Goal: Task Accomplishment & Management: Use online tool/utility

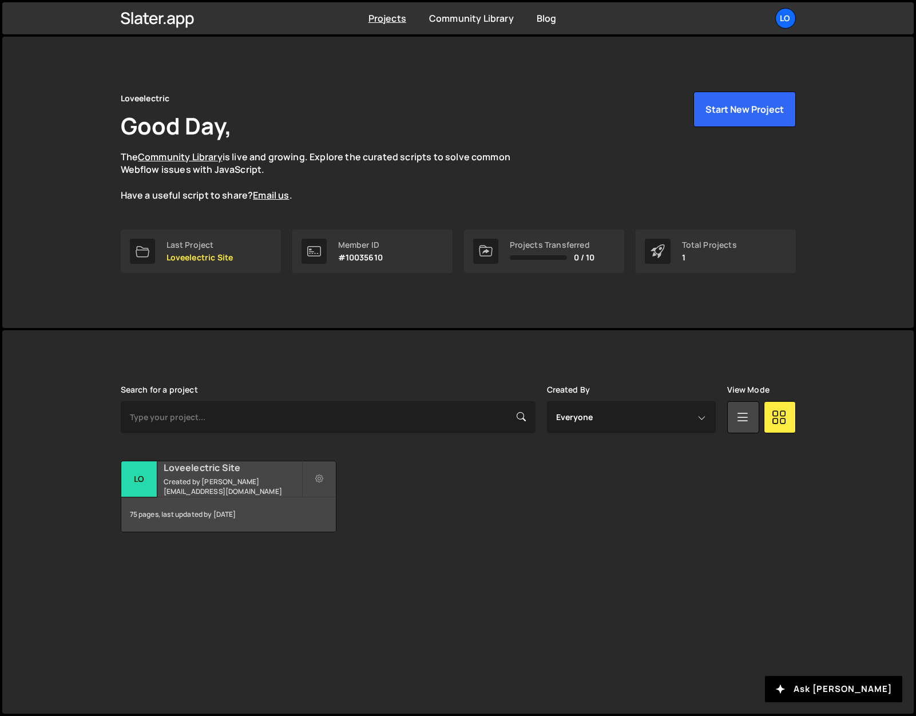
click at [205, 470] on h2 "Loveelectric Site" at bounding box center [233, 467] width 138 height 13
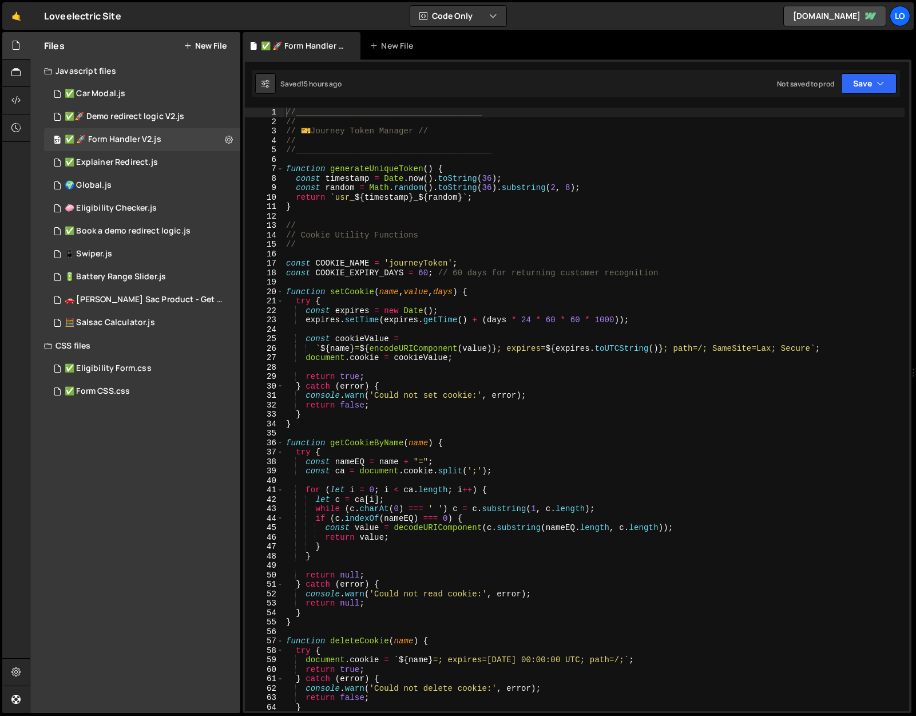
click at [113, 442] on div "Files New File Javascript files 2 ✅ Car Modal.js 0 1 ✅🚀 Demo redirect logic V2.…" at bounding box center [135, 372] width 210 height 681
click at [149, 144] on div "✅ 🚀 Form Handler V2.js" at bounding box center [113, 139] width 97 height 10
click at [148, 118] on div "✅🚀 Demo redirect logic V2.js" at bounding box center [125, 117] width 120 height 10
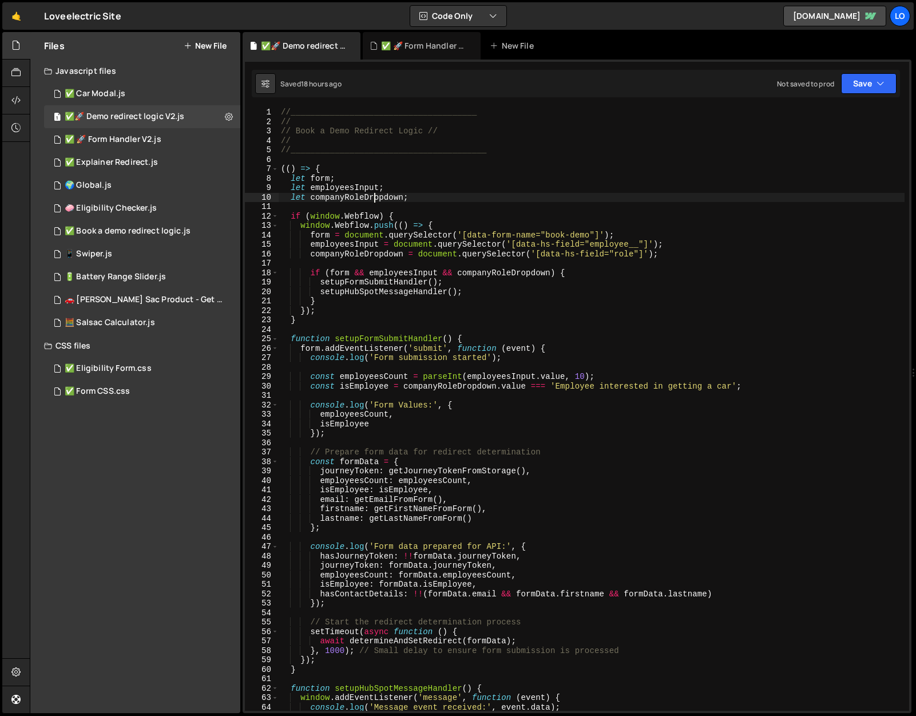
click at [375, 200] on div "//______________________________________ // // Book a Demo Redirect Logic // //…" at bounding box center [592, 419] width 626 height 622
click at [436, 190] on div "//______________________________________ // // Book a Demo Redirect Logic // //…" at bounding box center [592, 419] width 626 height 622
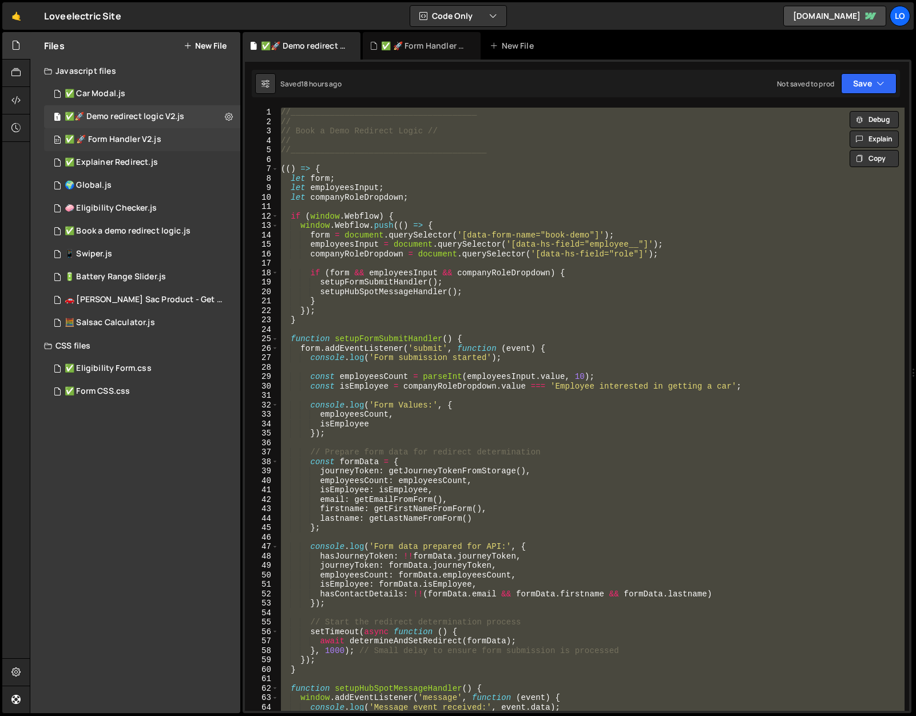
click at [113, 139] on div "✅ 🚀 Form Handler V2.js" at bounding box center [113, 139] width 97 height 10
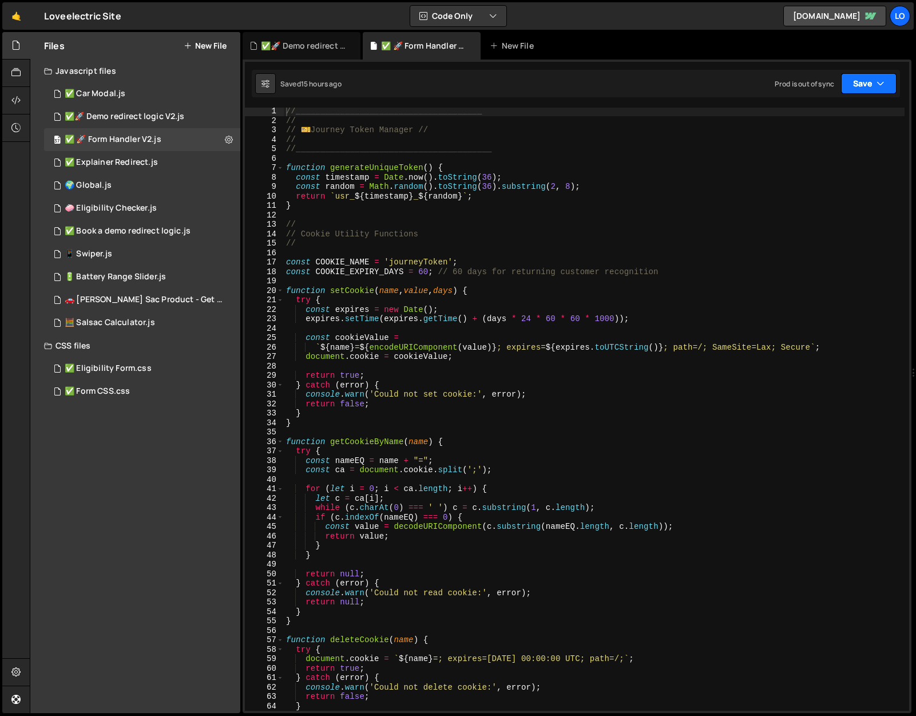
click at [865, 81] on button "Save" at bounding box center [868, 83] width 55 height 21
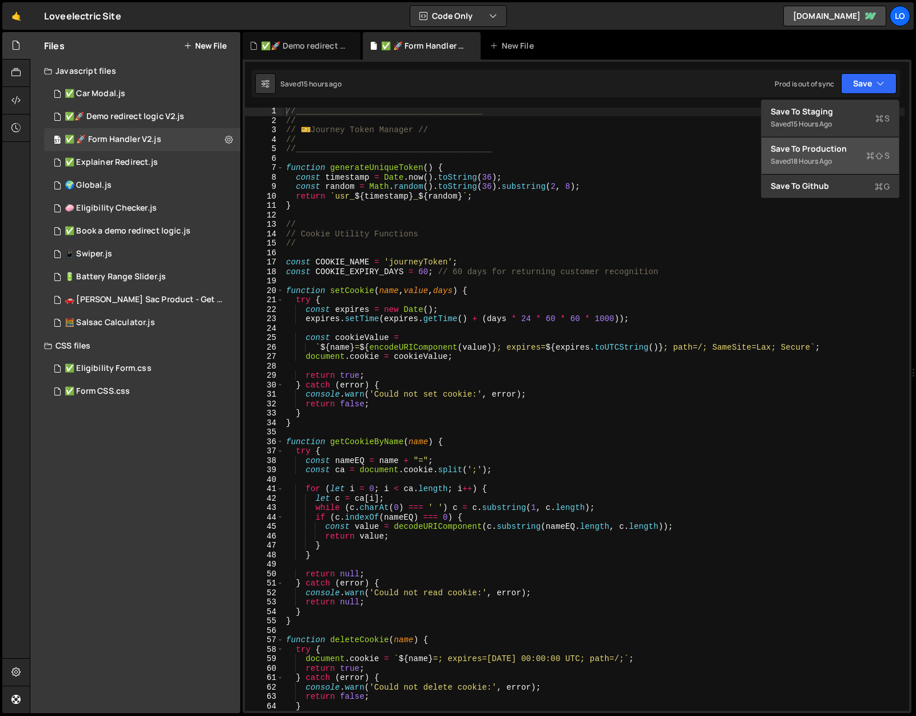
click at [835, 147] on div "Save to Production S" at bounding box center [829, 148] width 119 height 11
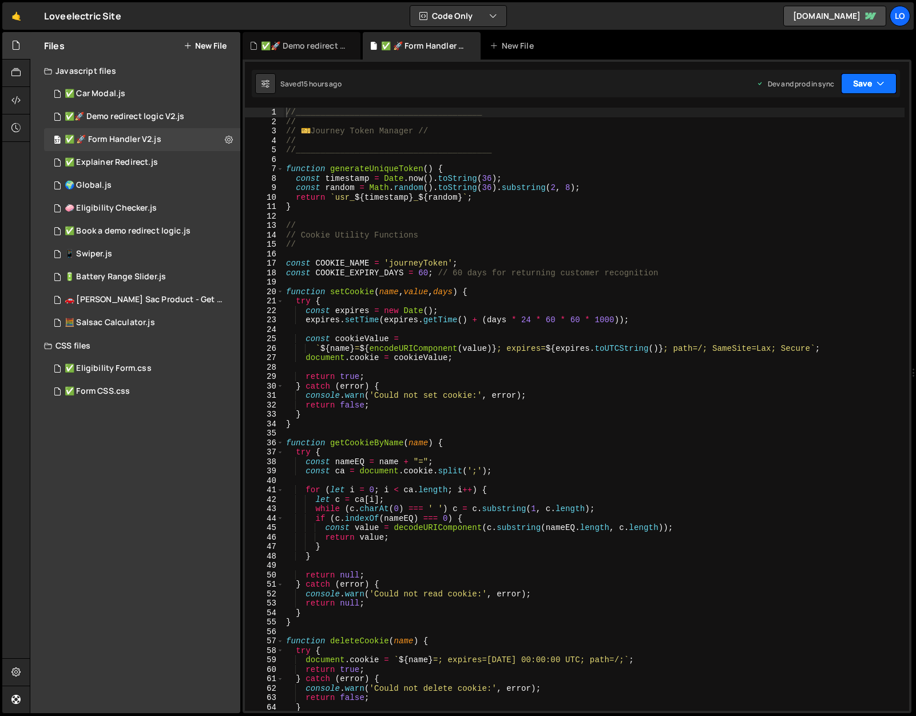
click at [887, 87] on button "Save" at bounding box center [868, 83] width 55 height 21
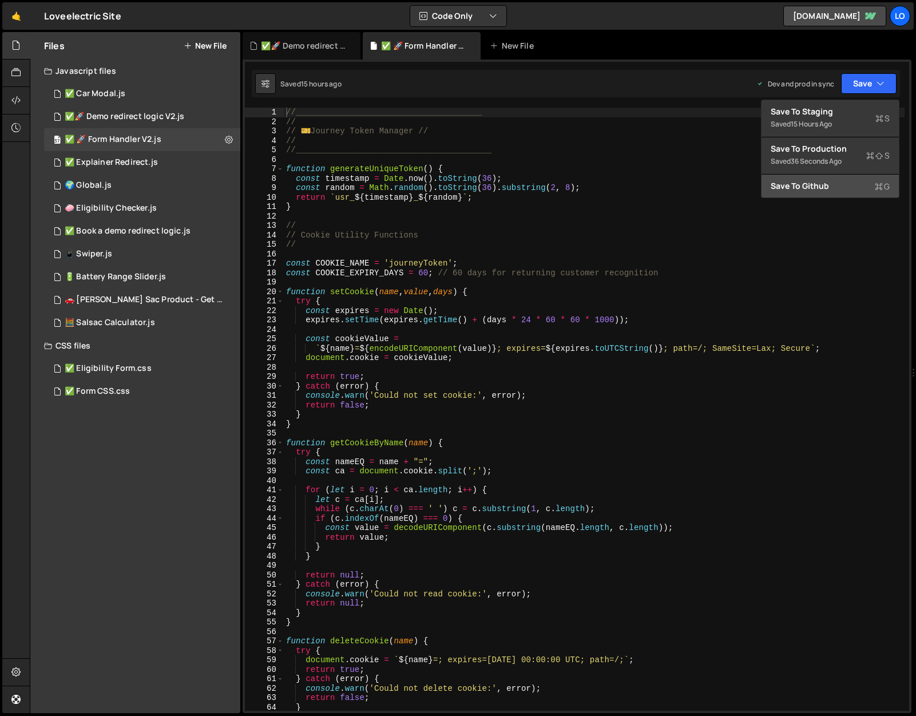
click at [835, 178] on button "Save to Github G" at bounding box center [829, 185] width 137 height 23
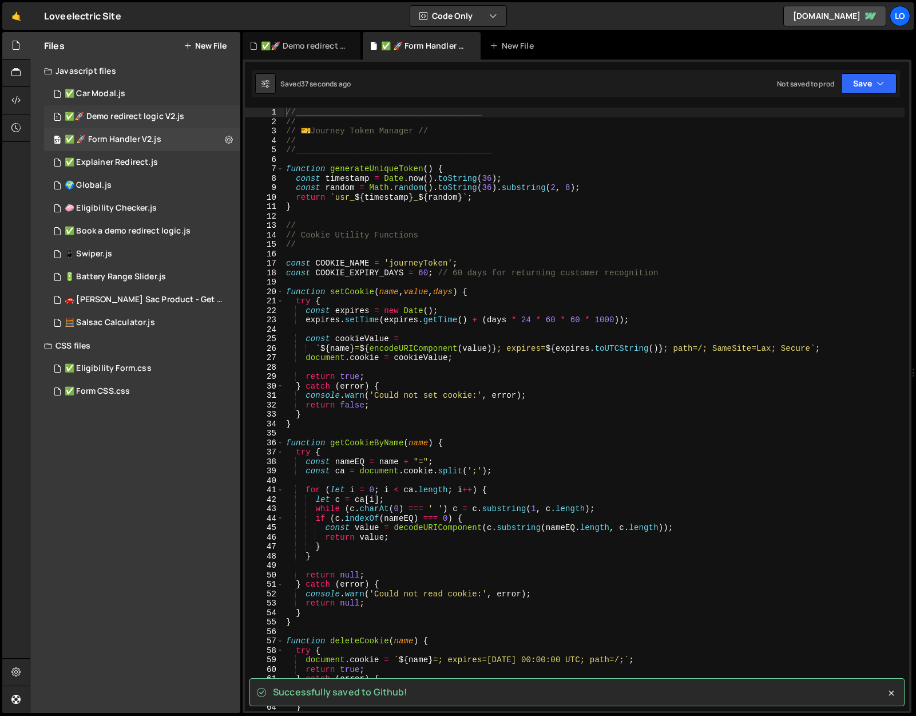
click at [143, 116] on div "✅🚀 Demo redirect logic V2.js" at bounding box center [125, 117] width 120 height 10
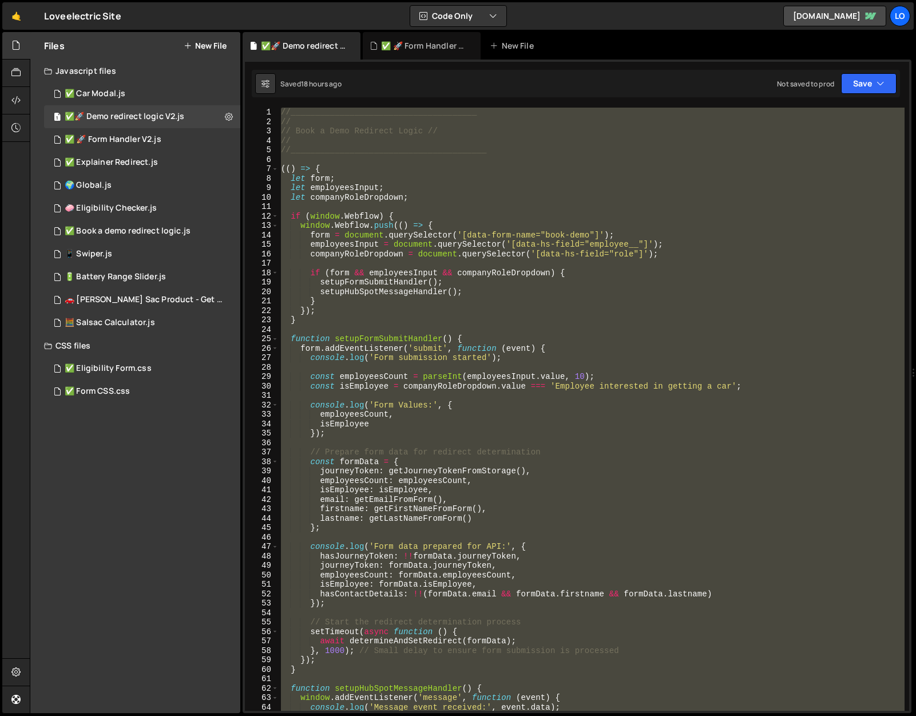
click at [455, 183] on div "//______________________________________ // // Book a Demo Redirect Logic // //…" at bounding box center [592, 409] width 626 height 603
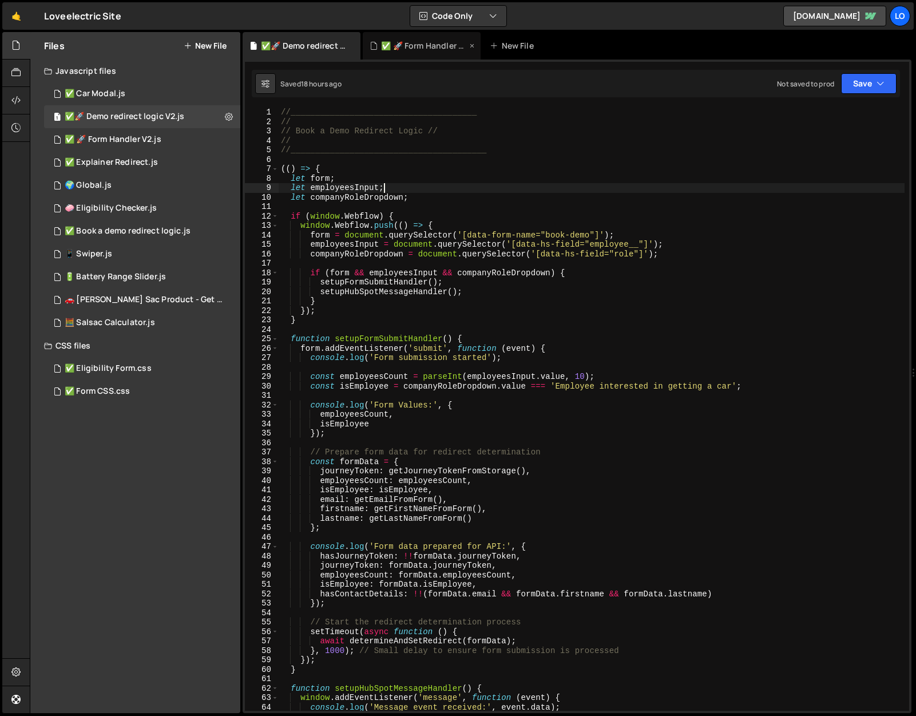
click at [471, 46] on icon at bounding box center [472, 45] width 8 height 11
click at [448, 148] on div "//______________________________________ // // Book a Demo Redirect Logic // //…" at bounding box center [592, 419] width 626 height 622
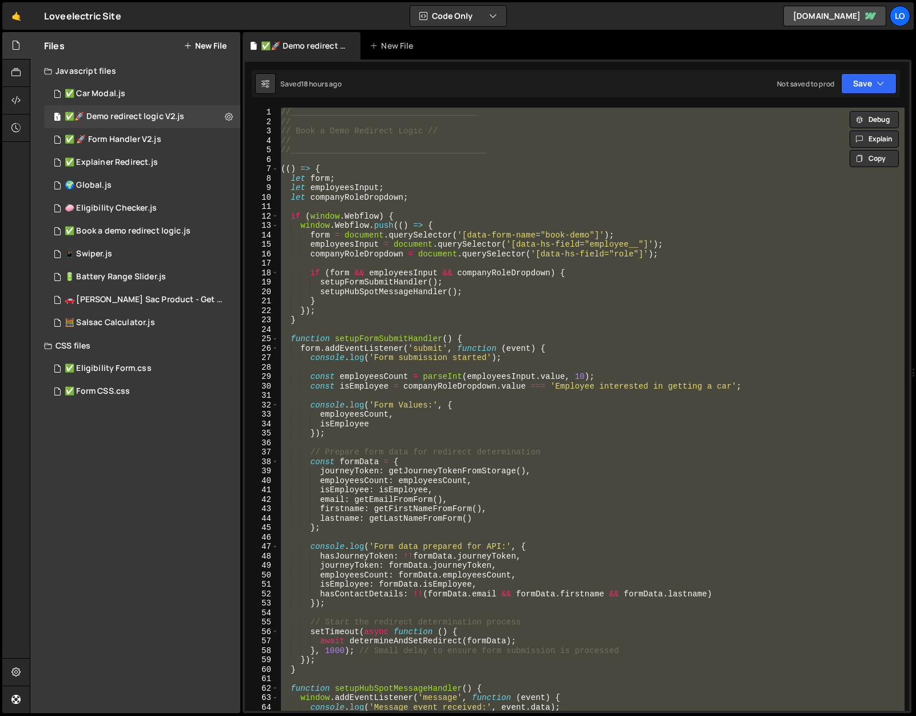
click at [421, 447] on div "//______________________________________ // // Book a Demo Redirect Logic // //…" at bounding box center [592, 419] width 626 height 622
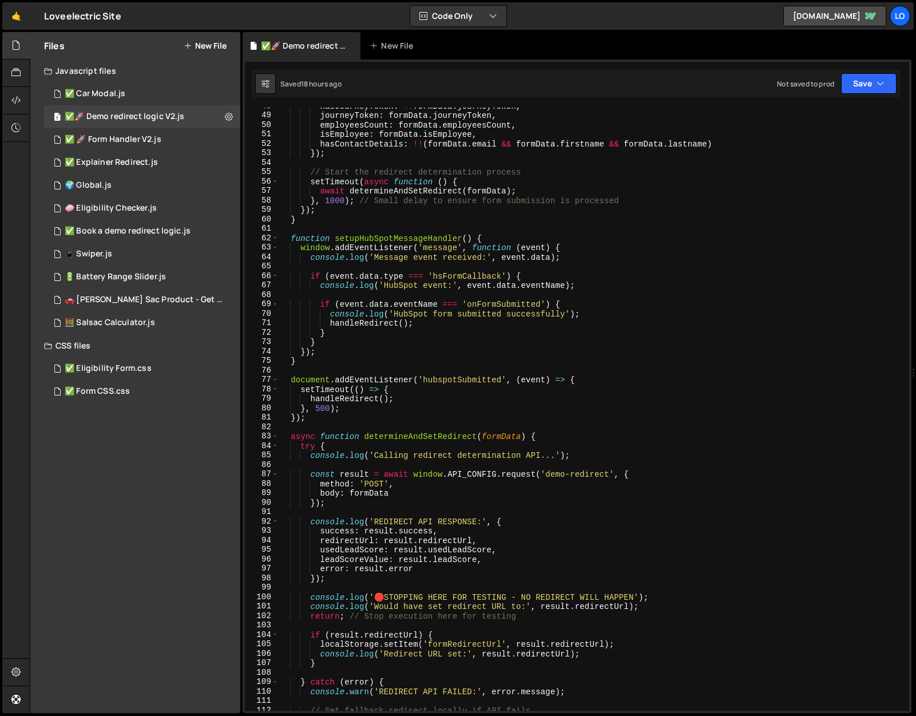
scroll to position [471, 0]
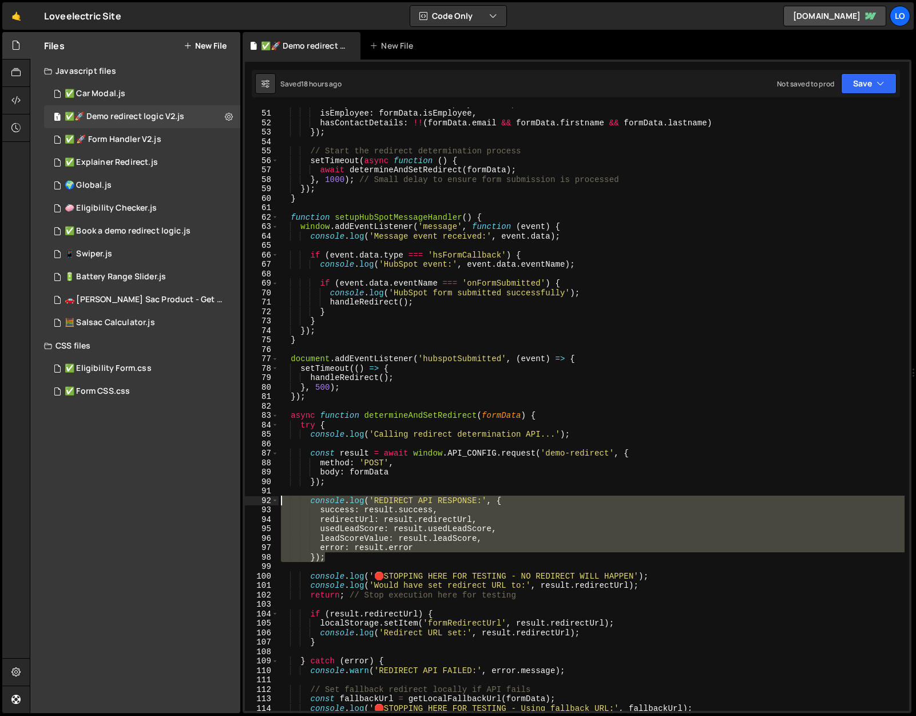
drag, startPoint x: 341, startPoint y: 555, endPoint x: 268, endPoint y: 503, distance: 90.2
click at [268, 503] on div "// Prepare form data for redirect determination 50 51 52 53 54 55 56 57 58 59 6…" at bounding box center [577, 409] width 664 height 603
paste textarea "});"
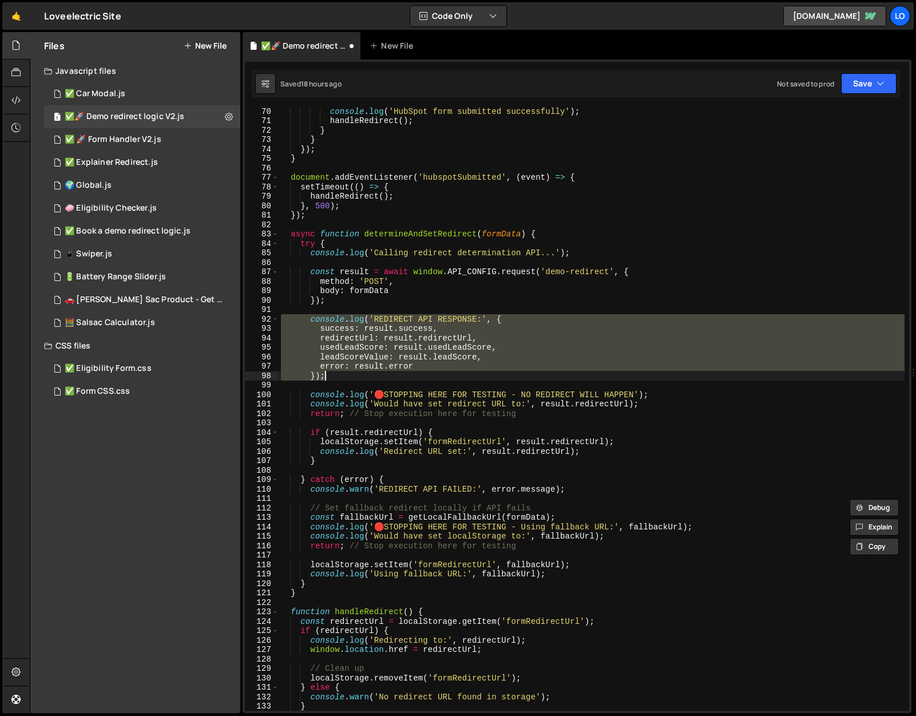
scroll to position [652, 0]
paste textarea
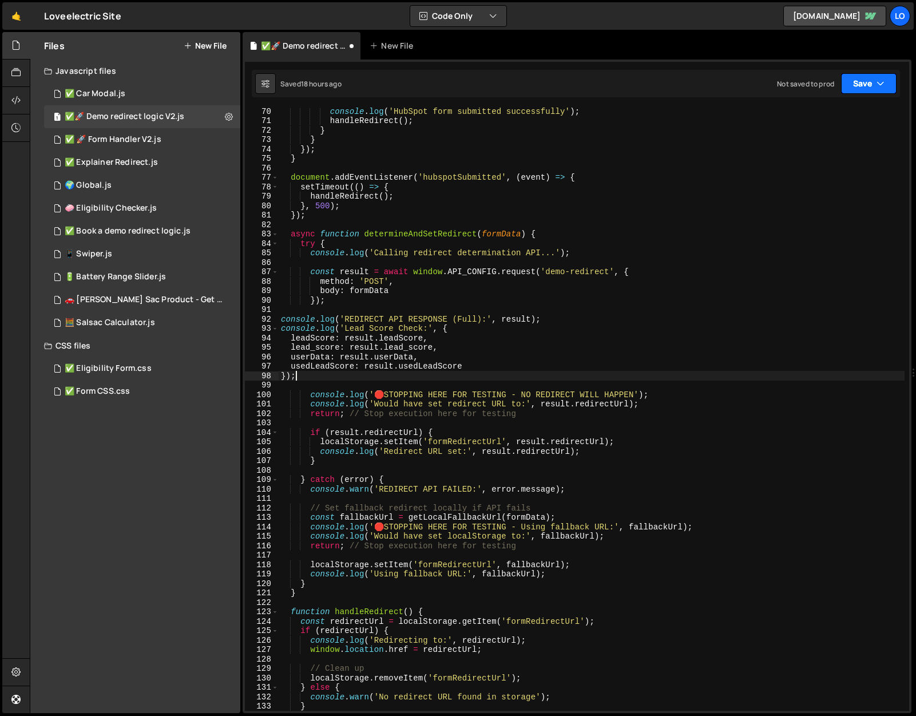
click at [865, 84] on button "Save" at bounding box center [868, 83] width 55 height 21
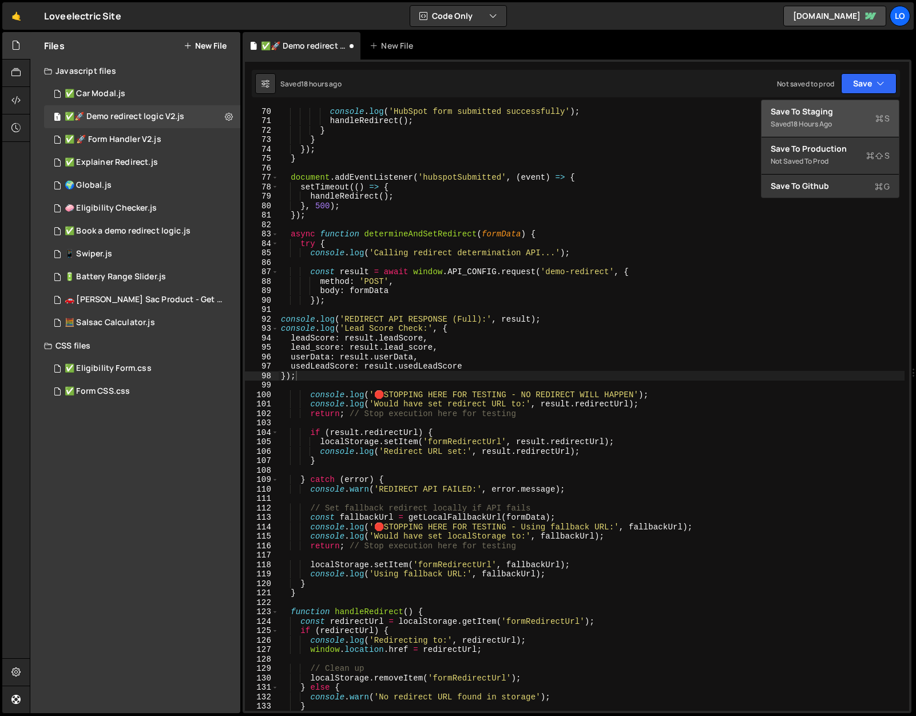
click at [848, 110] on div "Save to Staging S" at bounding box center [829, 111] width 119 height 11
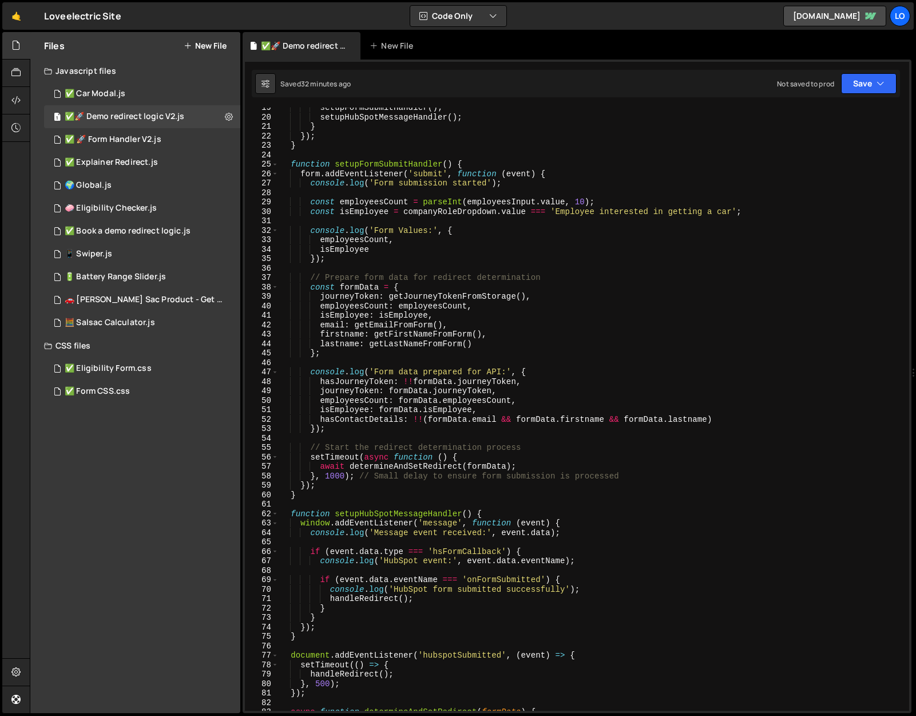
scroll to position [0, 0]
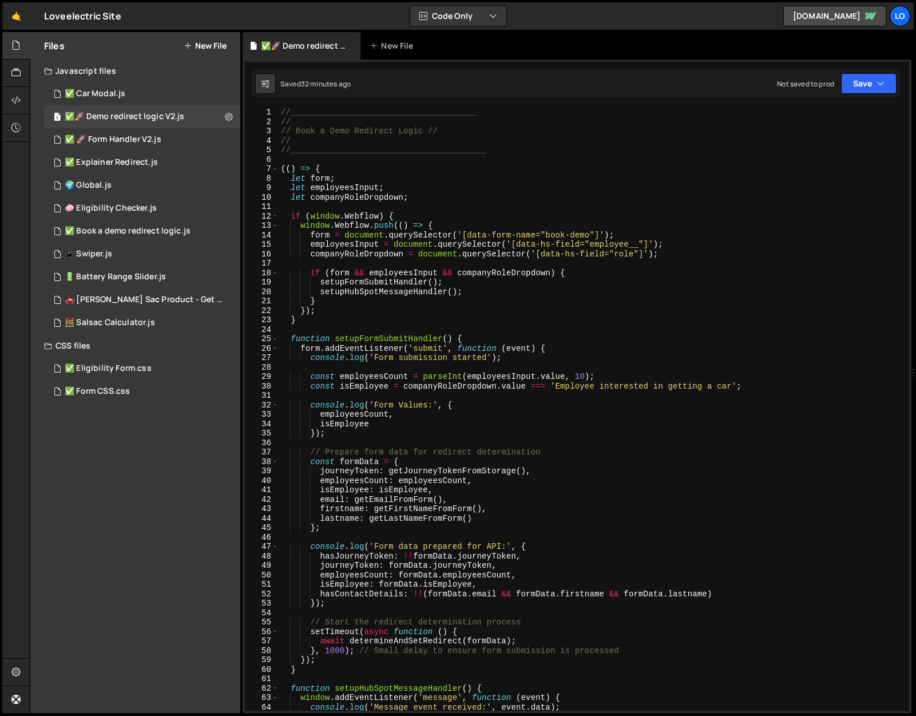
click at [396, 196] on div "//______________________________________ // // Book a Demo Redirect Logic // //…" at bounding box center [592, 419] width 626 height 622
type textarea "})();"
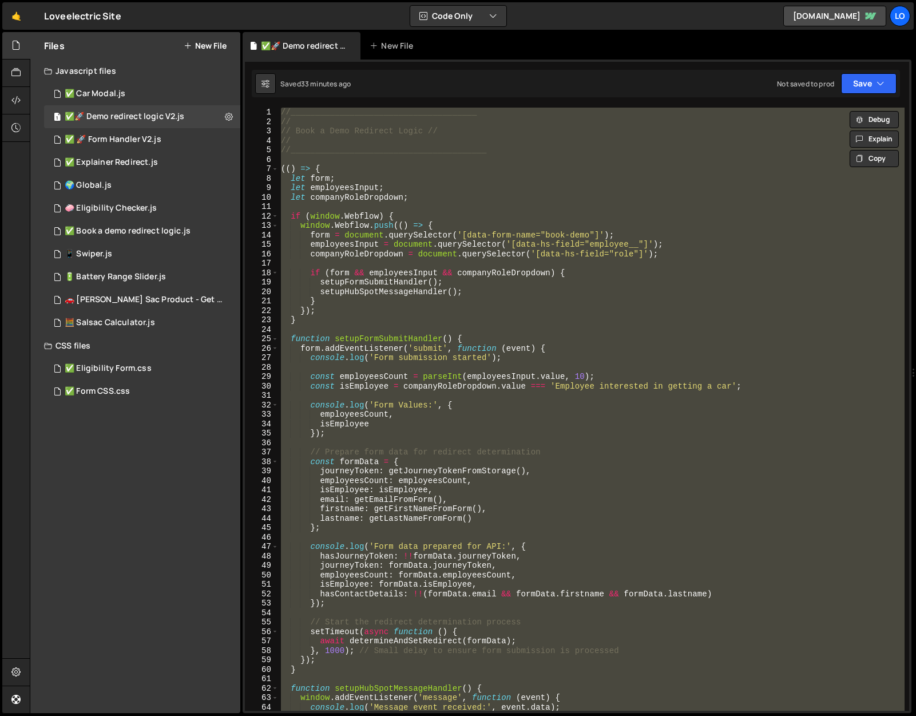
click at [392, 264] on div "//______________________________________ // // Book a Demo Redirect Logic // //…" at bounding box center [592, 409] width 626 height 603
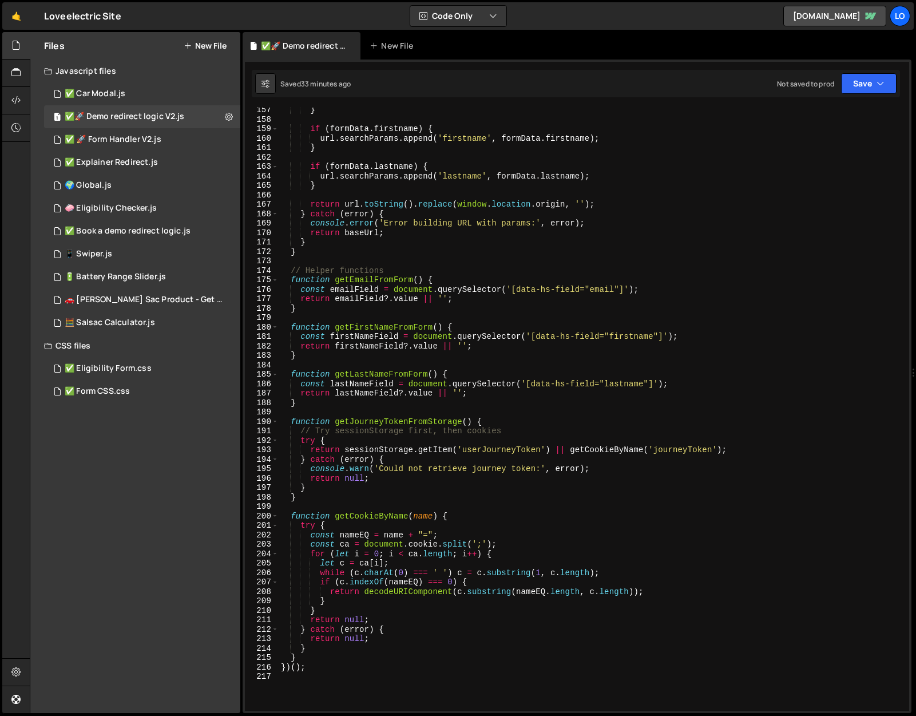
scroll to position [1742, 0]
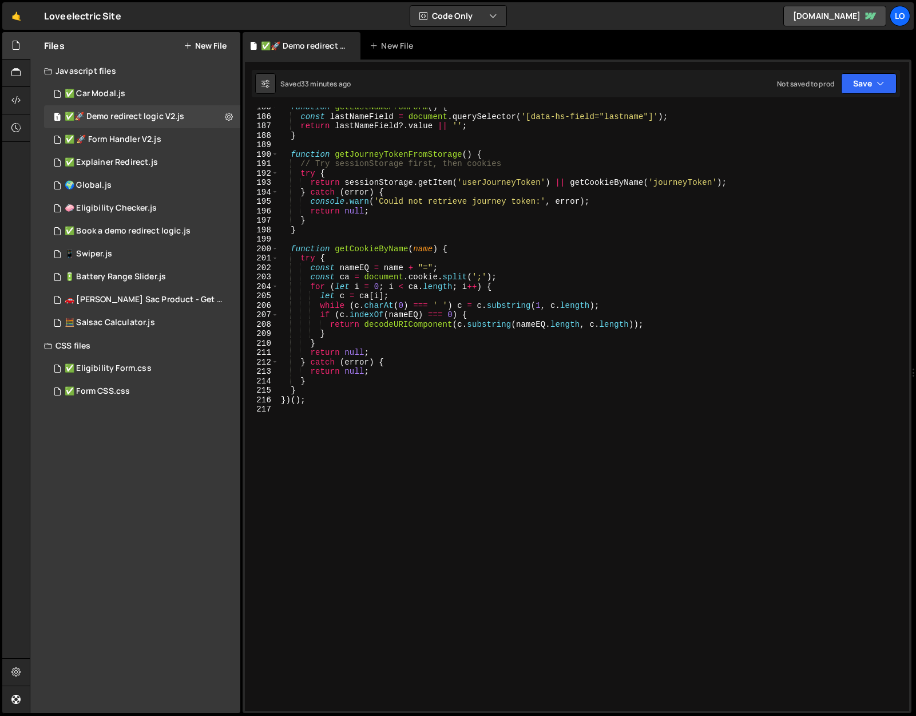
click at [450, 316] on div "function getLastNameFromForm ( ) { const lastNameField = document . querySelect…" at bounding box center [592, 413] width 626 height 622
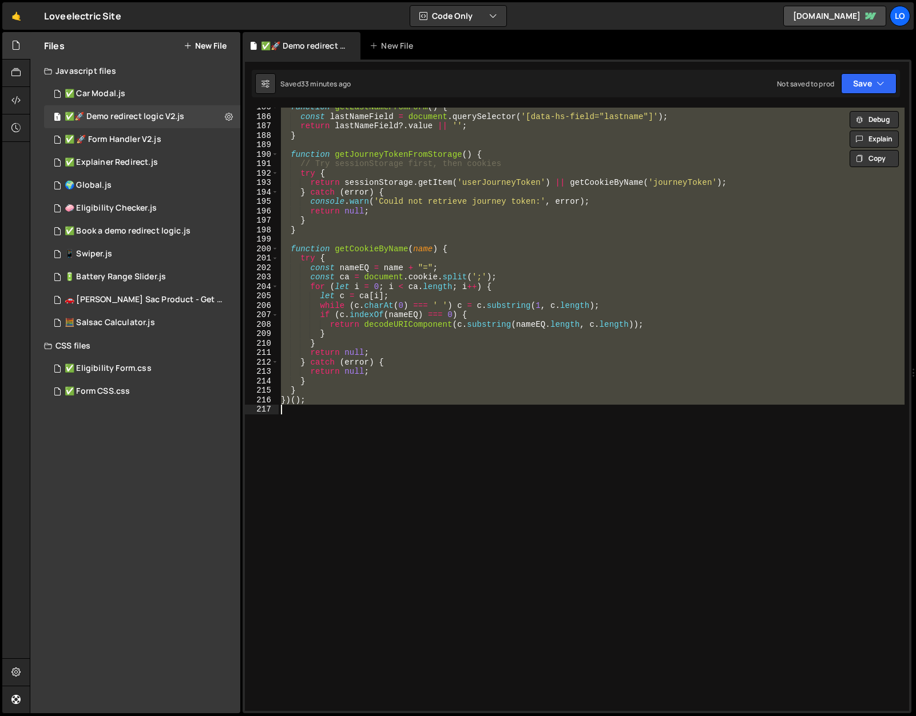
paste textarea
type textarea "})();"
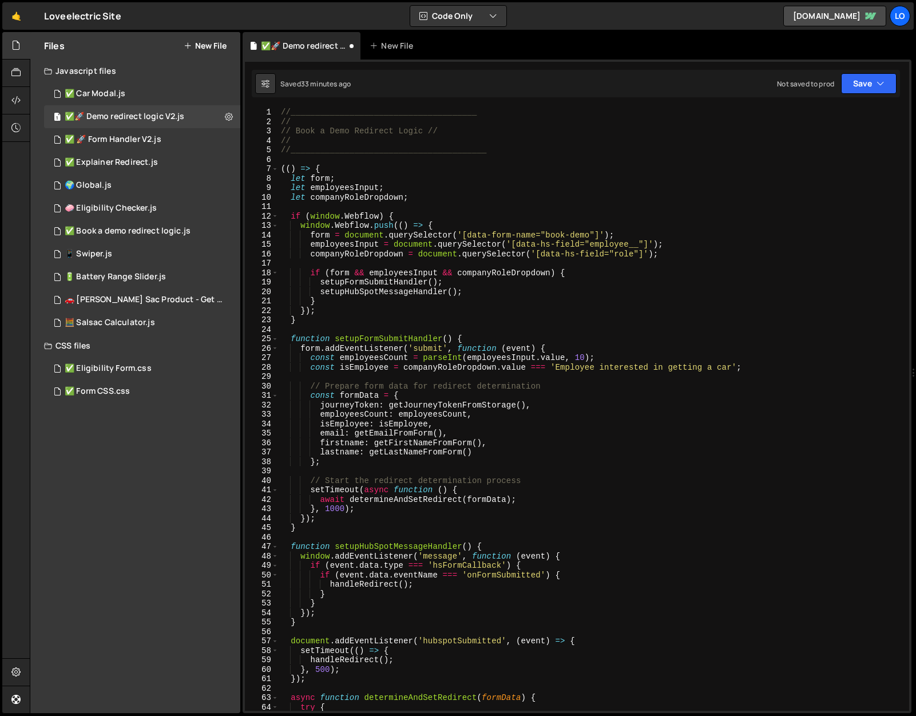
scroll to position [0, 0]
click at [875, 94] on div "Saved 33 minutes ago Not saved to prod Upgrade to Edit Save Save to Staging S S…" at bounding box center [576, 83] width 648 height 27
click at [868, 84] on button "Save" at bounding box center [868, 83] width 55 height 21
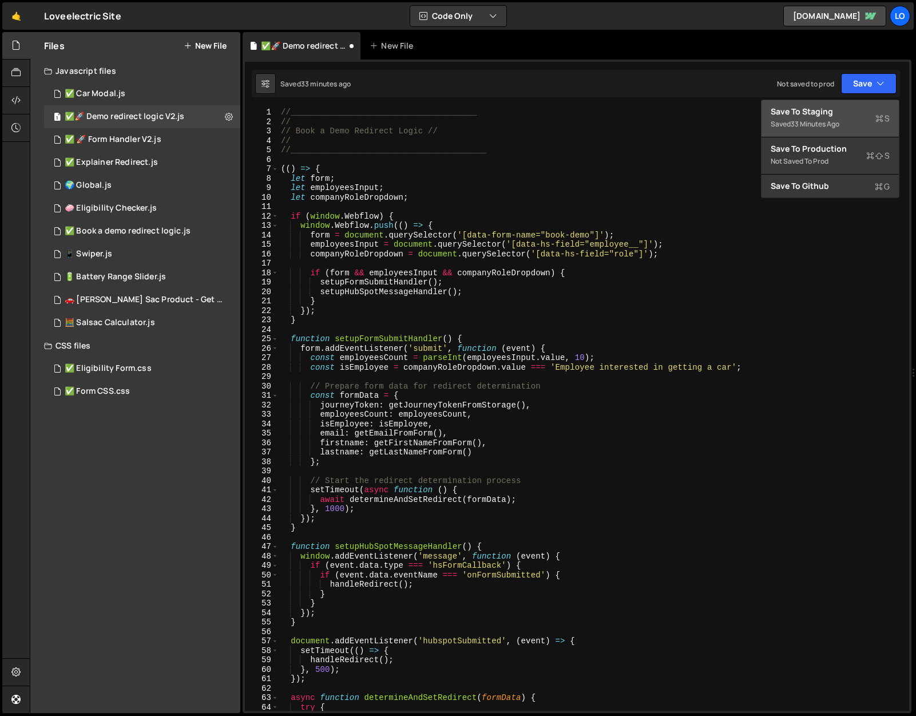
click at [843, 102] on button "Save to Staging S Saved 33 minutes ago" at bounding box center [829, 118] width 137 height 37
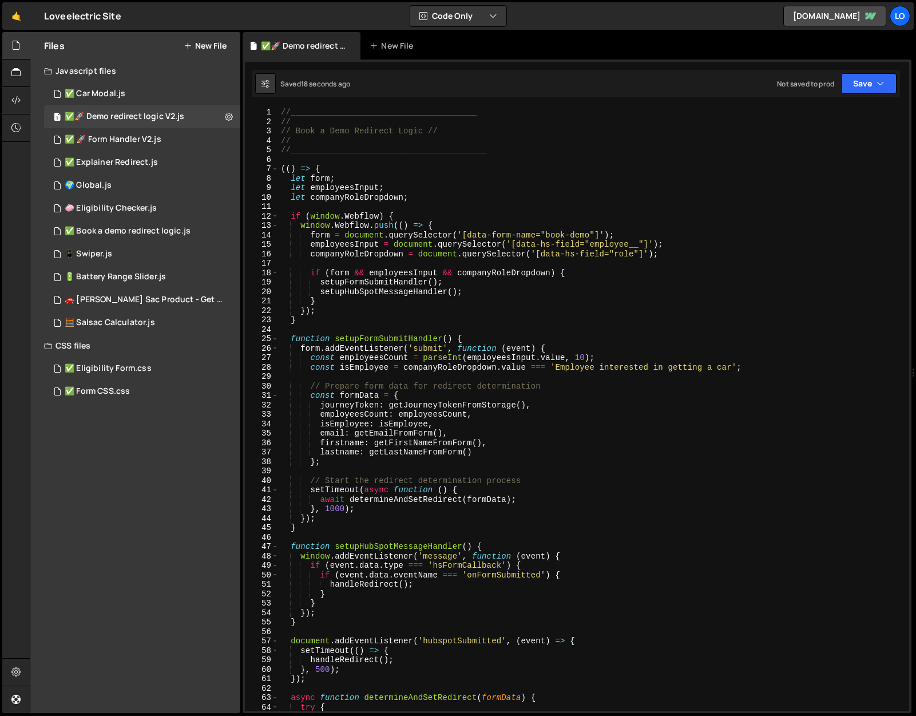
click at [335, 158] on div "//______________________________________ // // Book a Demo Redirect Logic // //…" at bounding box center [592, 419] width 626 height 622
type textarea "})();"
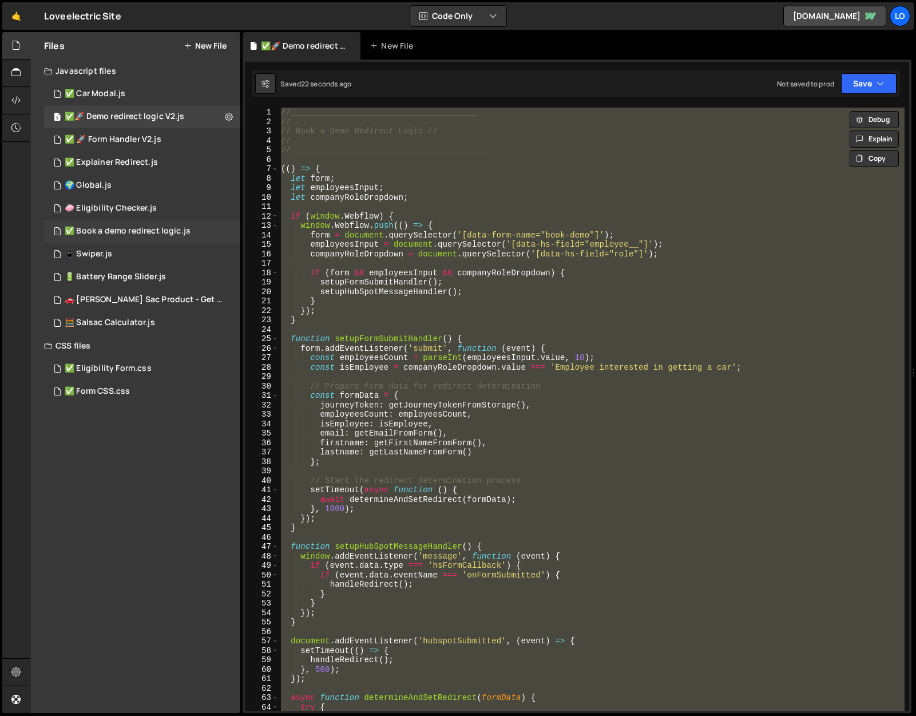
click at [147, 232] on div "✅ Book a demo redirect logic.js" at bounding box center [128, 231] width 126 height 10
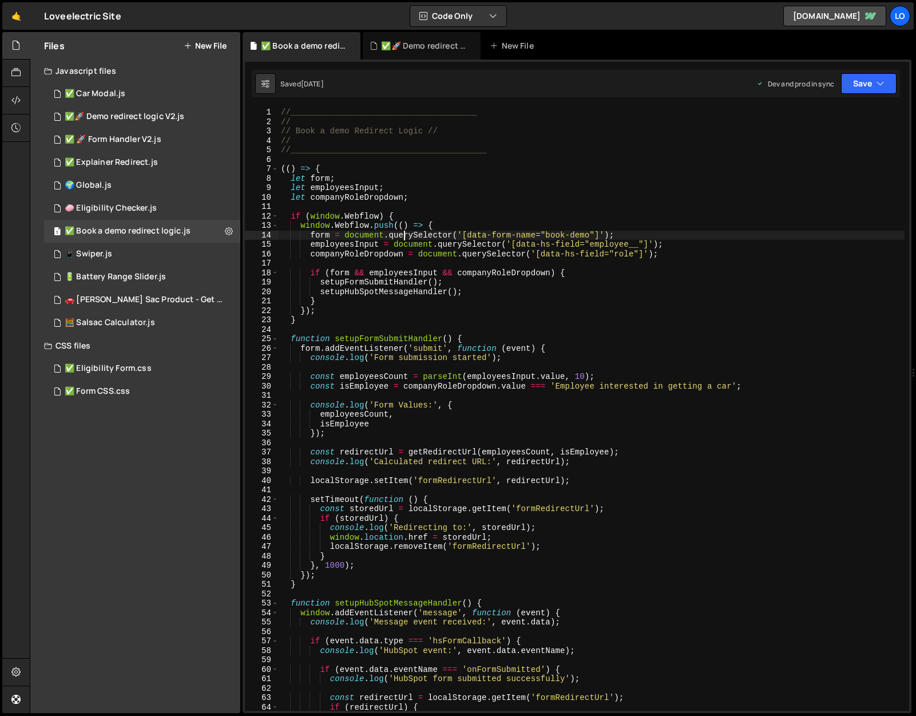
click at [406, 233] on div "//______________________________________ // // Book a demo Redirect Logic // //…" at bounding box center [592, 419] width 626 height 622
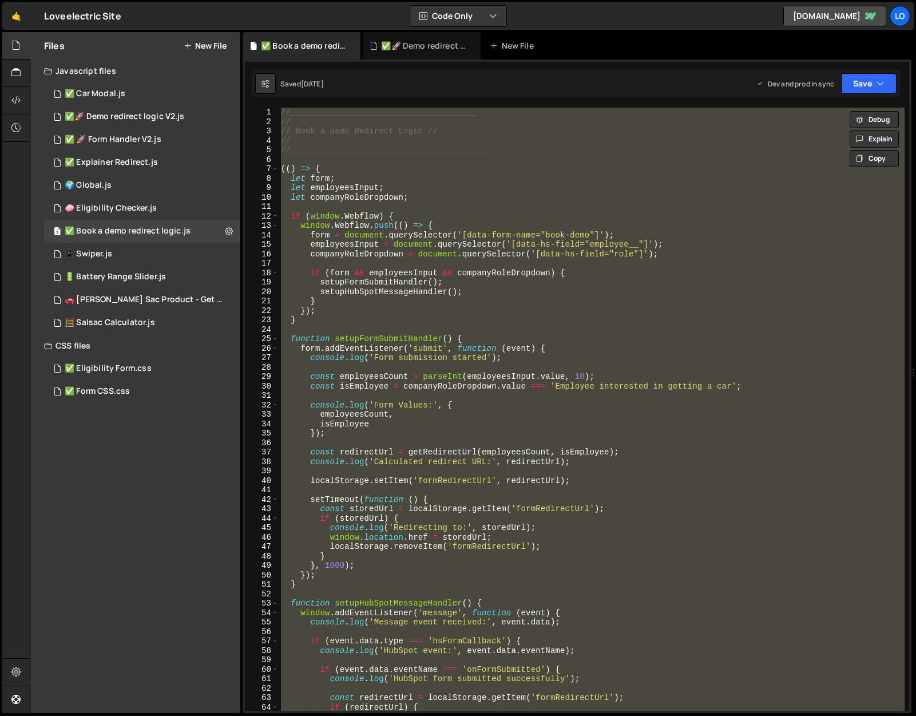
click at [388, 174] on div "//______________________________________ // // Book a demo Redirect Logic // //…" at bounding box center [592, 409] width 626 height 603
type textarea "let form;"
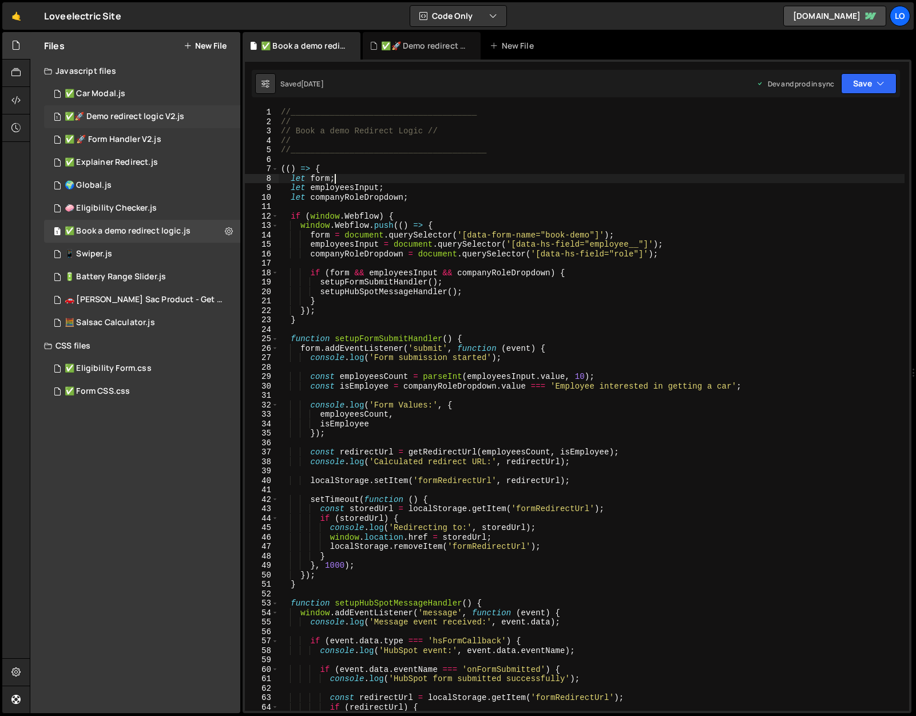
click at [126, 117] on div "✅🚀 Demo redirect logic V2.js" at bounding box center [125, 117] width 120 height 10
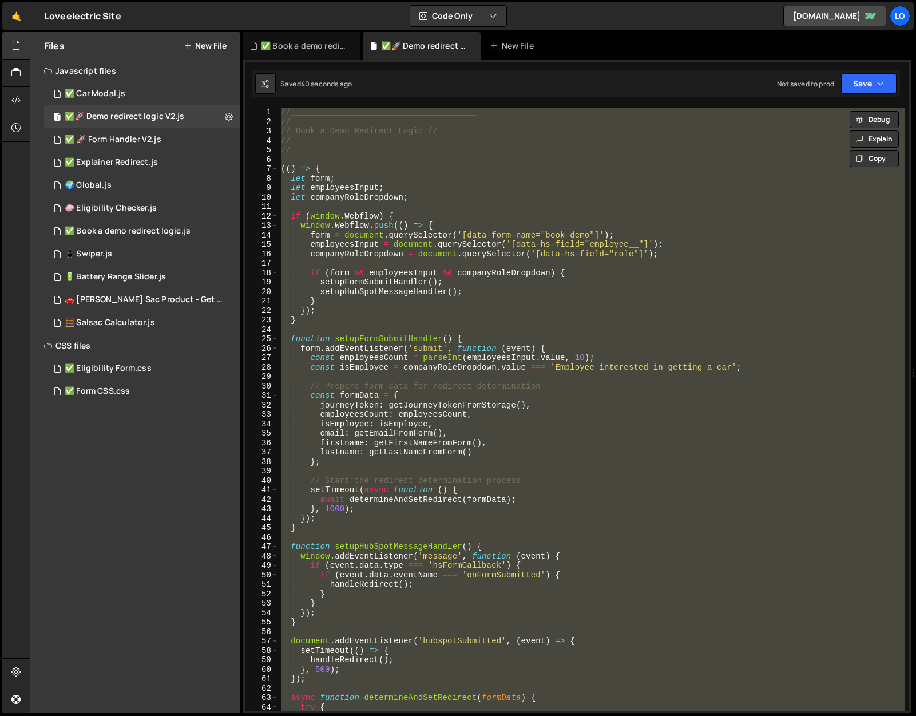
click at [400, 165] on div "//______________________________________ // // Book a Demo Redirect Logic // //…" at bounding box center [592, 409] width 626 height 603
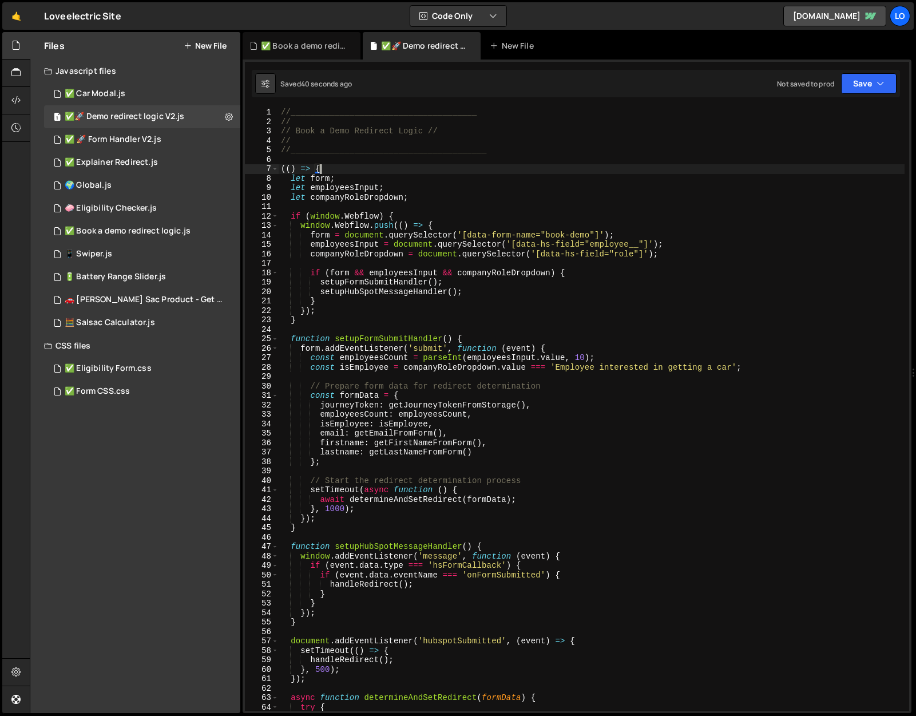
type textarea "})();"
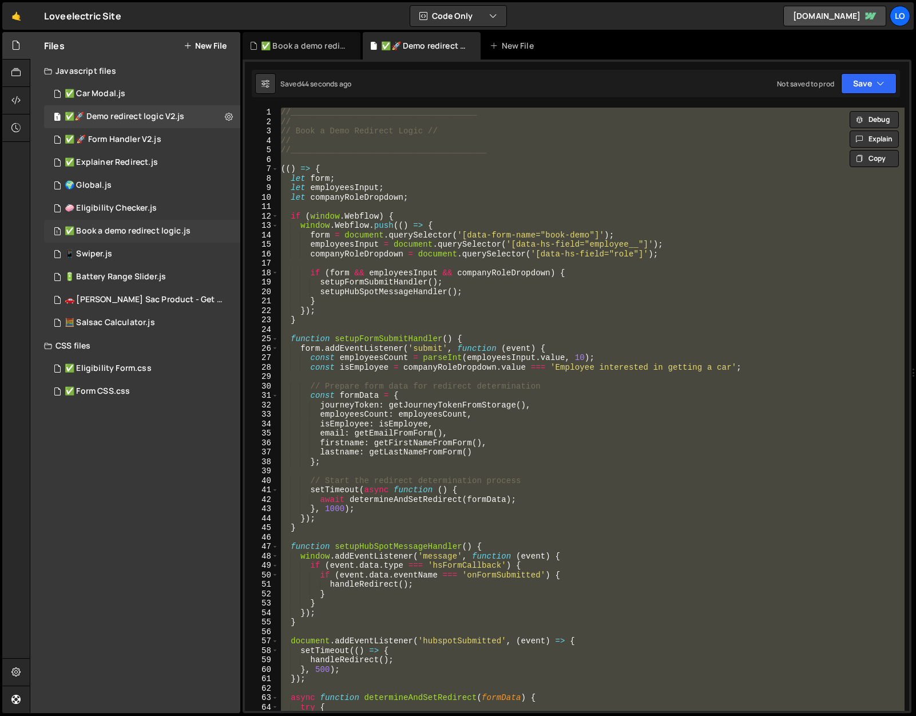
click at [113, 231] on div "✅ Book a demo redirect logic.js" at bounding box center [128, 231] width 126 height 10
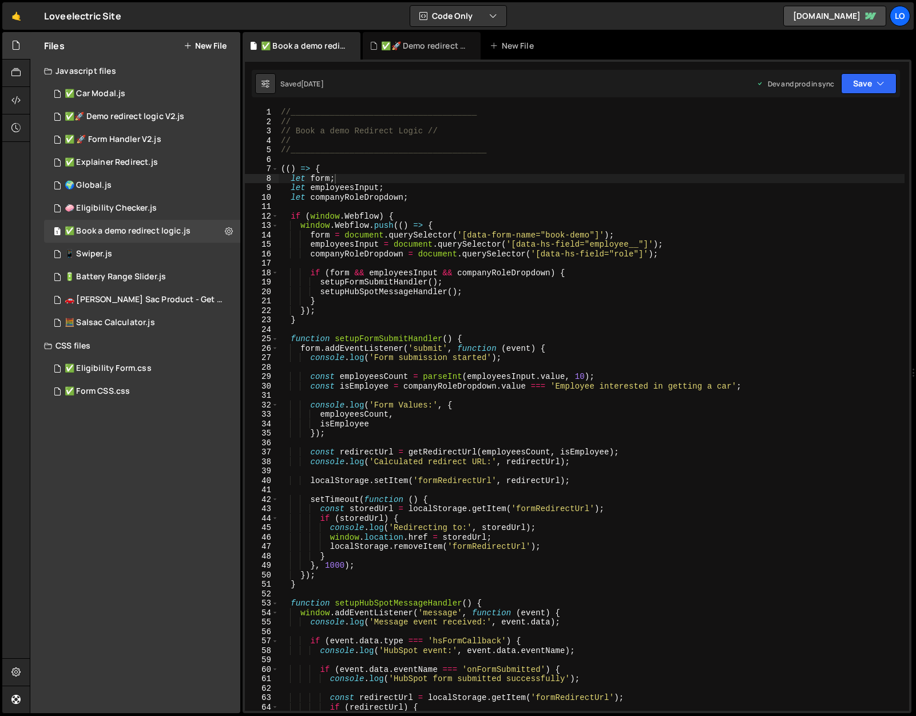
click at [470, 209] on div "//______________________________________ // // Book a demo Redirect Logic // //…" at bounding box center [592, 419] width 626 height 622
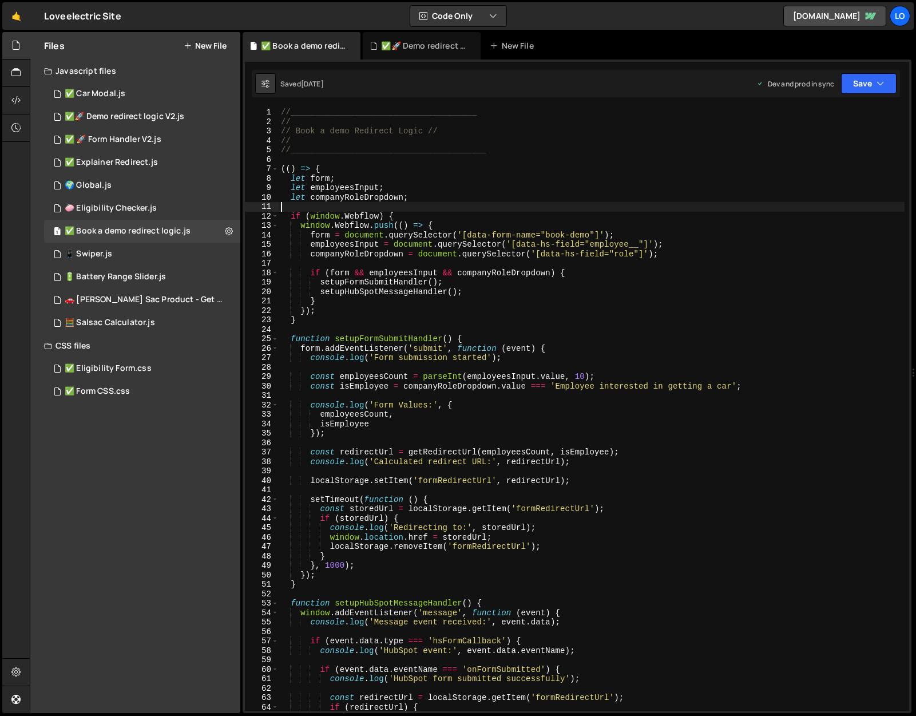
type textarea "})();"
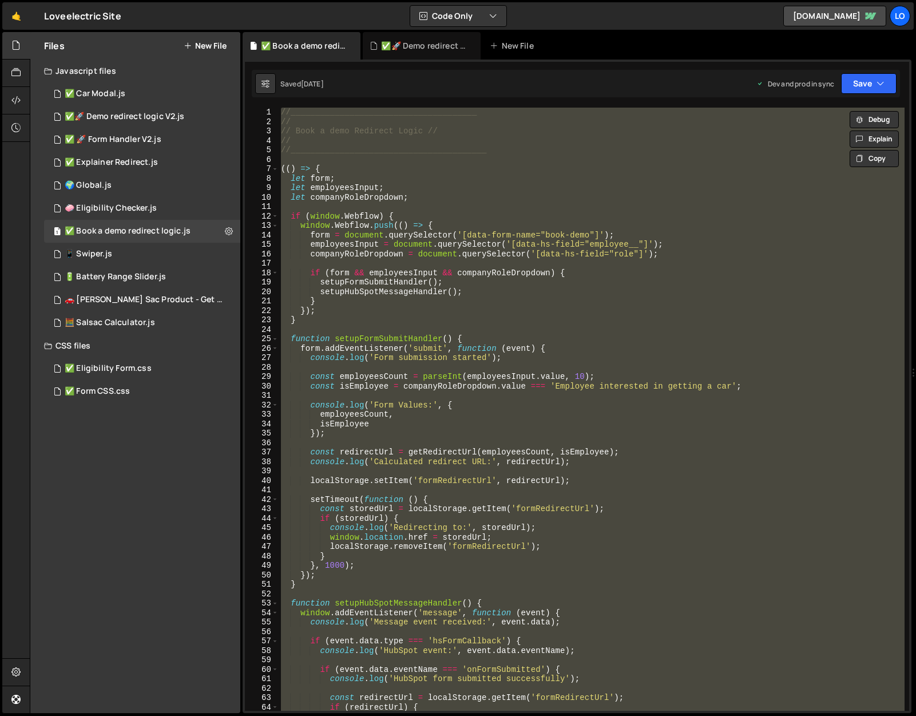
paste textarea
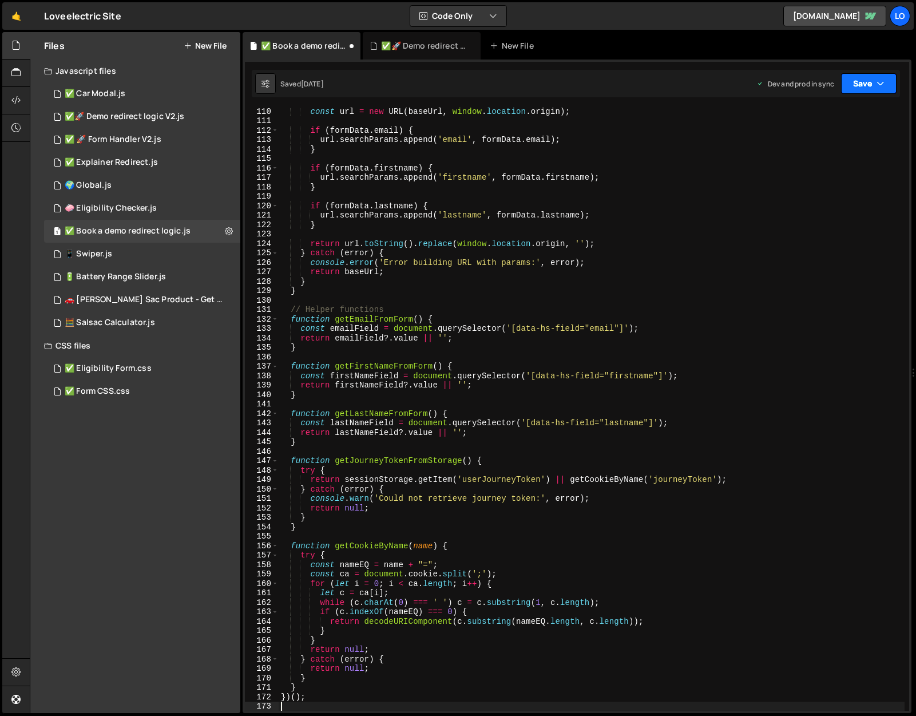
click at [875, 89] on button "Save" at bounding box center [868, 83] width 55 height 21
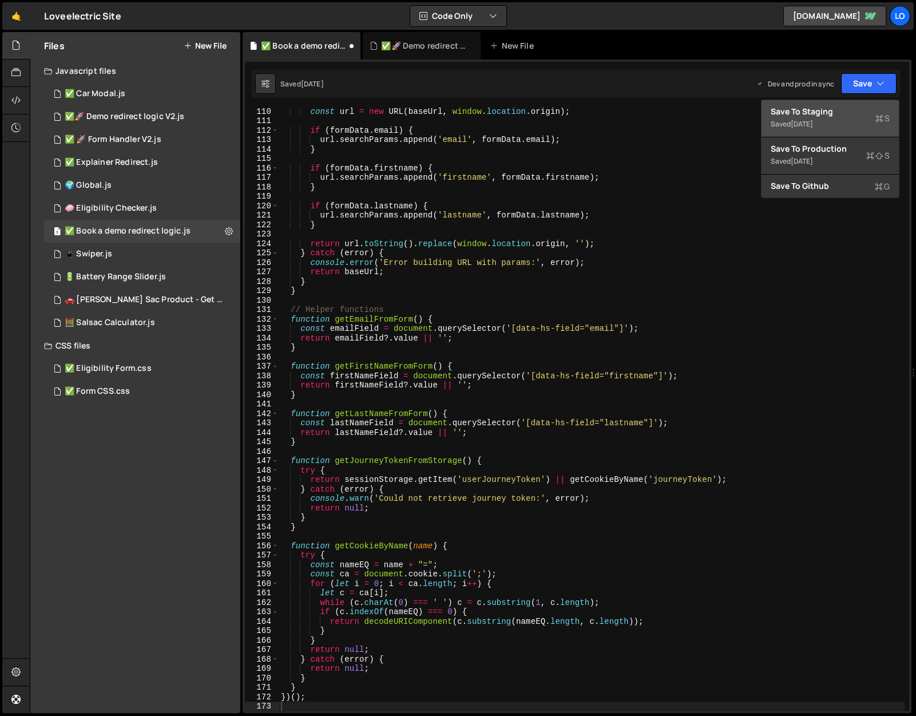
click at [851, 105] on button "Save to Staging S Saved 1 month ago" at bounding box center [829, 118] width 137 height 37
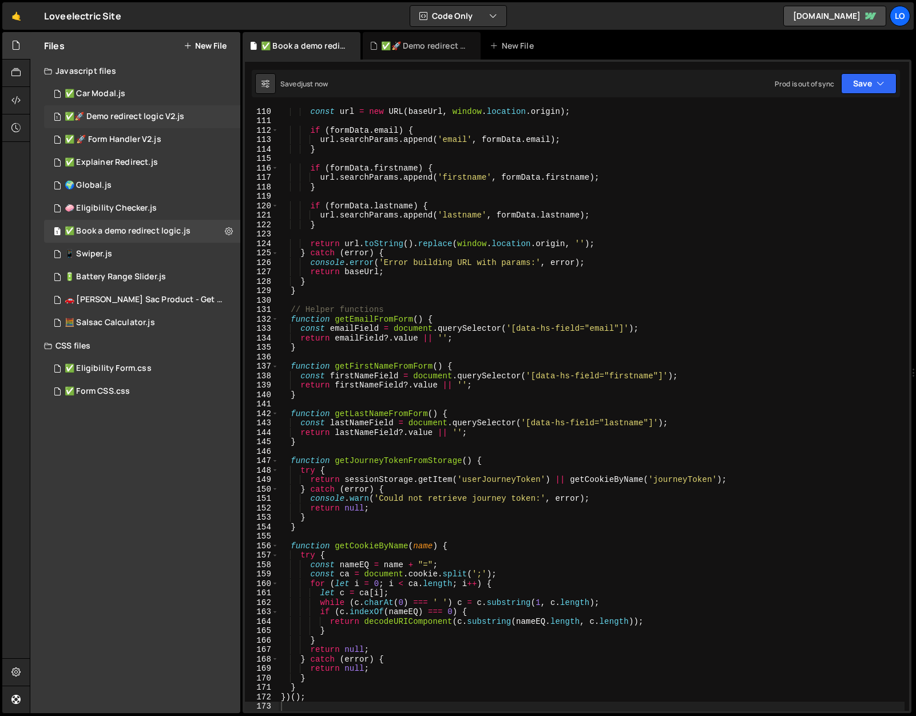
click at [162, 120] on div "✅🚀 Demo redirect logic V2.js" at bounding box center [125, 117] width 120 height 10
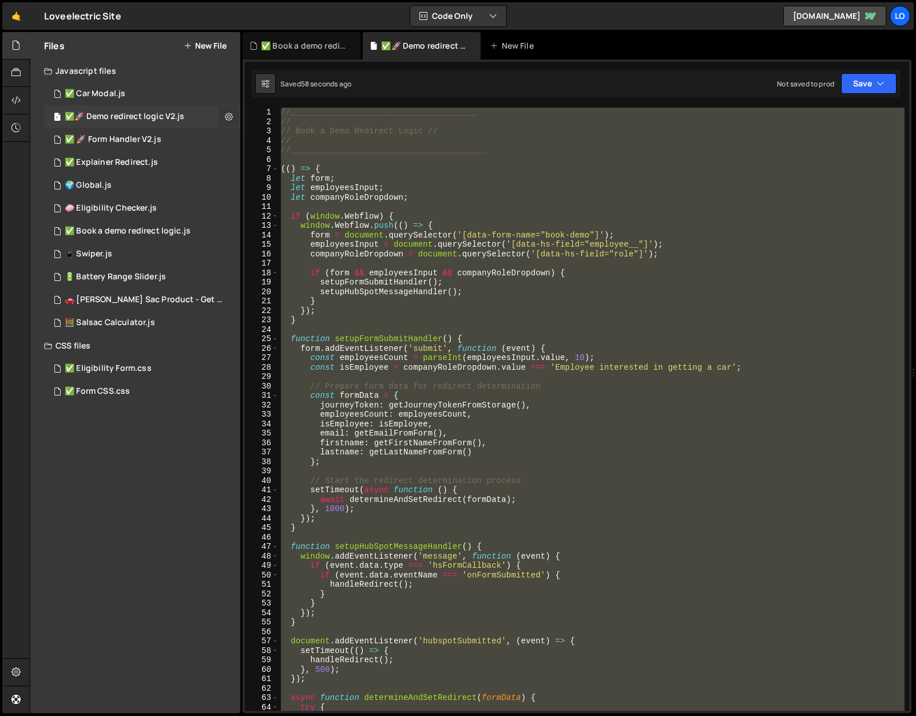
click at [225, 120] on icon at bounding box center [229, 116] width 8 height 11
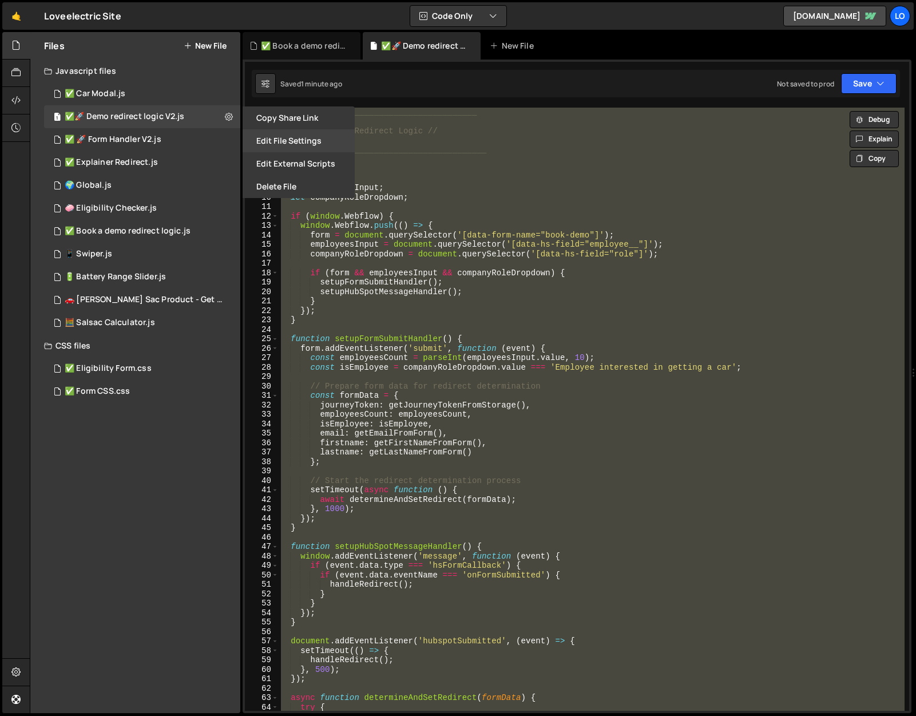
click at [283, 135] on button "Edit File Settings" at bounding box center [299, 140] width 112 height 23
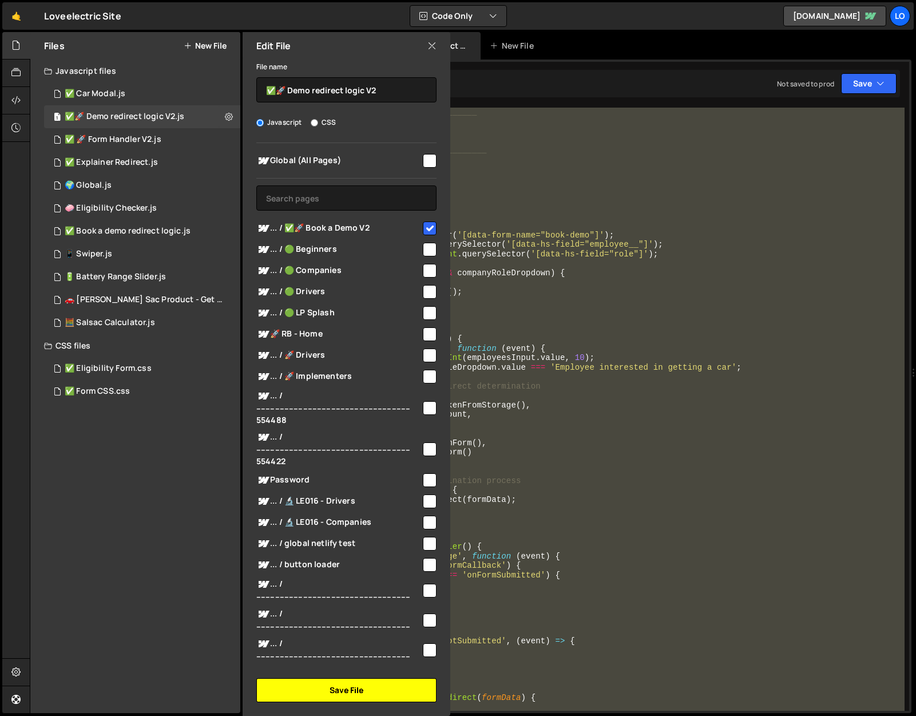
click at [323, 692] on button "Save File" at bounding box center [346, 690] width 180 height 24
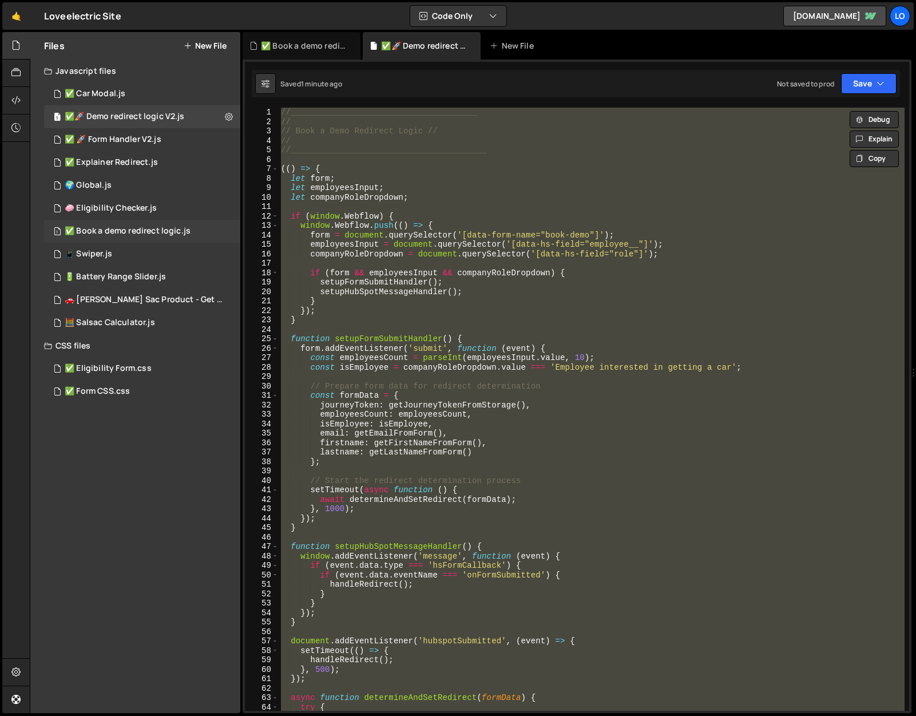
click at [148, 239] on div "1 ✅ Book a demo redirect logic.js 0" at bounding box center [142, 231] width 196 height 23
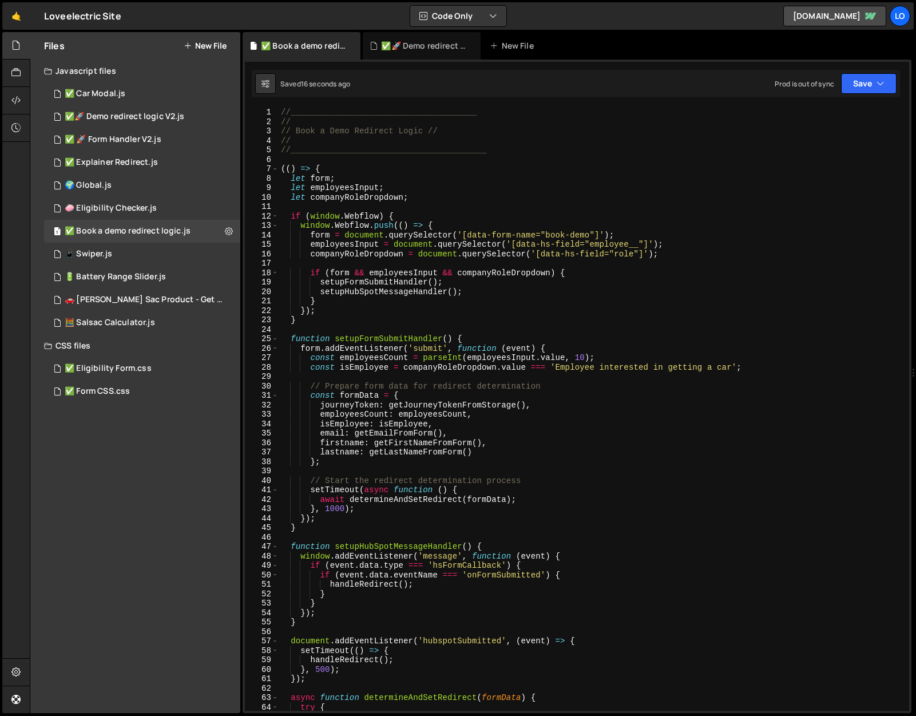
scroll to position [0, 0]
click at [861, 88] on button "Save" at bounding box center [868, 83] width 55 height 21
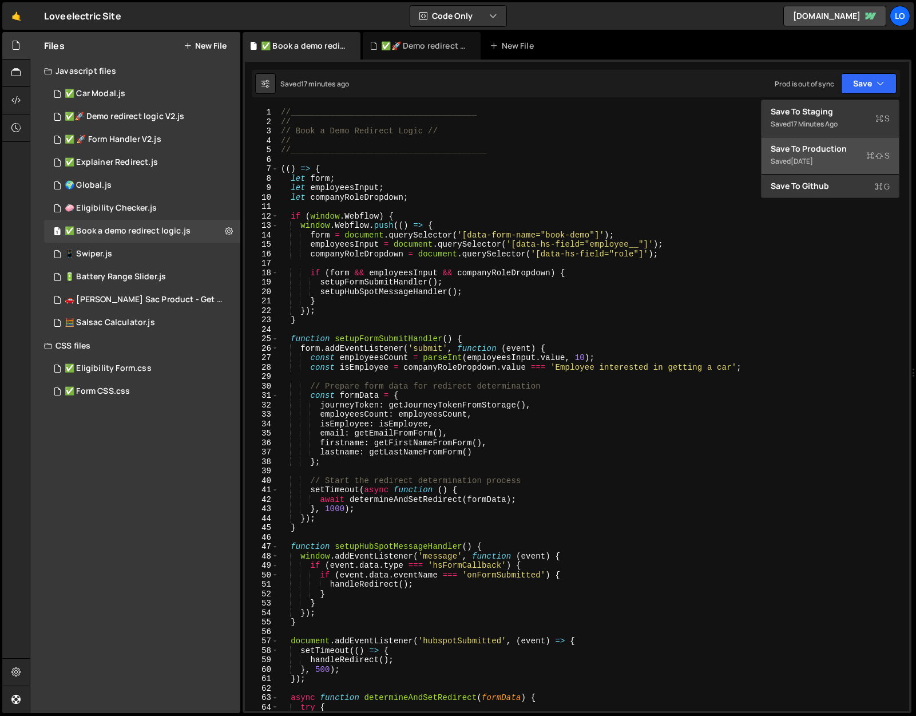
click at [859, 148] on div "Save to Production S" at bounding box center [829, 148] width 119 height 11
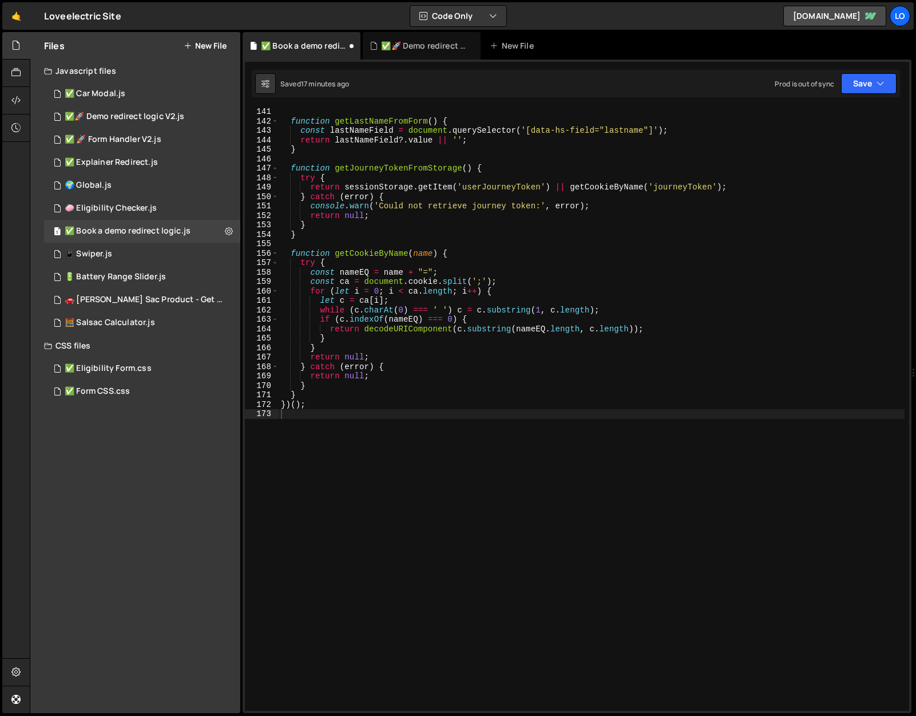
scroll to position [1322, 0]
click at [884, 80] on button "Save" at bounding box center [861, 83] width 69 height 21
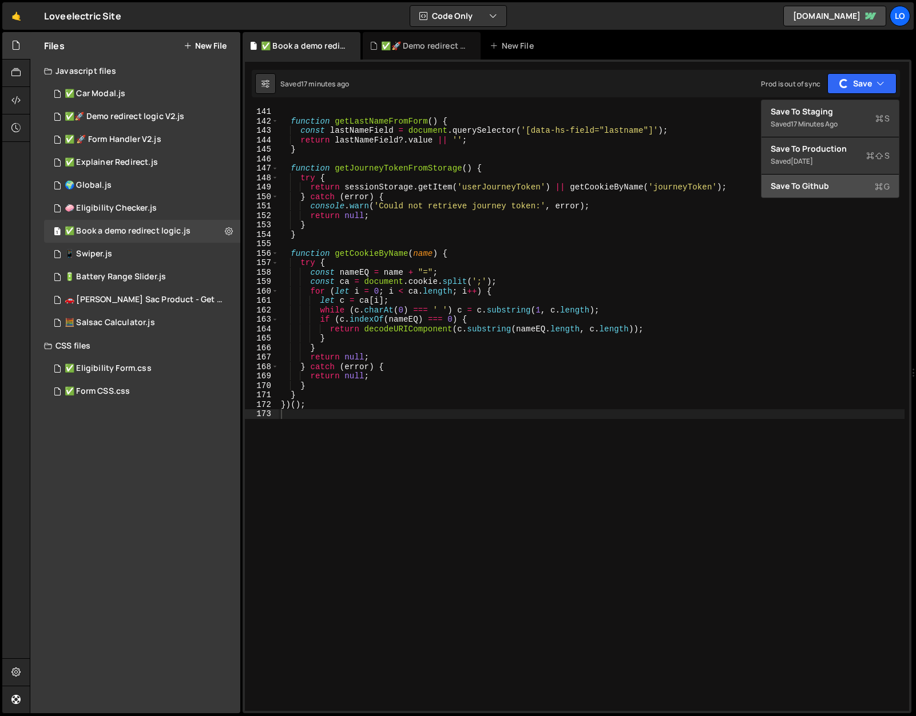
click at [840, 181] on div "Save to Github G" at bounding box center [829, 185] width 119 height 11
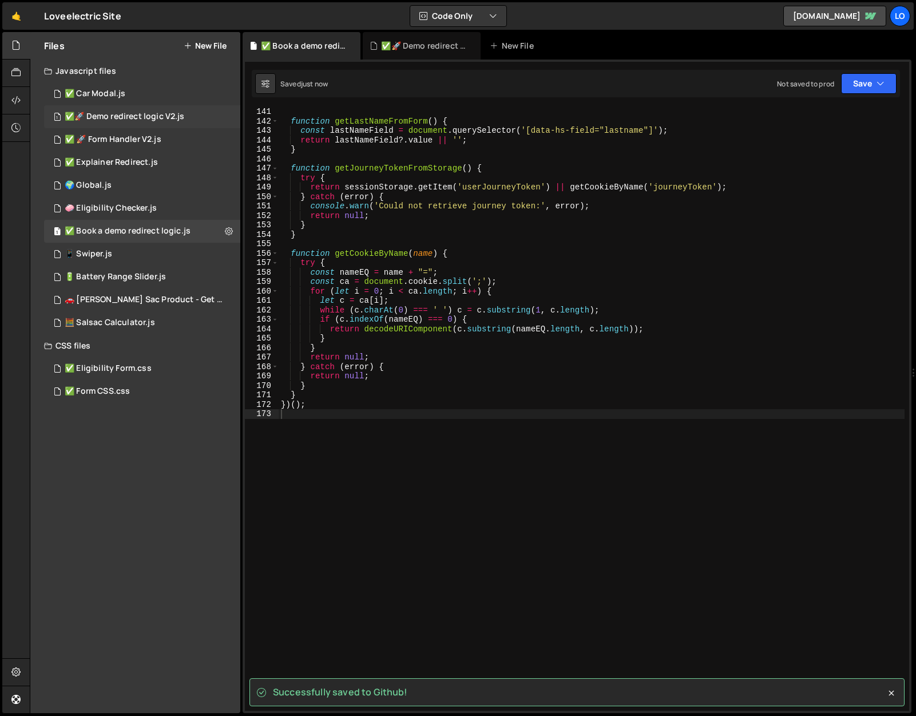
click at [200, 121] on div "1 ✅🚀 Demo redirect logic V2.js 0" at bounding box center [142, 116] width 196 height 23
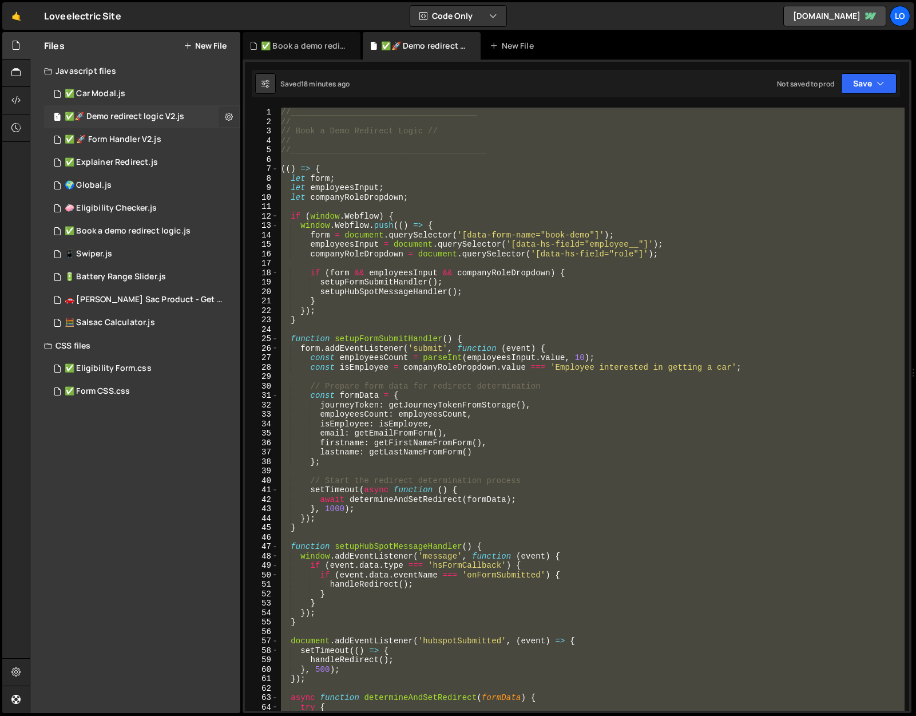
click at [227, 119] on icon at bounding box center [229, 116] width 8 height 11
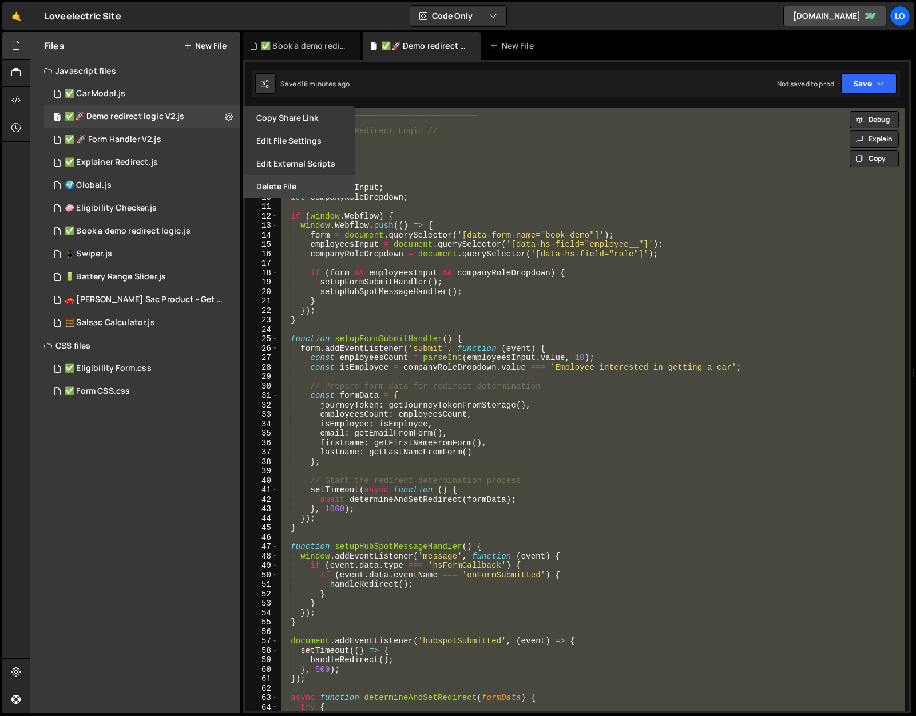
click at [283, 184] on button "Delete File" at bounding box center [299, 186] width 112 height 23
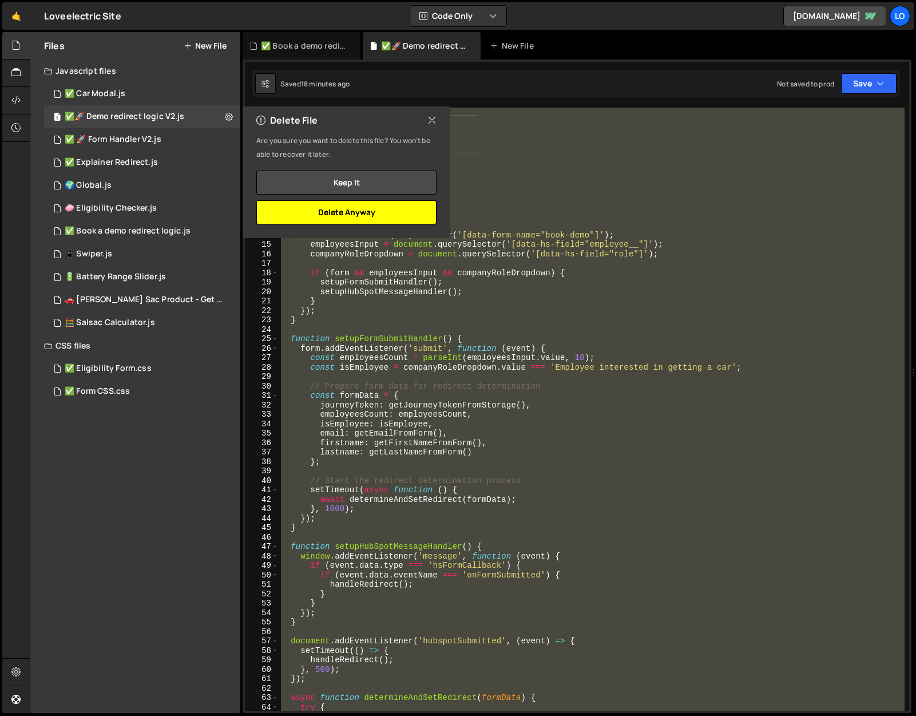
click at [379, 211] on button "Delete Anyway" at bounding box center [346, 212] width 180 height 24
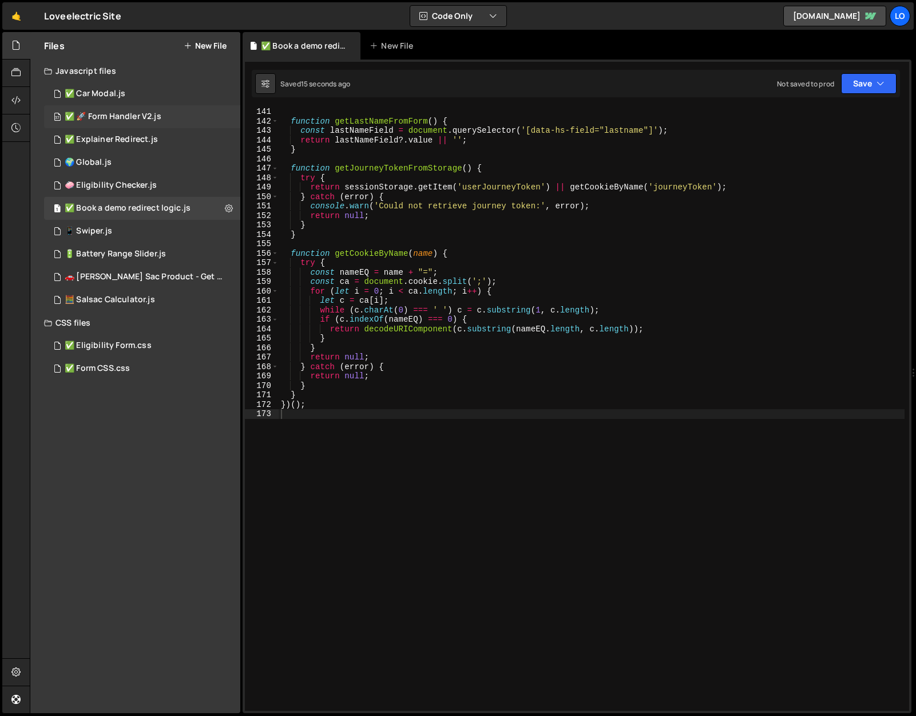
click at [148, 120] on div "✅ 🚀 Form Handler V2.js" at bounding box center [113, 117] width 97 height 10
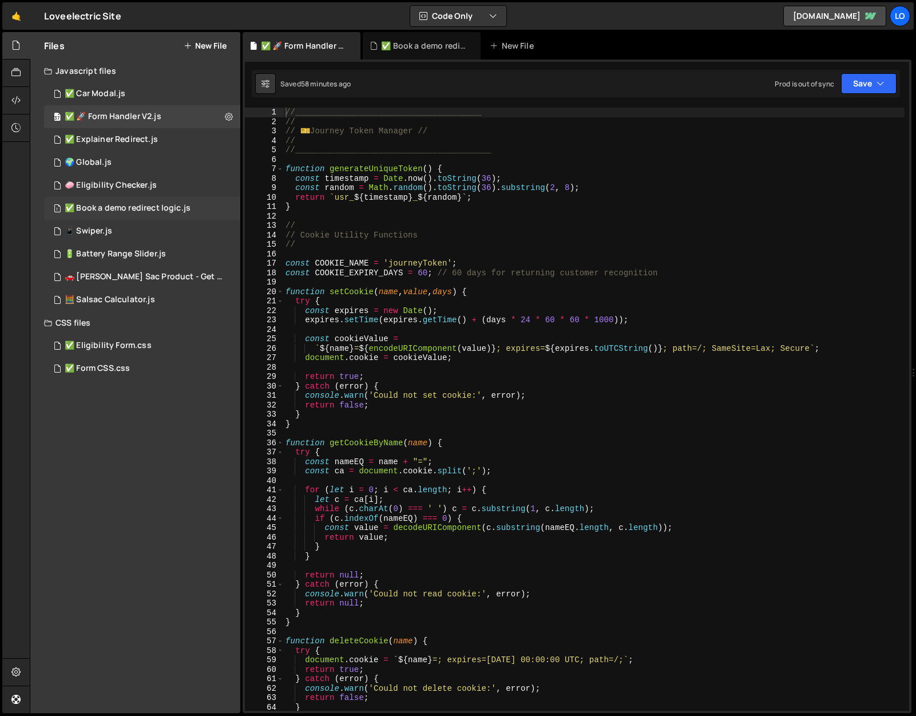
click at [145, 212] on div "✅ Book a demo redirect logic.js" at bounding box center [128, 208] width 126 height 10
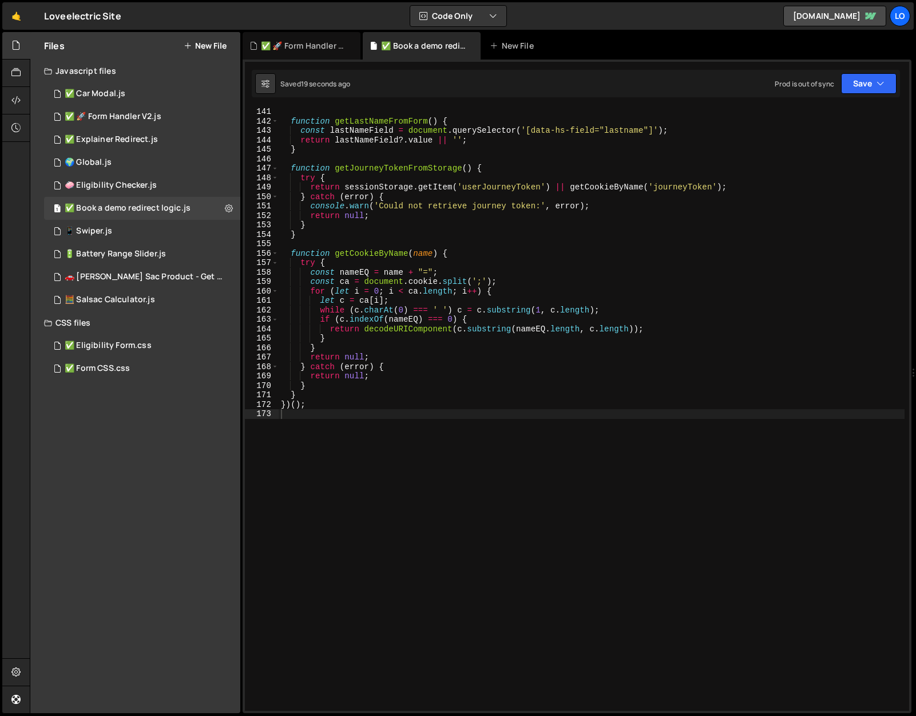
click at [144, 507] on div "Files New File Javascript files 2 ✅ Car Modal.js 0 37 ✅ 🚀 Form Handler V2.js 0 …" at bounding box center [135, 372] width 210 height 681
click at [333, 494] on div "function getLastNameFromForm ( ) { const lastNameField = document . querySelect…" at bounding box center [592, 418] width 626 height 622
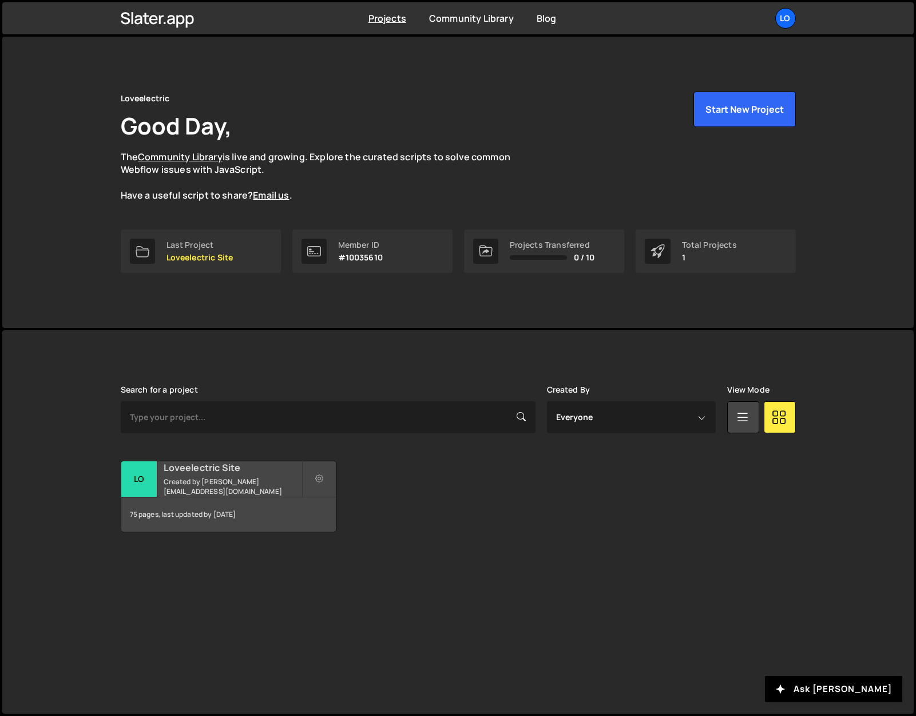
click at [203, 478] on div "Loveelectric Site Created by [PERSON_NAME][EMAIL_ADDRESS][DOMAIN_NAME]" at bounding box center [228, 478] width 214 height 35
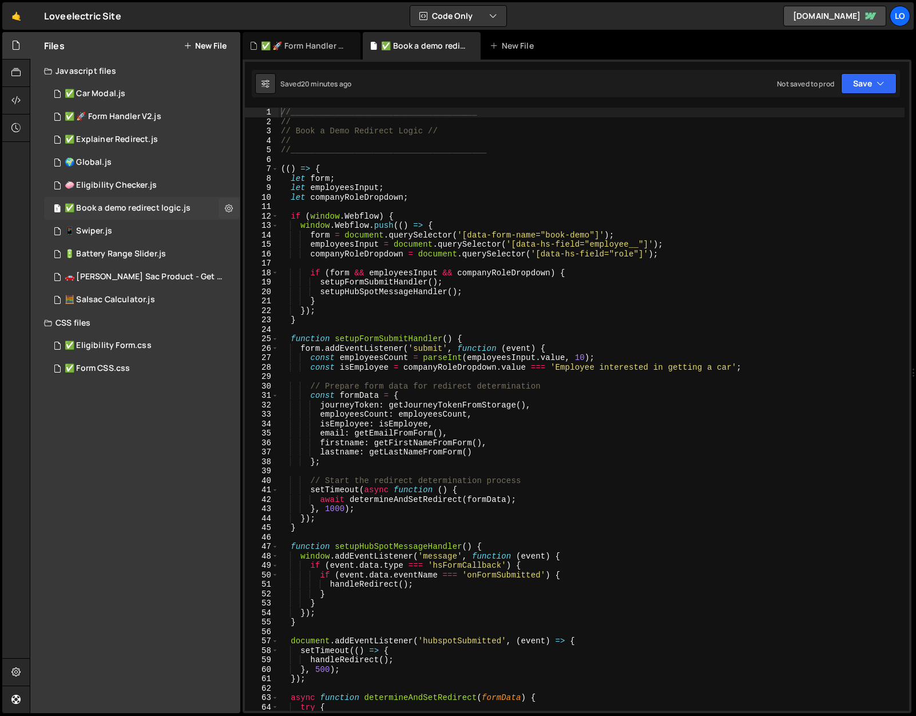
click at [168, 204] on div "✅ Book a demo redirect logic.js" at bounding box center [128, 208] width 126 height 10
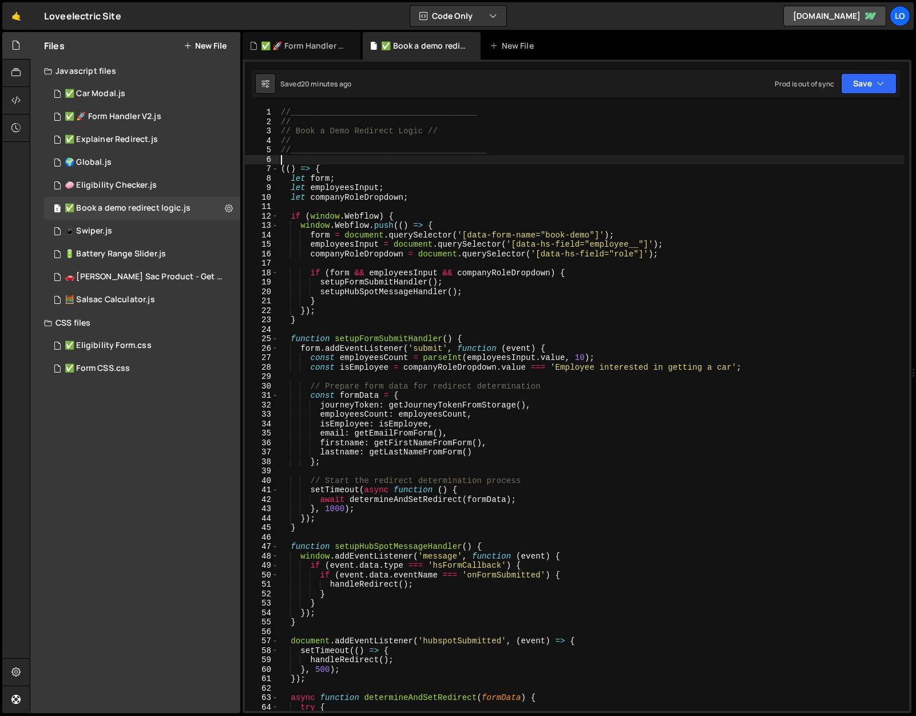
click at [601, 164] on div "//______________________________________ // // Book a Demo Redirect Logic // //…" at bounding box center [592, 419] width 626 height 622
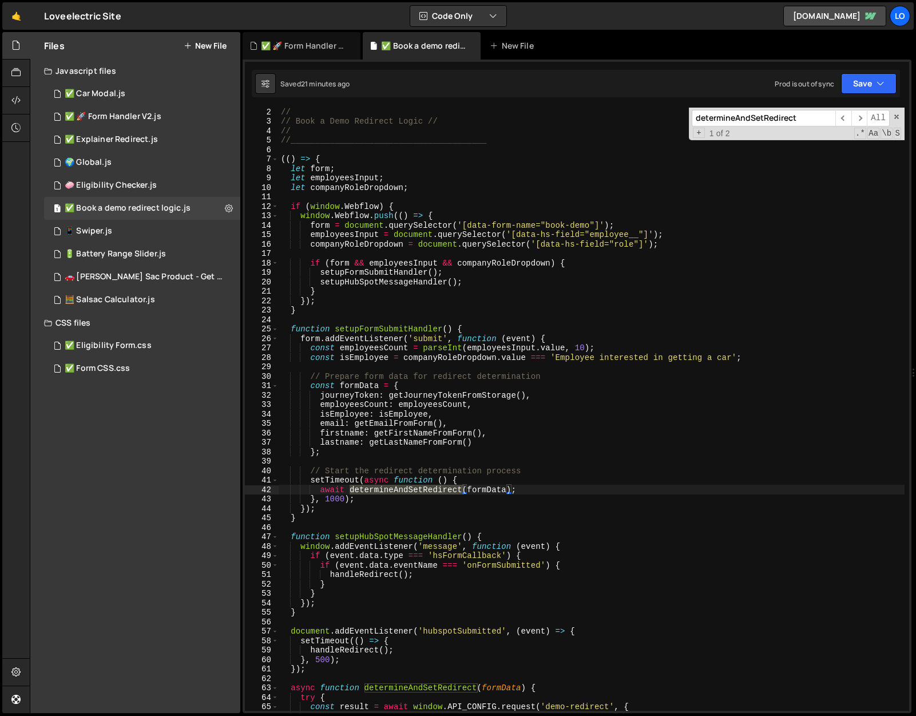
scroll to position [11, 0]
type input "determineAndSetRedirect"
click at [860, 121] on span "​" at bounding box center [859, 118] width 16 height 17
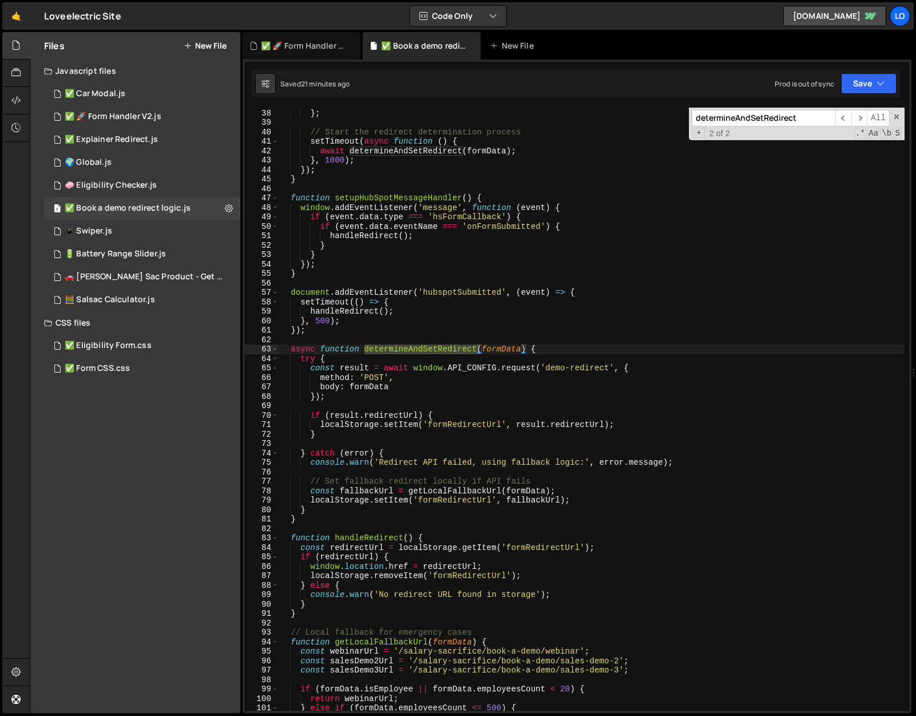
scroll to position [349, 0]
click at [301, 515] on div "} ; // Start the redirect determination process setTimeout ( async function ( )…" at bounding box center [592, 419] width 626 height 622
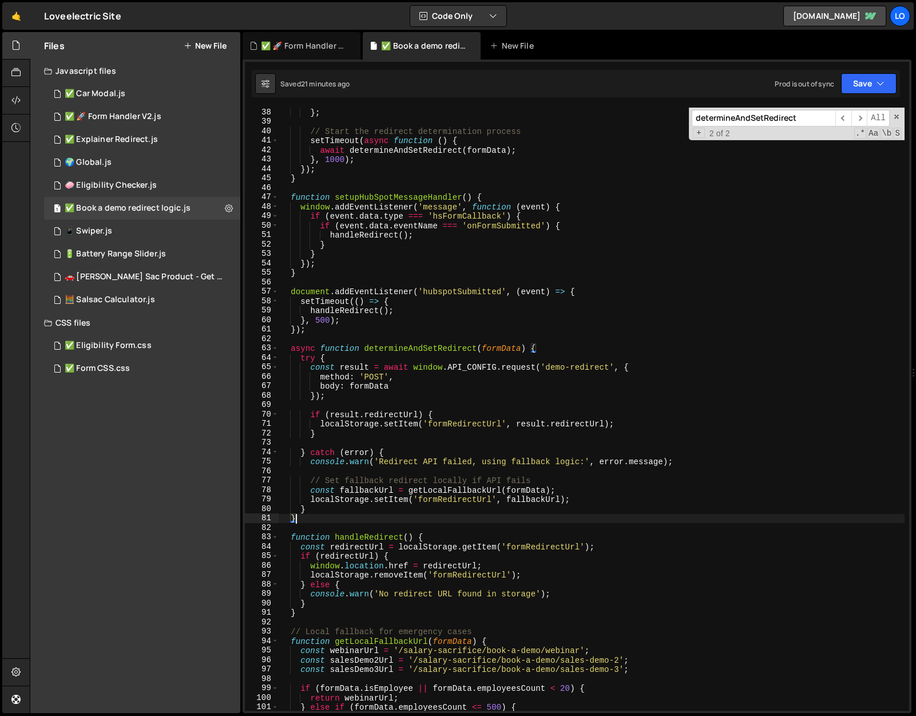
click at [290, 289] on div "} ; // Start the redirect determination process setTimeout ( async function ( )…" at bounding box center [592, 419] width 626 height 622
type textarea "document.addEventListener('hubspotSubmitted', (event) => { setTimeout(() => {"
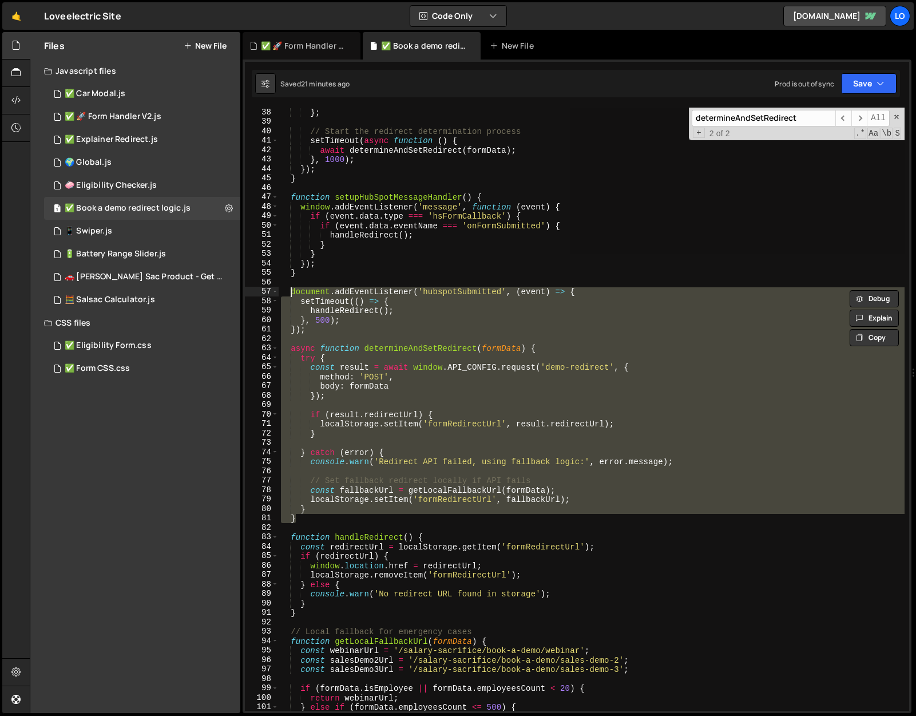
click at [454, 341] on div "} ; // Start the redirect determination process setTimeout ( async function ( )…" at bounding box center [592, 409] width 626 height 603
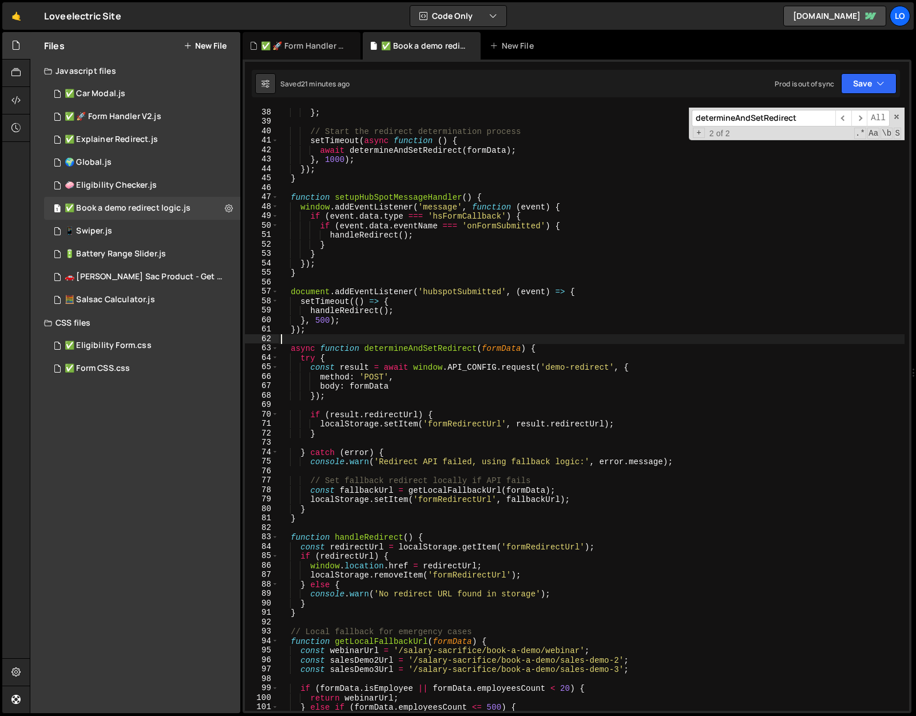
click at [291, 348] on div "} ; // Start the redirect determination process setTimeout ( async function ( )…" at bounding box center [592, 419] width 626 height 622
click at [311, 519] on div "} ; // Start the redirect determination process setTimeout ( async function ( )…" at bounding box center [592, 419] width 626 height 622
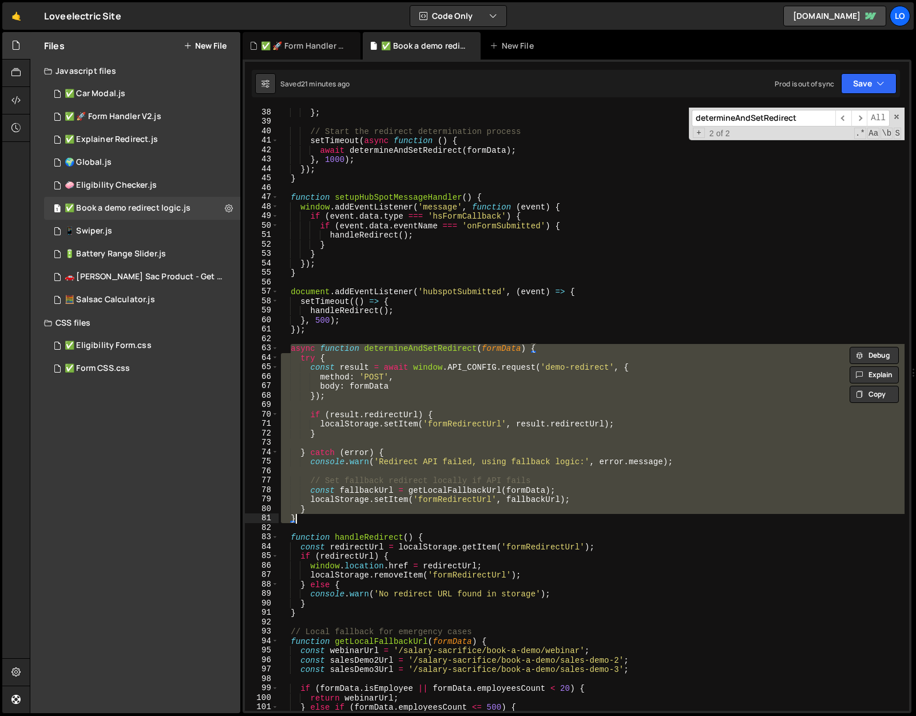
paste textarea
type textarea "}"
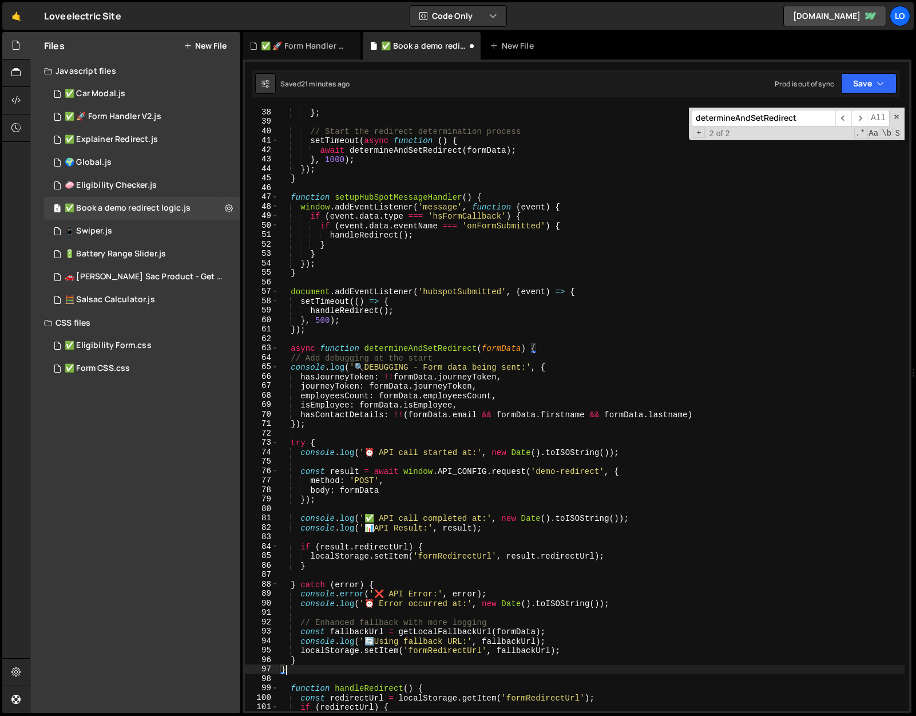
scroll to position [353, 0]
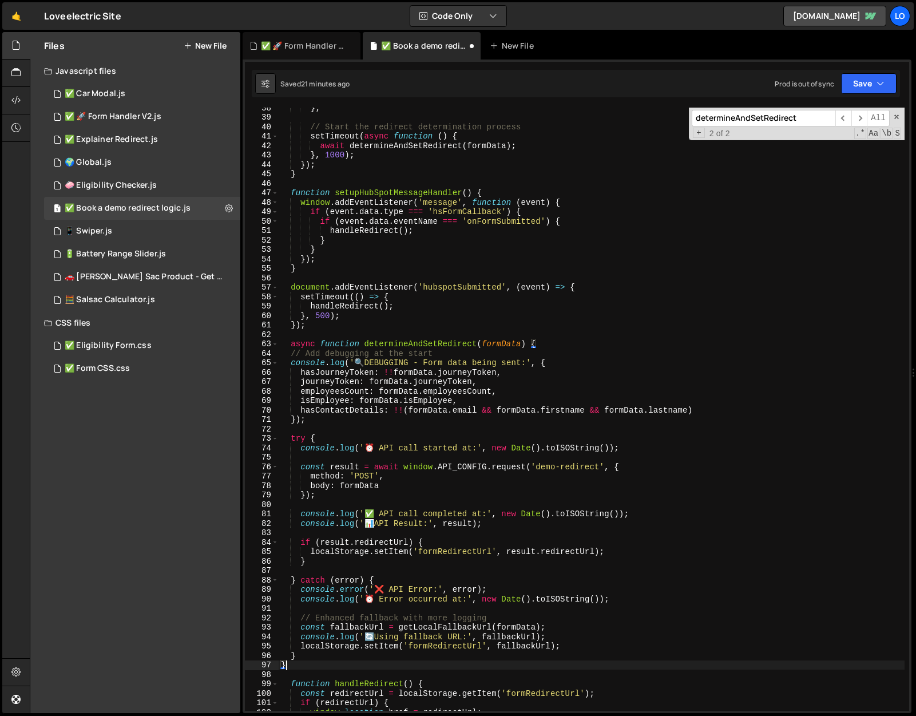
click at [869, 72] on div "Saved 21 minutes ago Prod is out of sync Upgrade to Edit Save Save to Staging S…" at bounding box center [576, 83] width 648 height 27
click at [859, 86] on button "Save" at bounding box center [868, 83] width 55 height 21
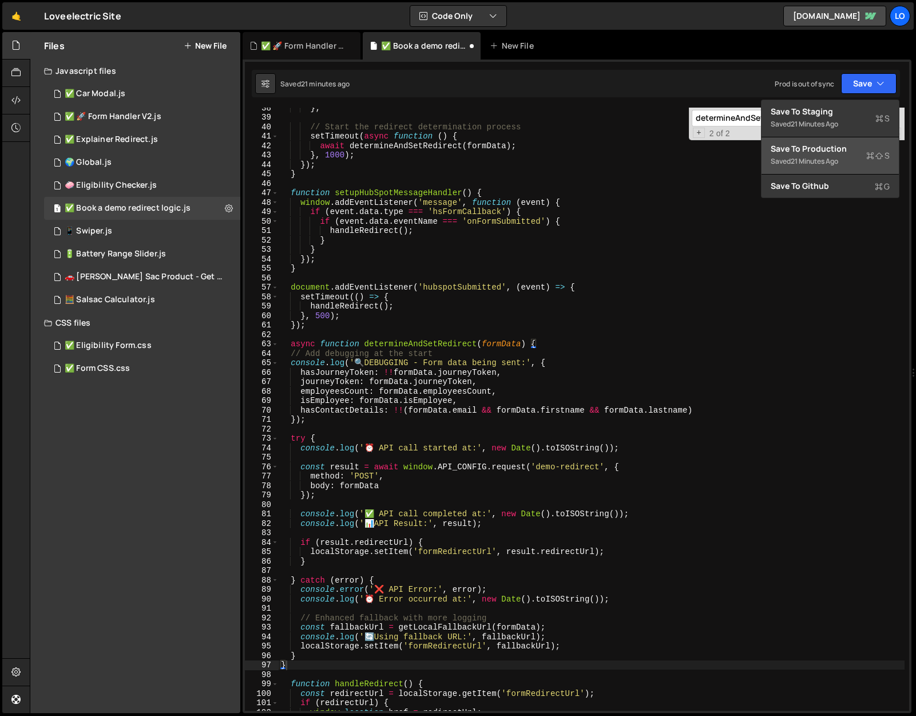
click at [823, 148] on div "Save to Production S" at bounding box center [829, 148] width 119 height 11
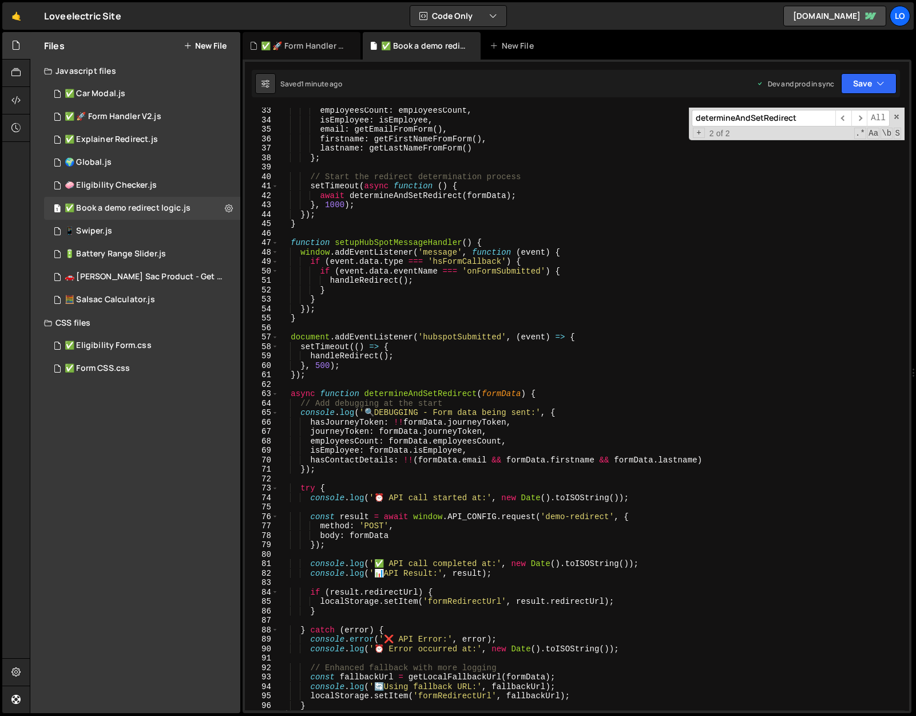
scroll to position [279, 0]
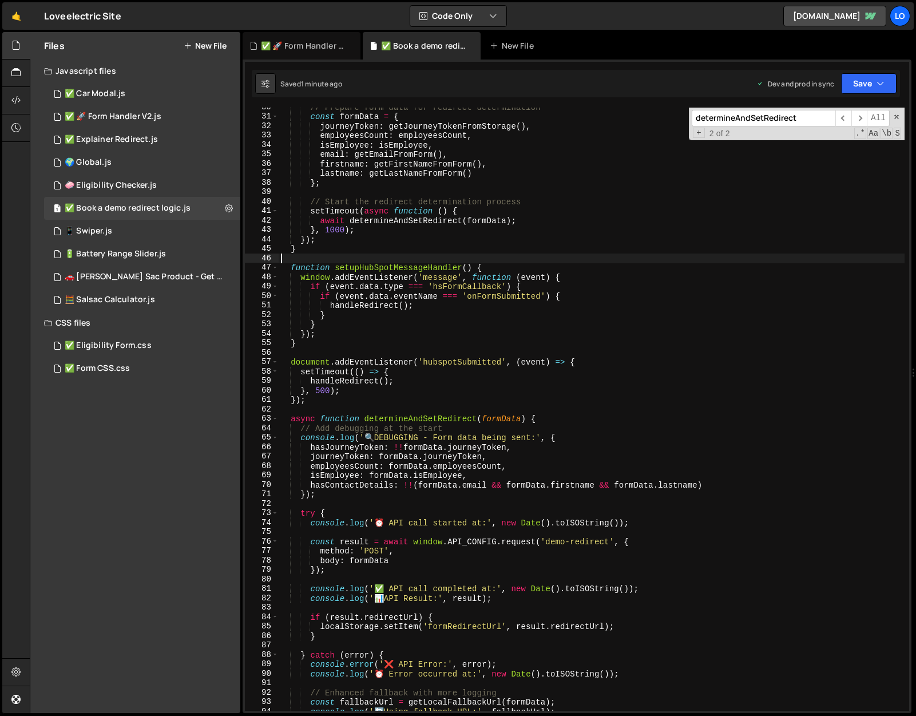
click at [426, 261] on div "// Prepare form data for redirect determination const formData = { journeyToken…" at bounding box center [592, 413] width 626 height 622
type textarea "})();"
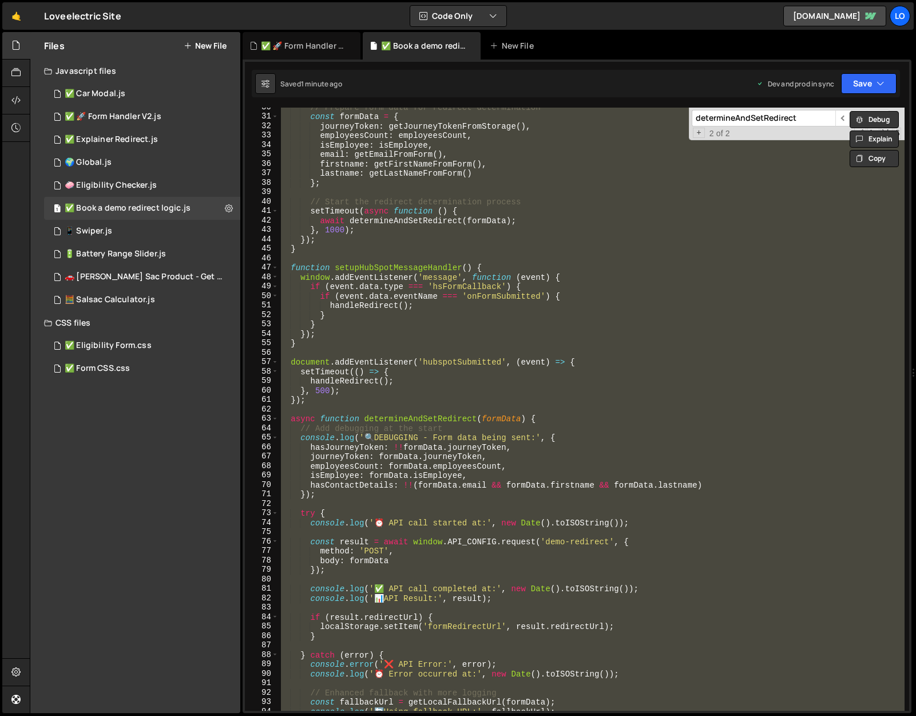
click at [97, 451] on div "Files New File Javascript files 2 ✅ Car Modal.js 0 37 ✅ 🚀 Form Handler V2.js 0 …" at bounding box center [135, 372] width 210 height 681
click at [232, 209] on icon at bounding box center [229, 207] width 8 height 11
type input "✅ Book a demo redirect logic"
radio input "true"
checkbox input "true"
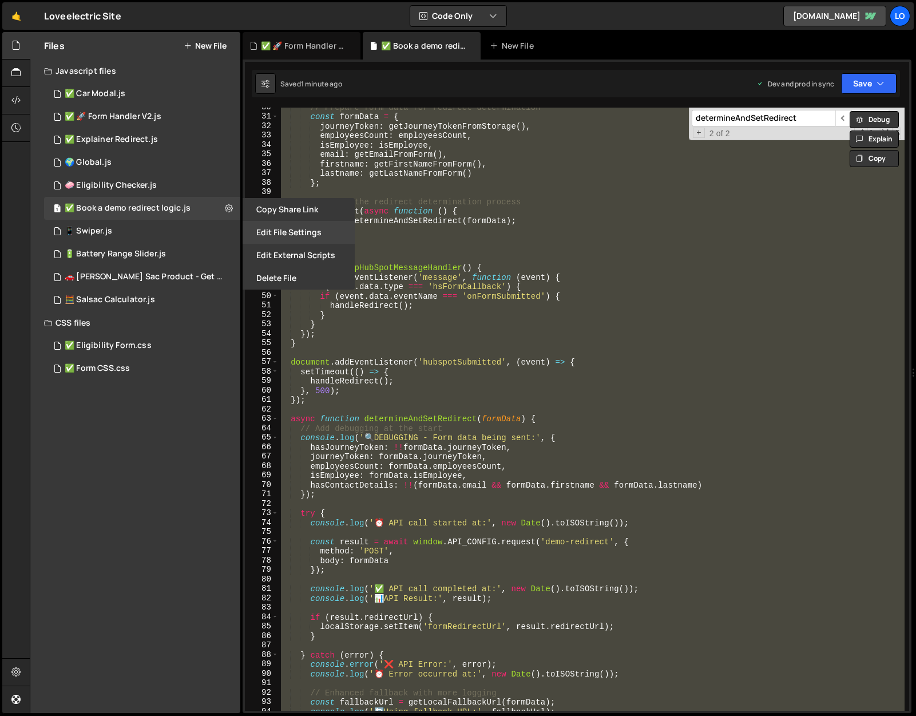
click at [262, 231] on button "Edit File Settings" at bounding box center [299, 232] width 112 height 23
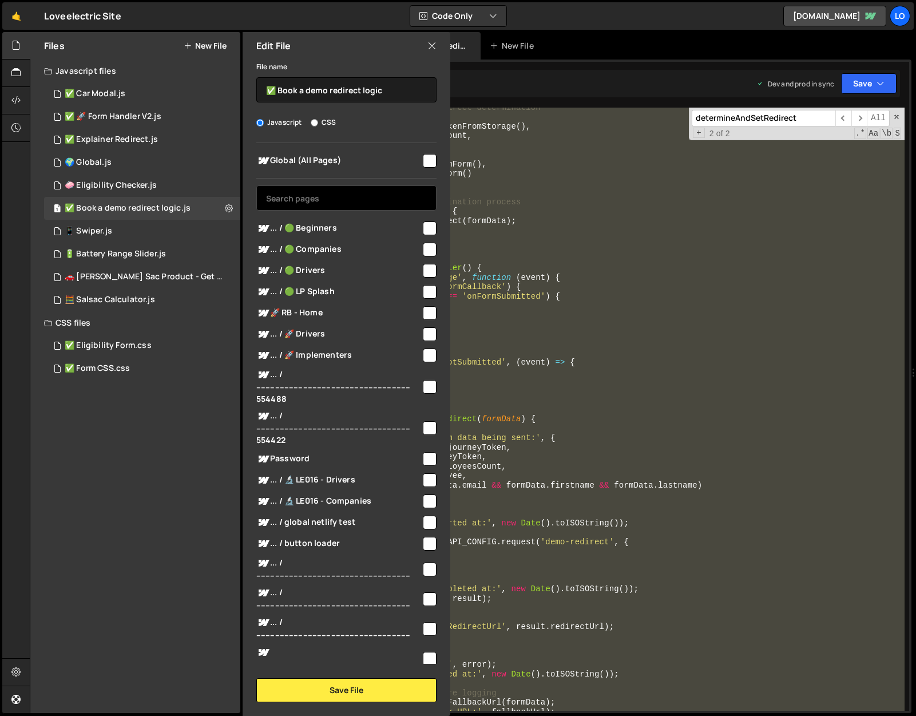
click at [290, 201] on input "text" at bounding box center [346, 197] width 180 height 25
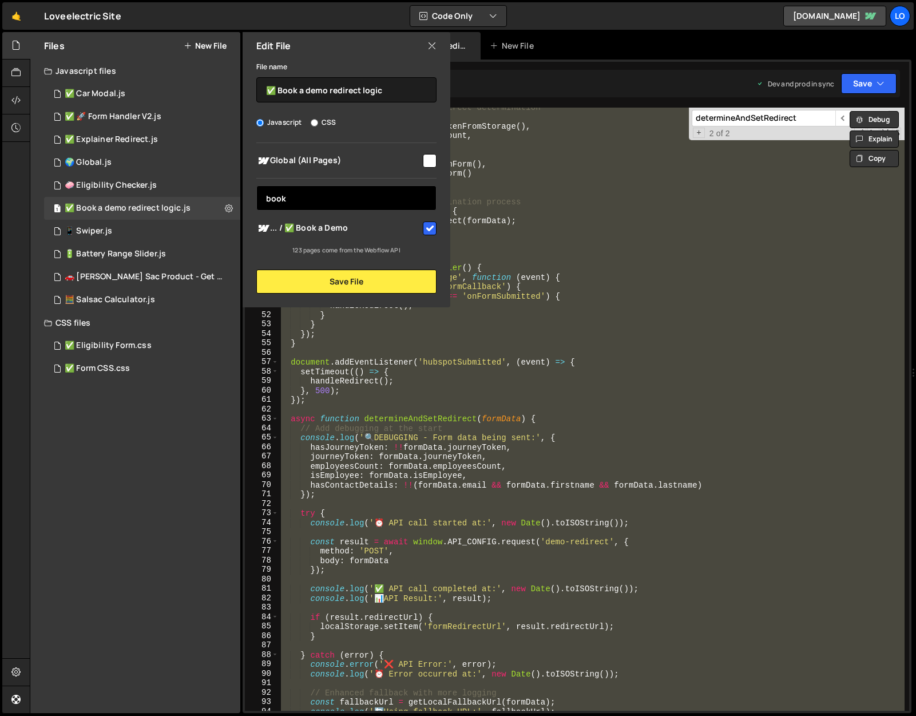
type input "book"
click at [424, 42] on div "Edit File" at bounding box center [347, 45] width 208 height 27
click at [432, 42] on icon at bounding box center [431, 45] width 9 height 13
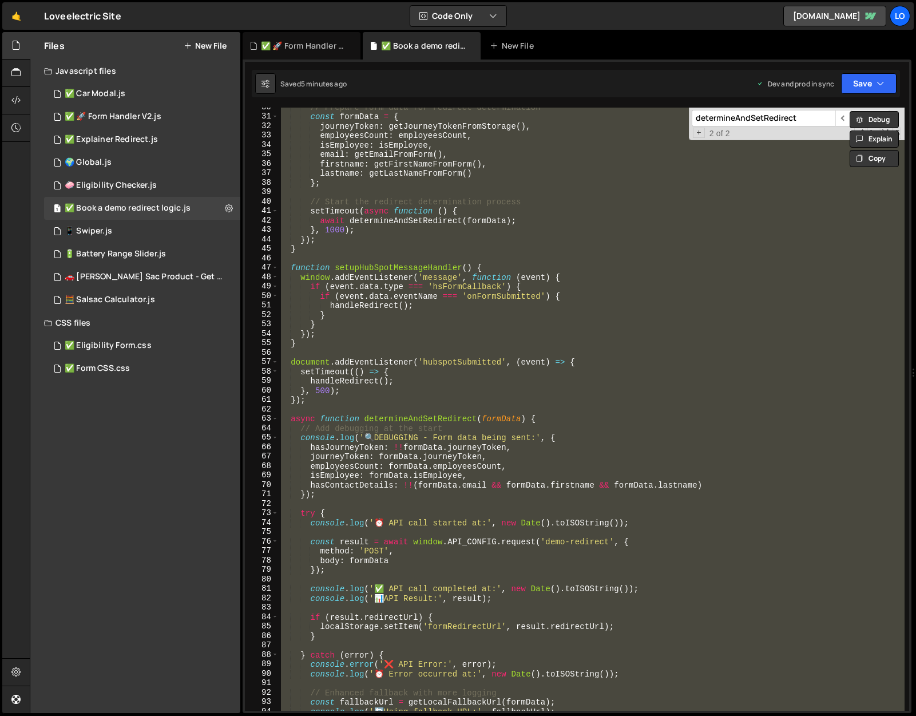
click at [390, 317] on div "// Prepare form data for redirect determination const formData = { journeyToken…" at bounding box center [592, 409] width 626 height 603
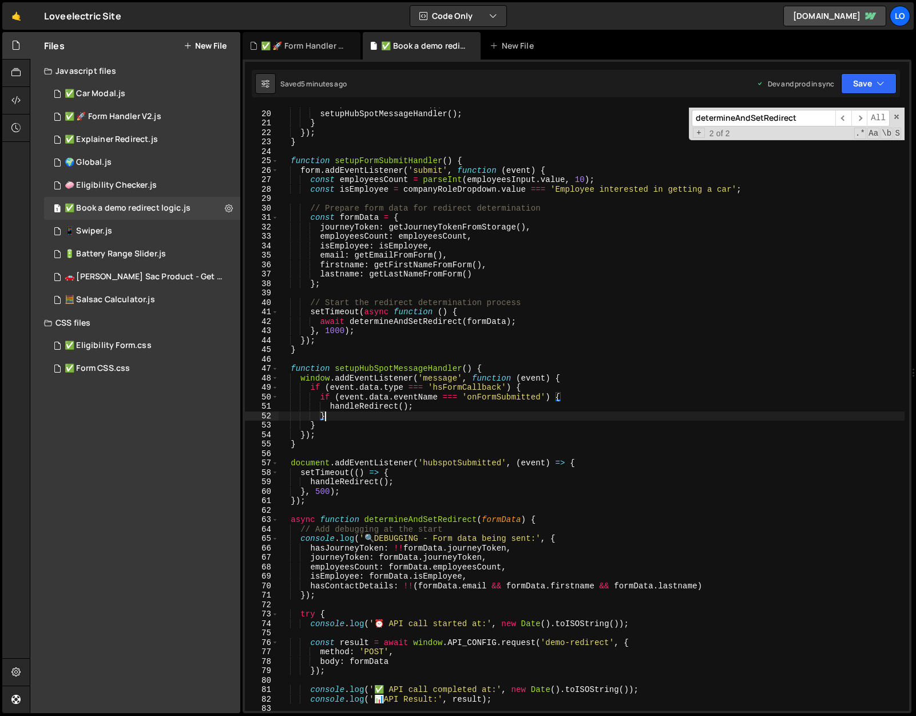
scroll to position [0, 0]
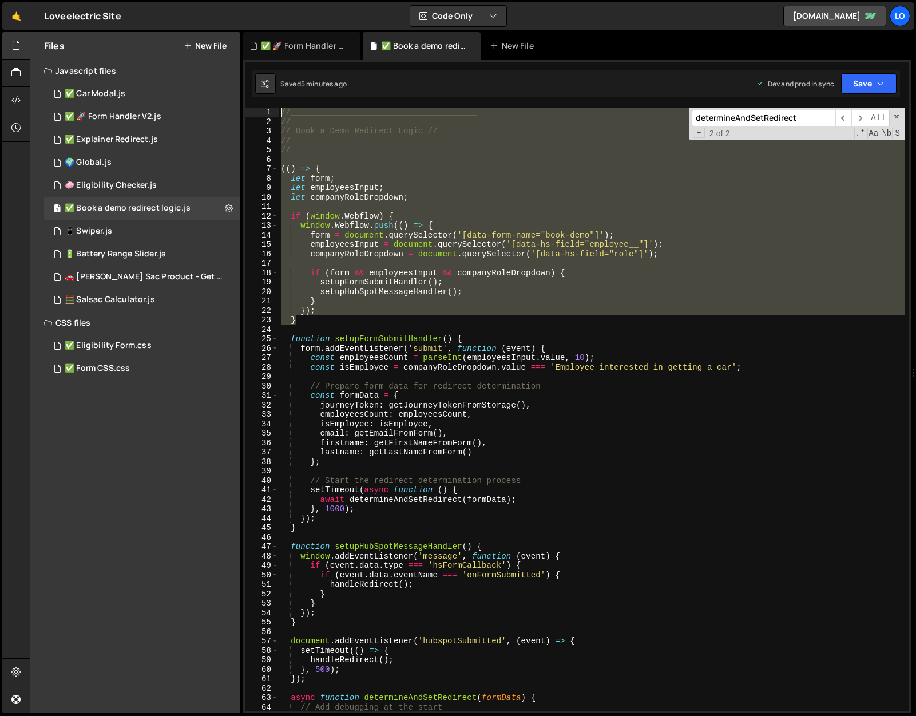
drag, startPoint x: 303, startPoint y: 321, endPoint x: 247, endPoint y: 97, distance: 231.1
click at [247, 97] on div "} 1 2 3 4 5 6 7 8 9 10 11 12 13 14 15 16 17 18 19 20 21 22 23 24 25 26 27 28 29…" at bounding box center [577, 385] width 669 height 653
paste textarea "}"
type textarea "}"
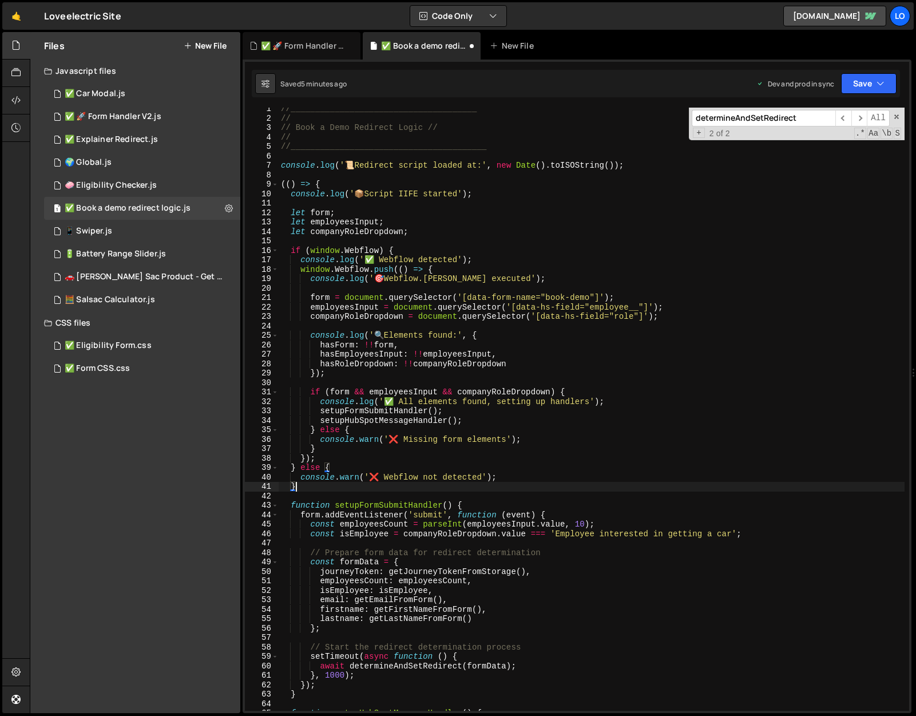
scroll to position [4, 0]
click at [869, 80] on button "Save" at bounding box center [868, 83] width 55 height 21
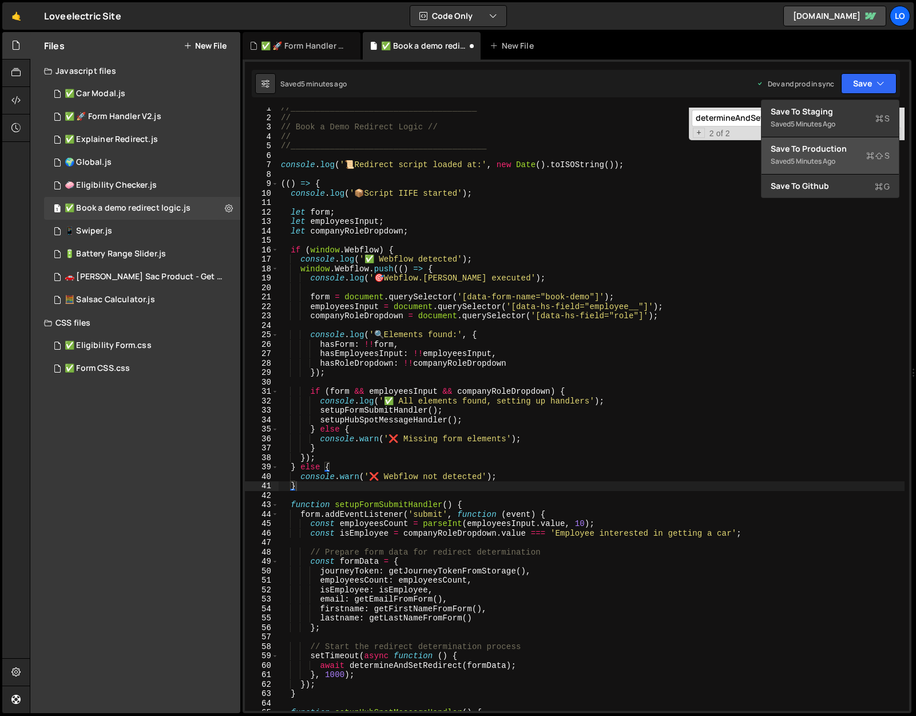
click at [827, 159] on div "5 minutes ago" at bounding box center [813, 161] width 45 height 10
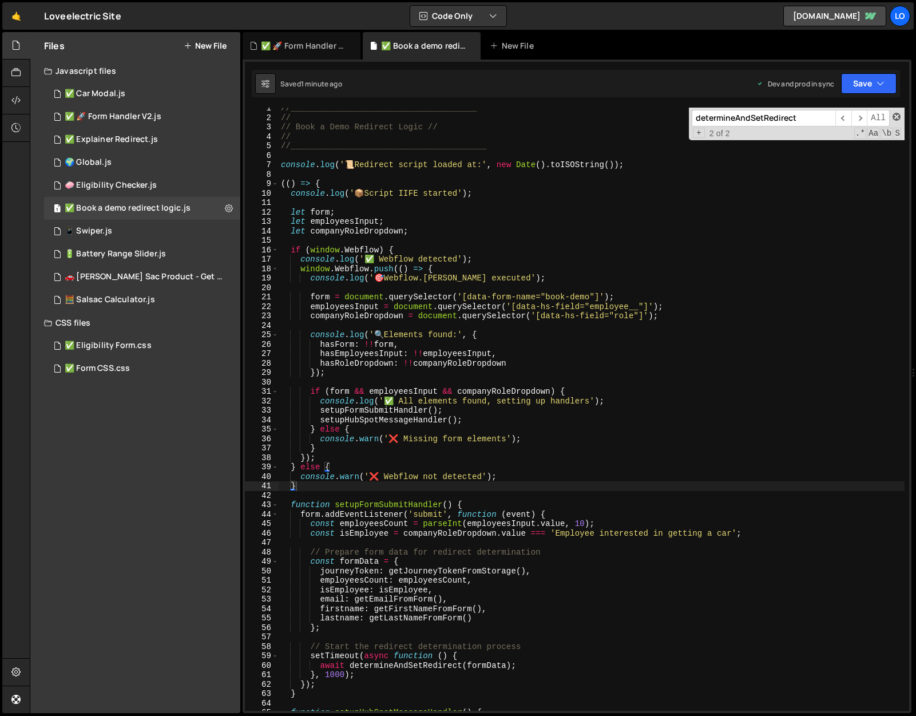
click at [897, 115] on span at bounding box center [896, 117] width 8 height 8
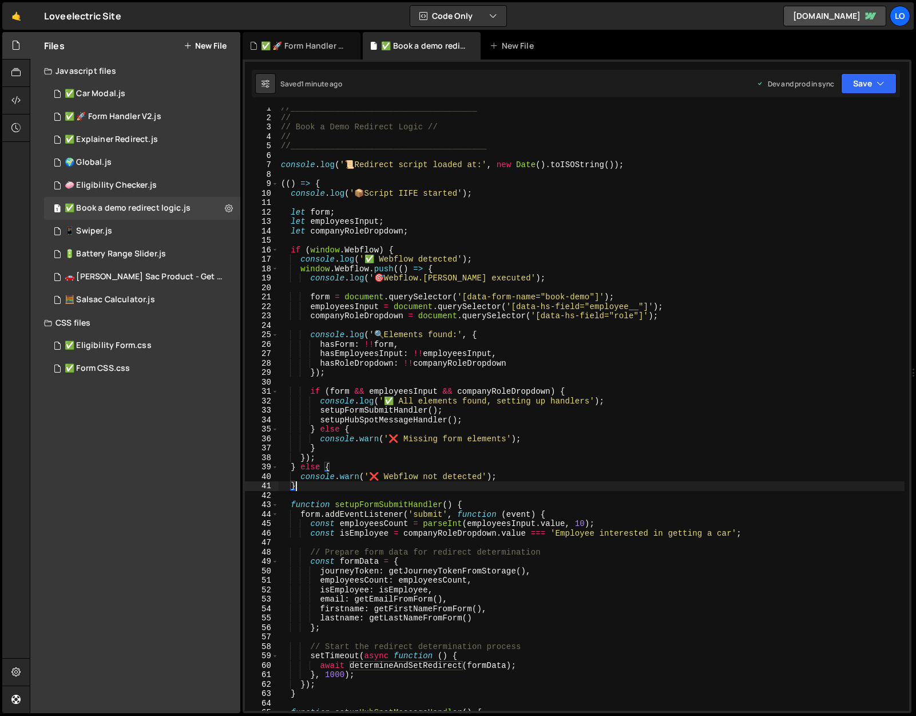
scroll to position [0, 0]
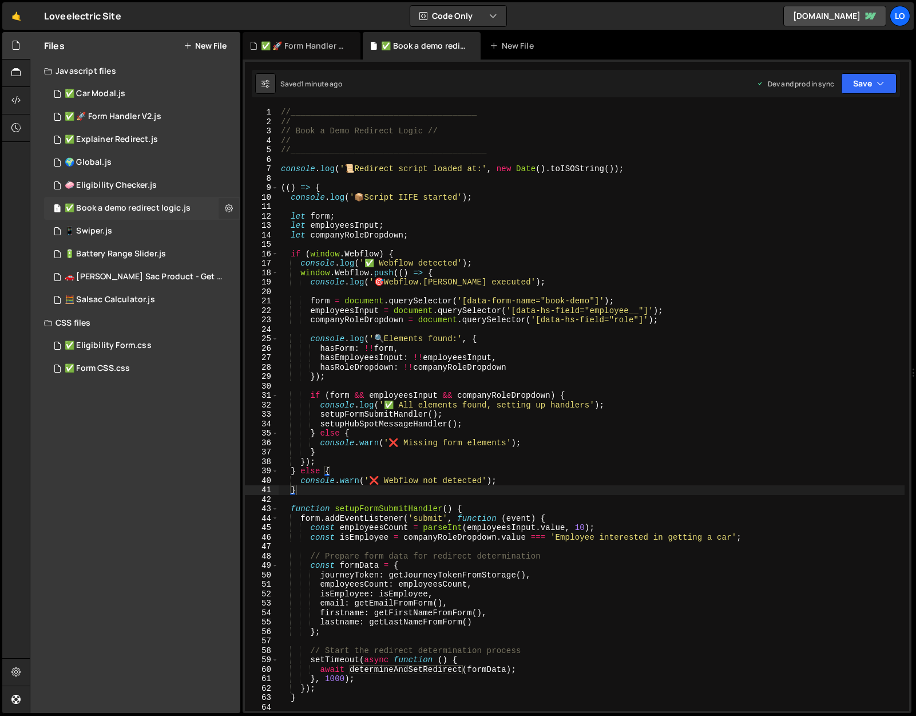
click at [228, 206] on icon at bounding box center [229, 207] width 8 height 11
type input "✅ Book a demo redirect logic"
radio input "true"
checkbox input "true"
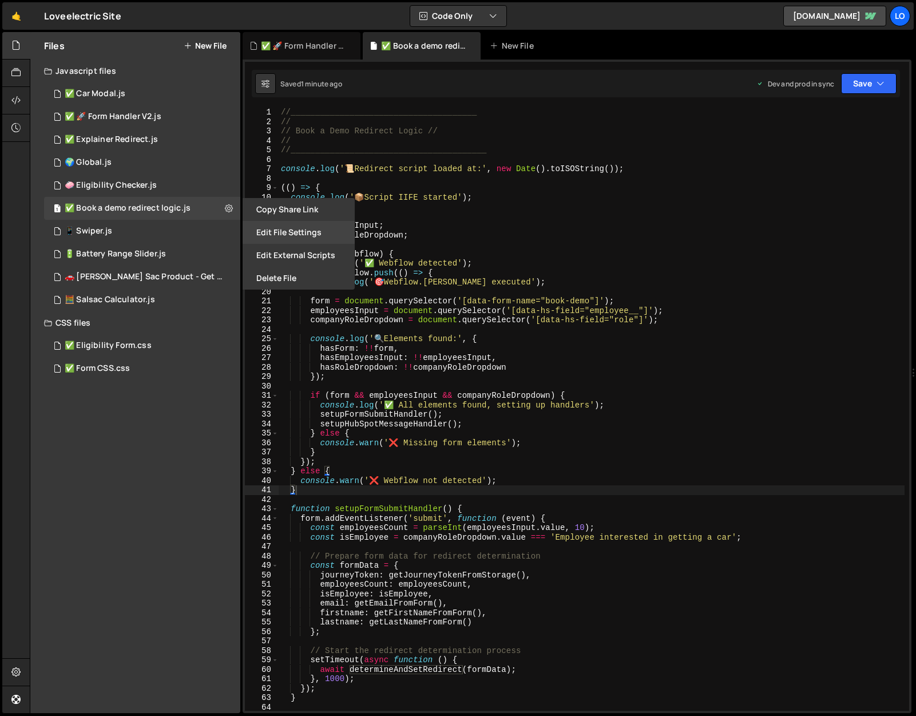
click at [256, 227] on button "Edit File Settings" at bounding box center [299, 232] width 112 height 23
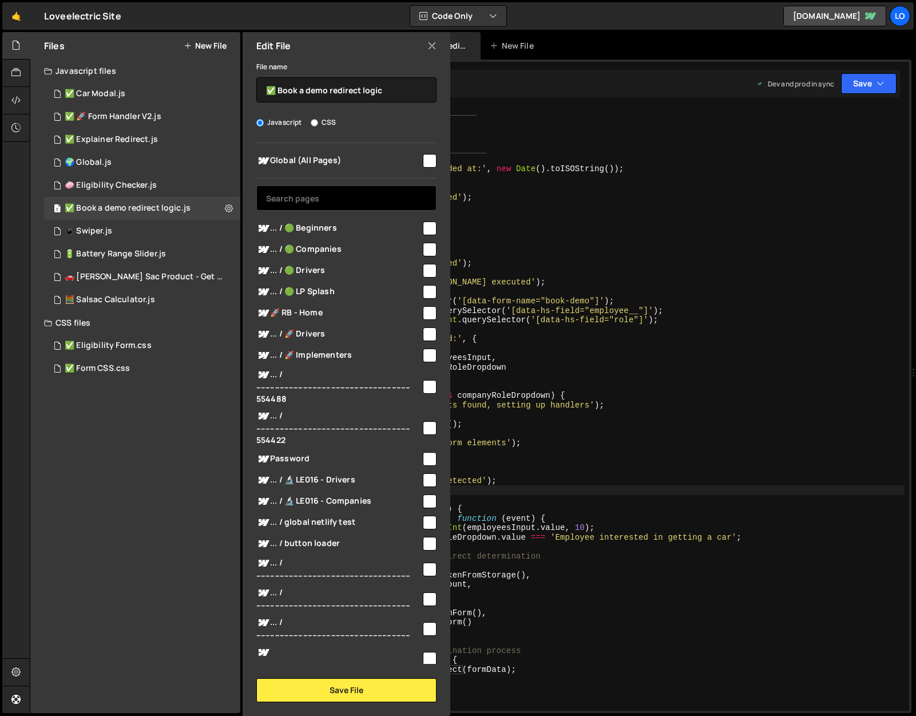
click at [298, 197] on input "text" at bounding box center [346, 197] width 180 height 25
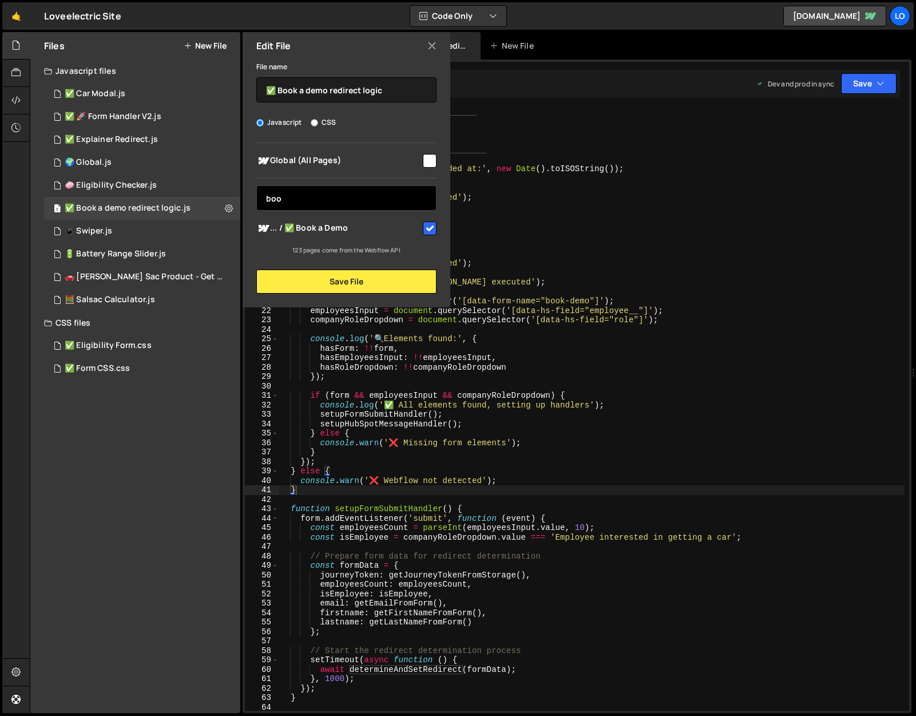
type input "book"
click at [431, 46] on icon at bounding box center [431, 45] width 9 height 13
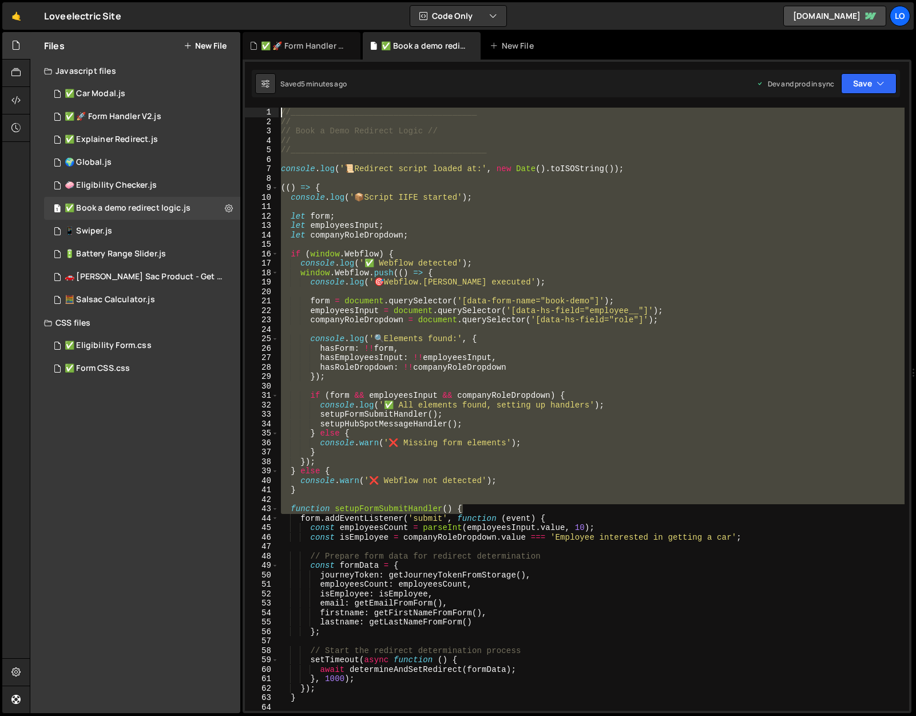
drag, startPoint x: 468, startPoint y: 507, endPoint x: 242, endPoint y: 114, distance: 452.8
click at [243, 114] on div "function setupFormSubmitHandler() { 1 2 3 4 5 6 7 8 9 10 11 12 13 14 15 16 17 1…" at bounding box center [577, 385] width 669 height 653
paste textarea "function setupFormSubmitHandler() {"
type textarea "function setupFormSubmitHandler() {"
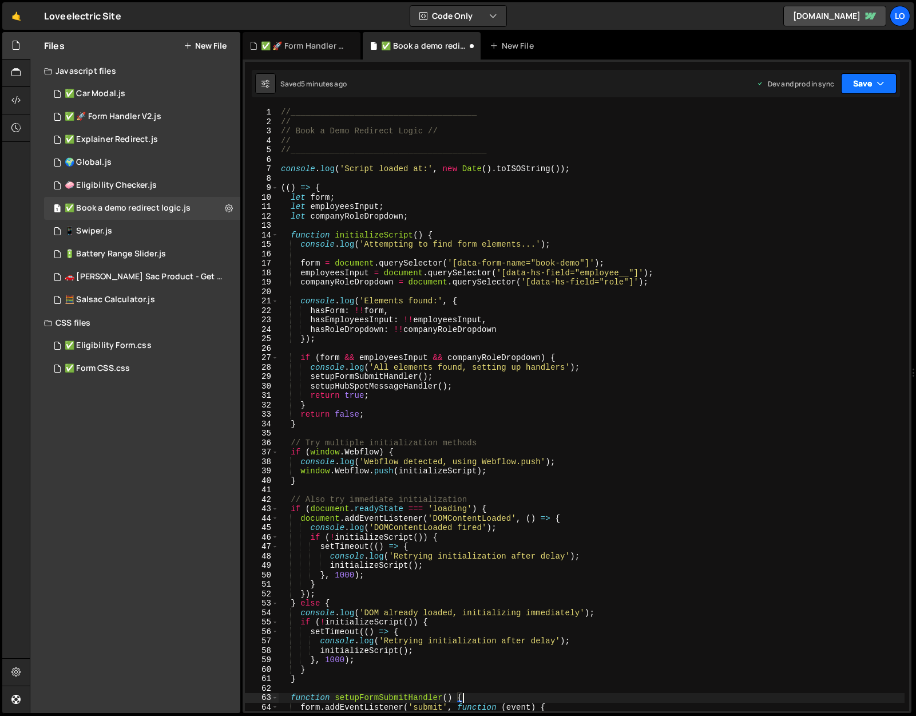
click at [873, 84] on button "Save" at bounding box center [868, 83] width 55 height 21
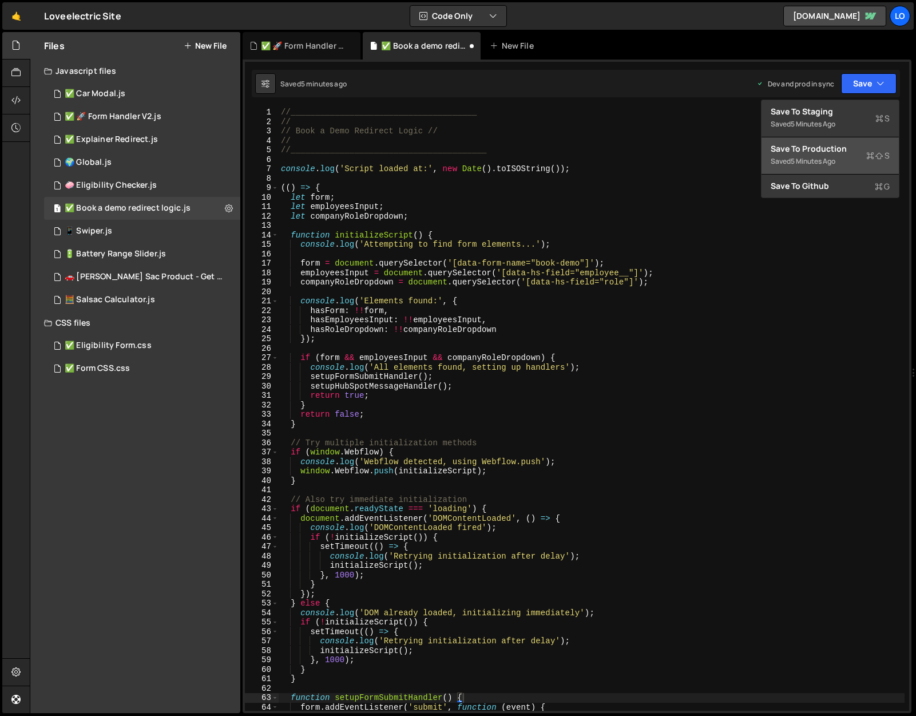
click at [841, 149] on div "Save to Production S" at bounding box center [829, 148] width 119 height 11
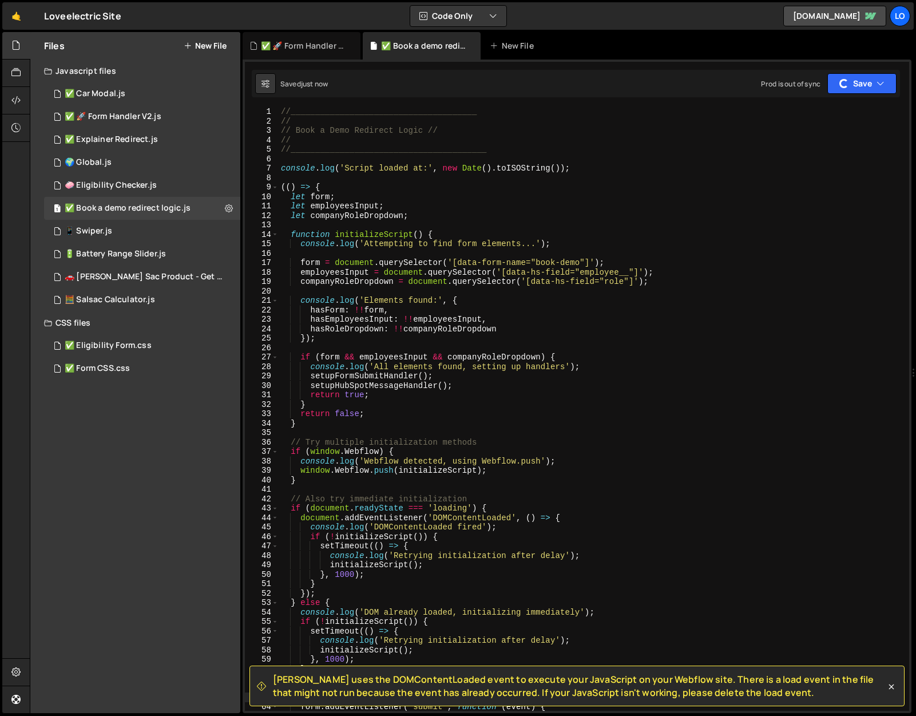
scroll to position [2, 0]
click at [859, 88] on button "Save" at bounding box center [868, 83] width 55 height 21
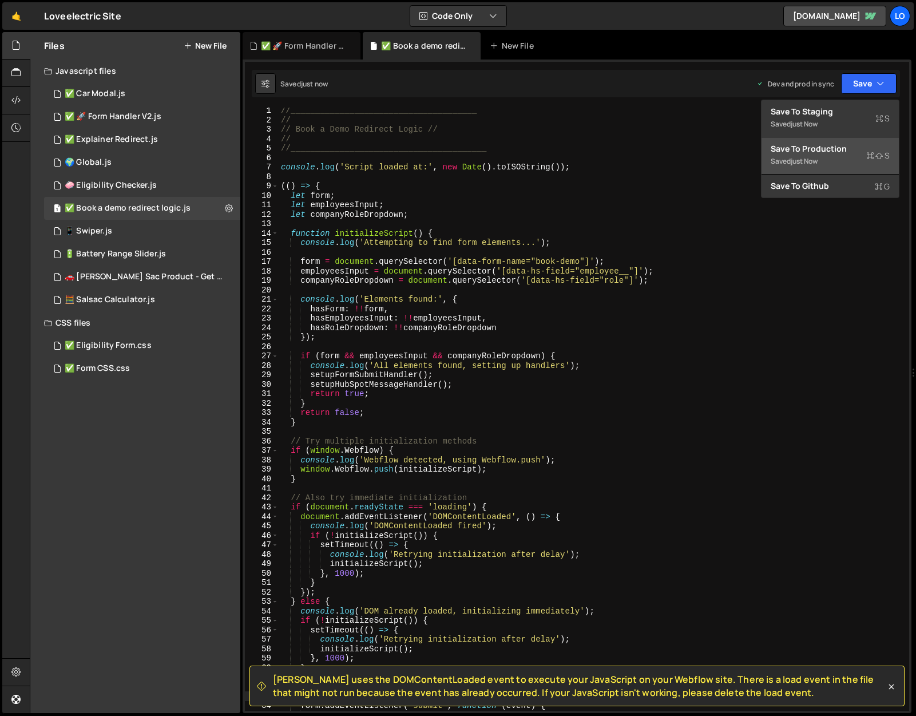
click at [835, 153] on div "Save to Production S" at bounding box center [829, 148] width 119 height 11
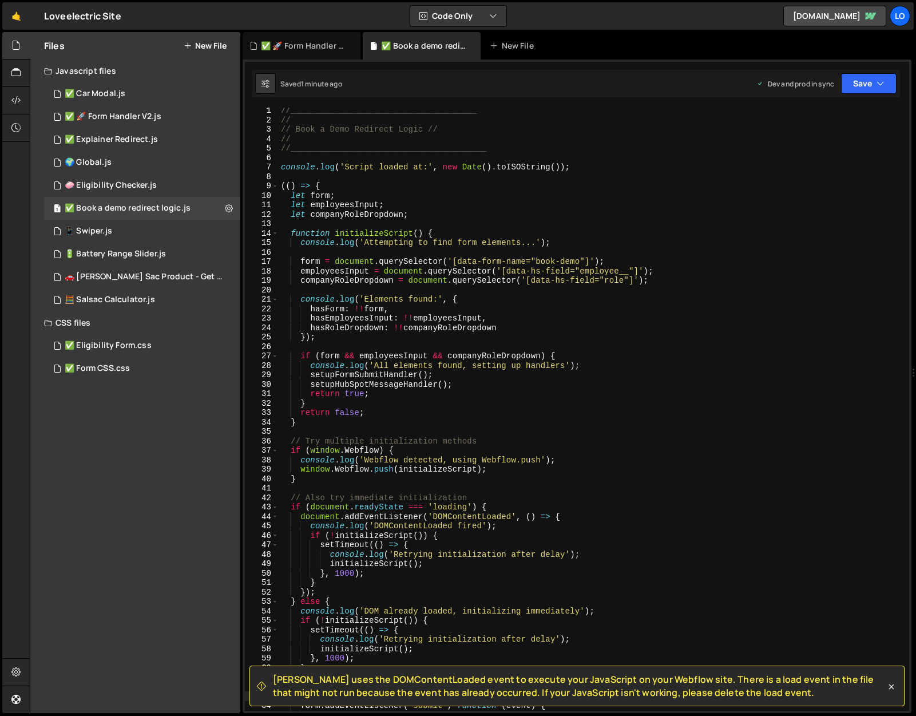
click at [401, 427] on div "//______________________________________ // // Book a Demo Redirect Logic // //…" at bounding box center [592, 417] width 626 height 622
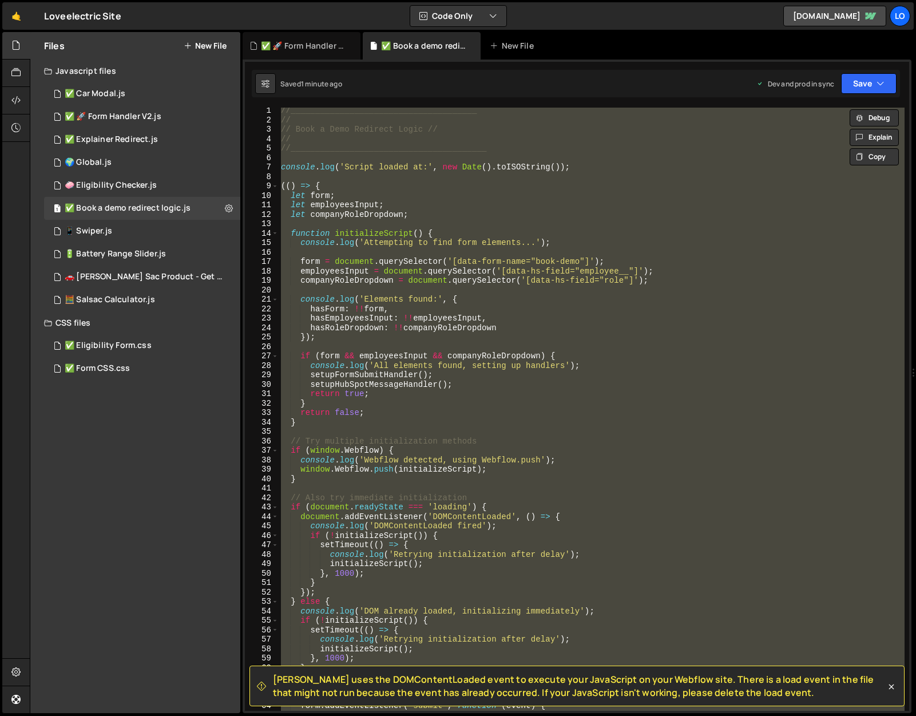
click at [452, 412] on div "//______________________________________ // // Book a Demo Redirect Logic // //…" at bounding box center [592, 409] width 626 height 603
type textarea "return false;"
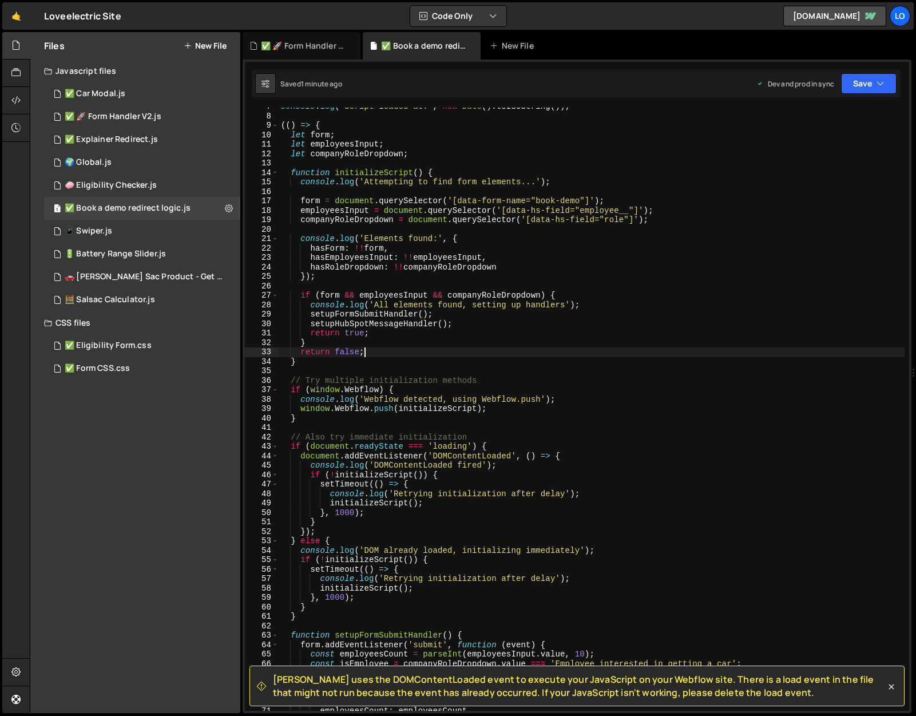
scroll to position [0, 0]
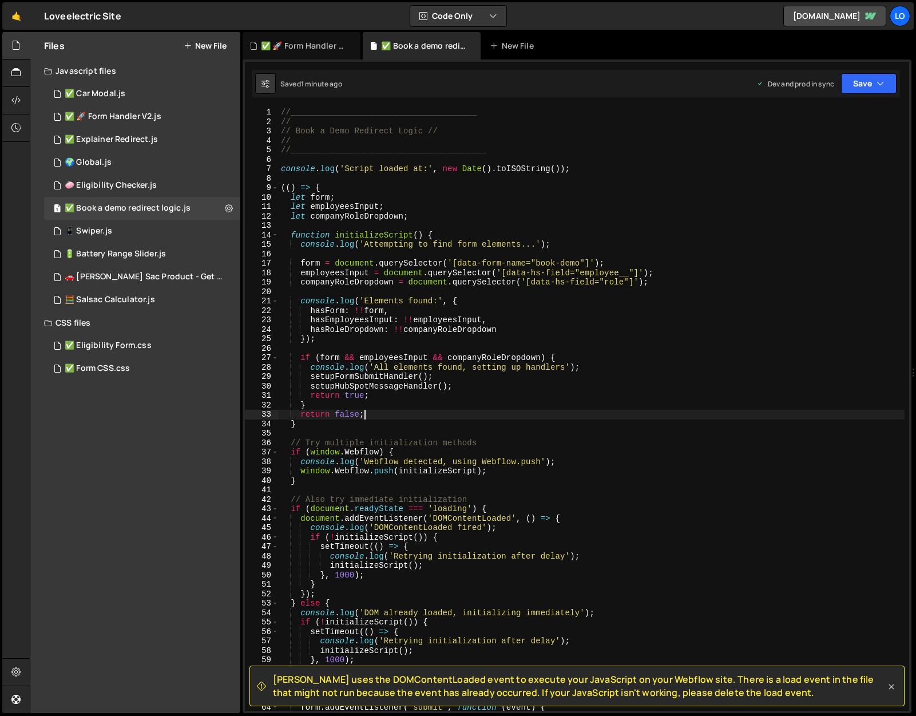
click at [890, 685] on icon at bounding box center [891, 686] width 5 height 5
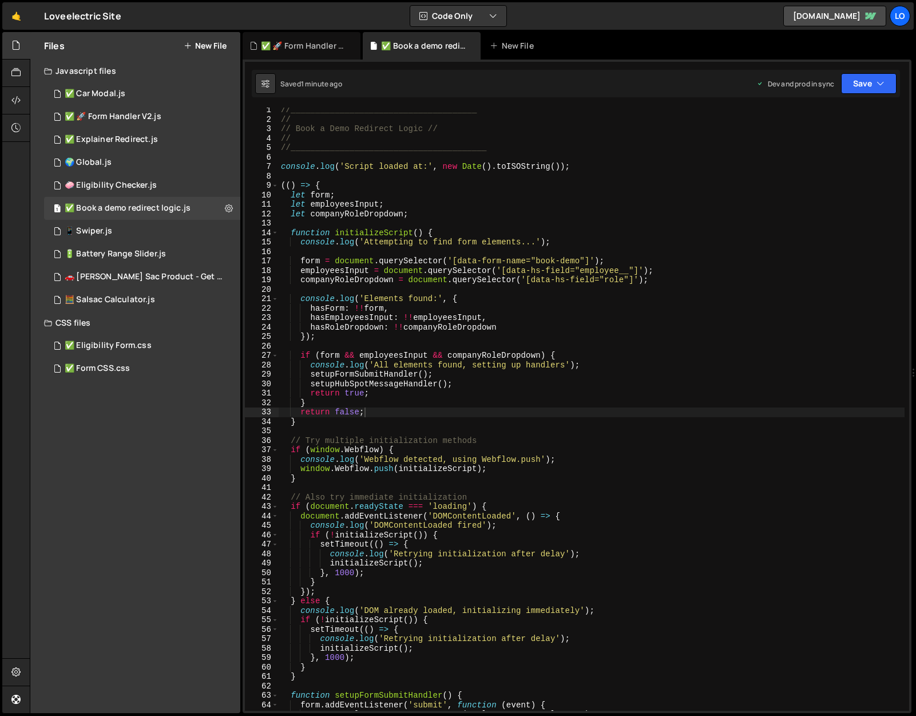
scroll to position [3, 0]
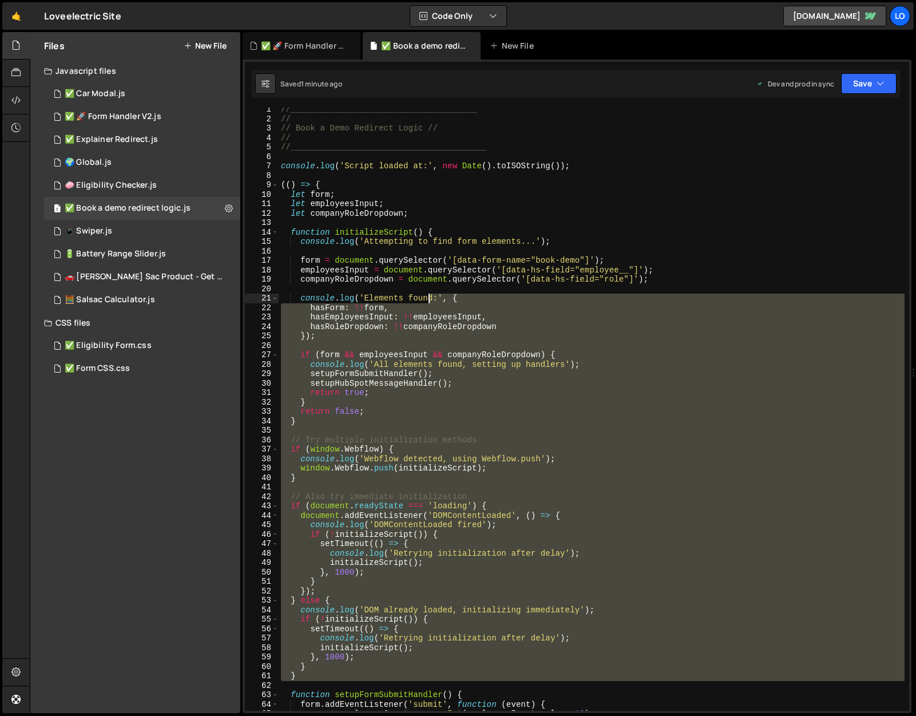
drag, startPoint x: 471, startPoint y: 689, endPoint x: 433, endPoint y: 305, distance: 385.2
click at [433, 305] on div "//______________________________________ // // Book a Demo Redirect Logic // //…" at bounding box center [592, 416] width 626 height 622
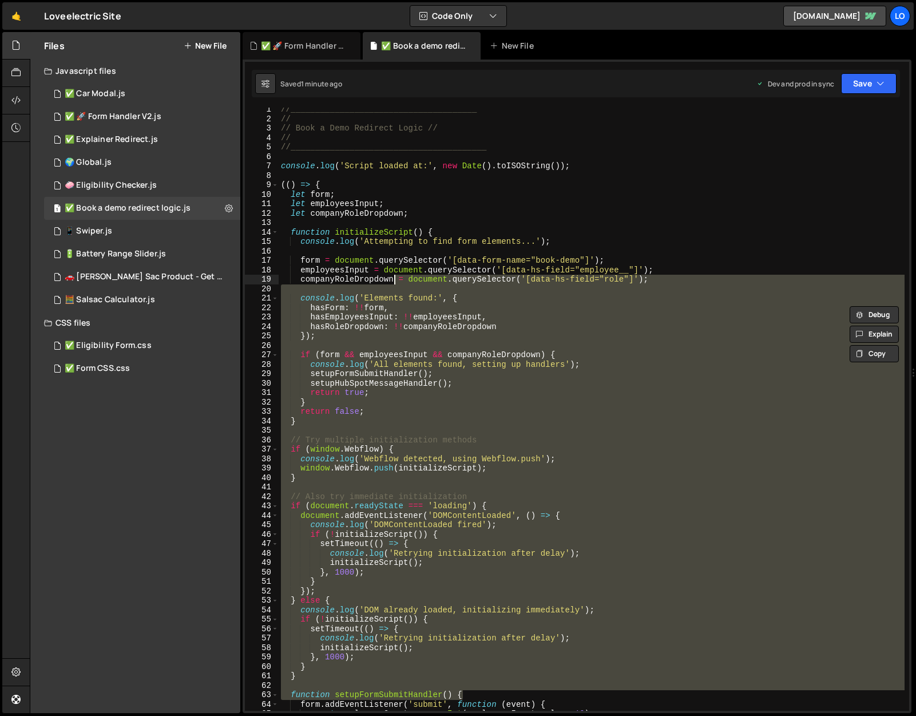
drag, startPoint x: 478, startPoint y: 690, endPoint x: 383, endPoint y: 277, distance: 423.9
click at [383, 277] on div "//______________________________________ // // Book a Demo Redirect Logic // //…" at bounding box center [592, 416] width 626 height 622
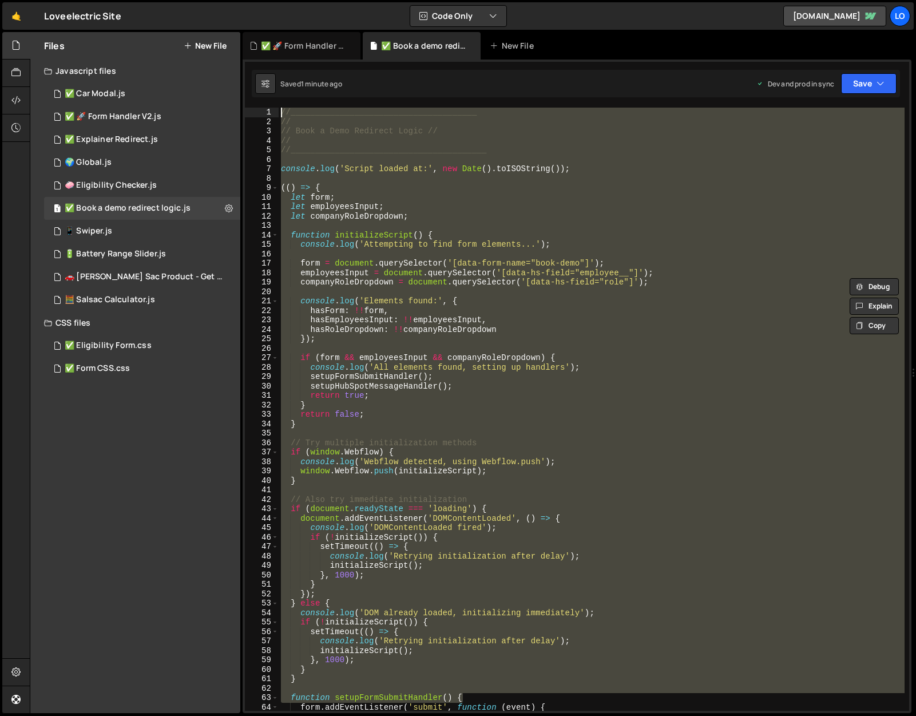
click at [282, 112] on div "//______________________________________ // // Book a Demo Redirect Logic // //…" at bounding box center [592, 419] width 626 height 622
paste textarea "function setupFormSubmitHandler() {"
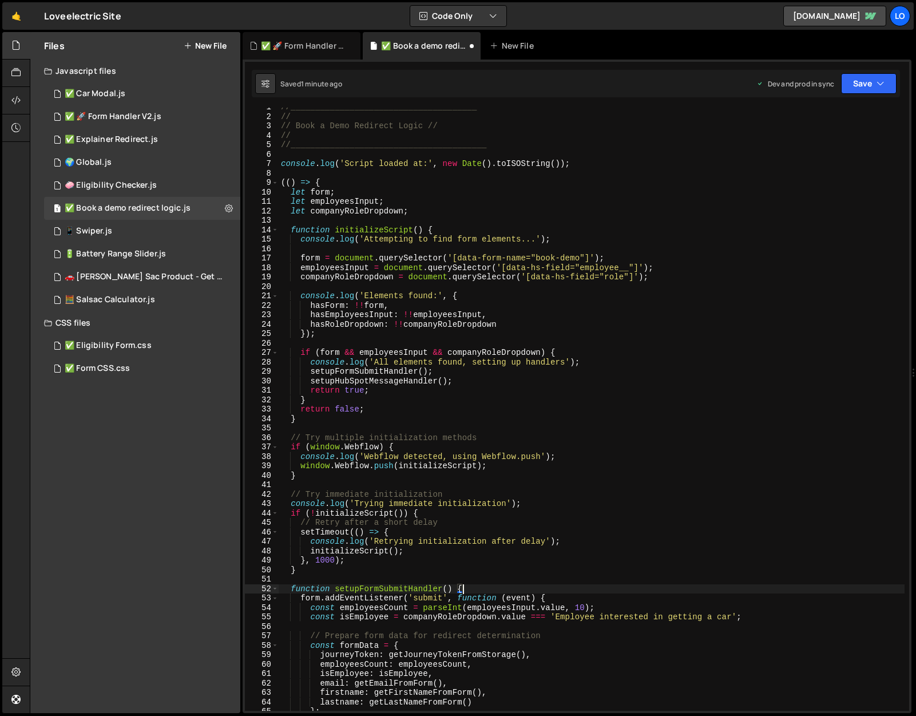
scroll to position [2, 0]
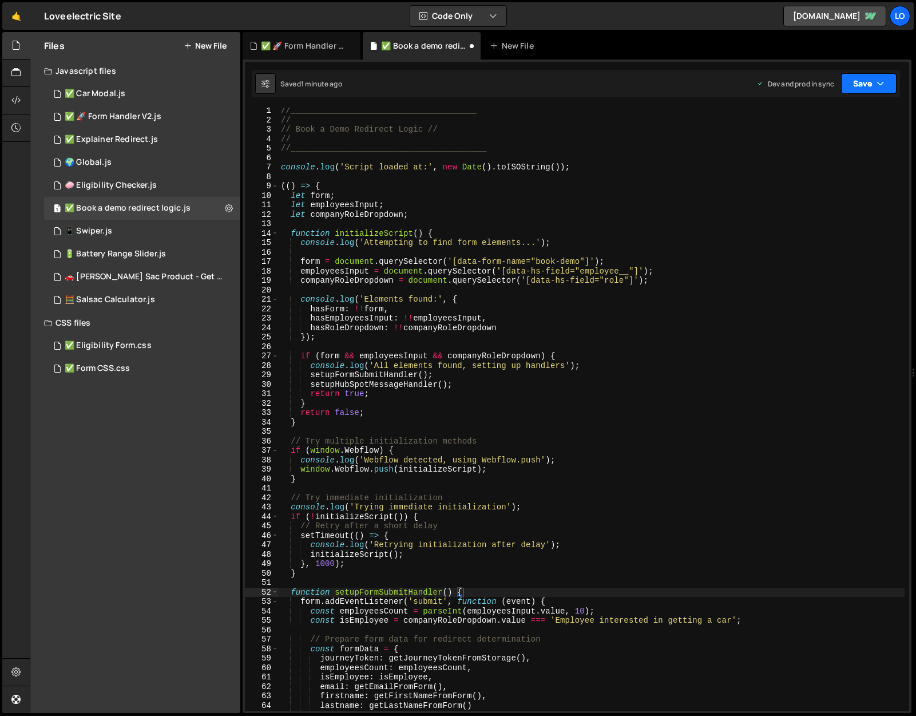
click at [875, 81] on button "Save" at bounding box center [868, 83] width 55 height 21
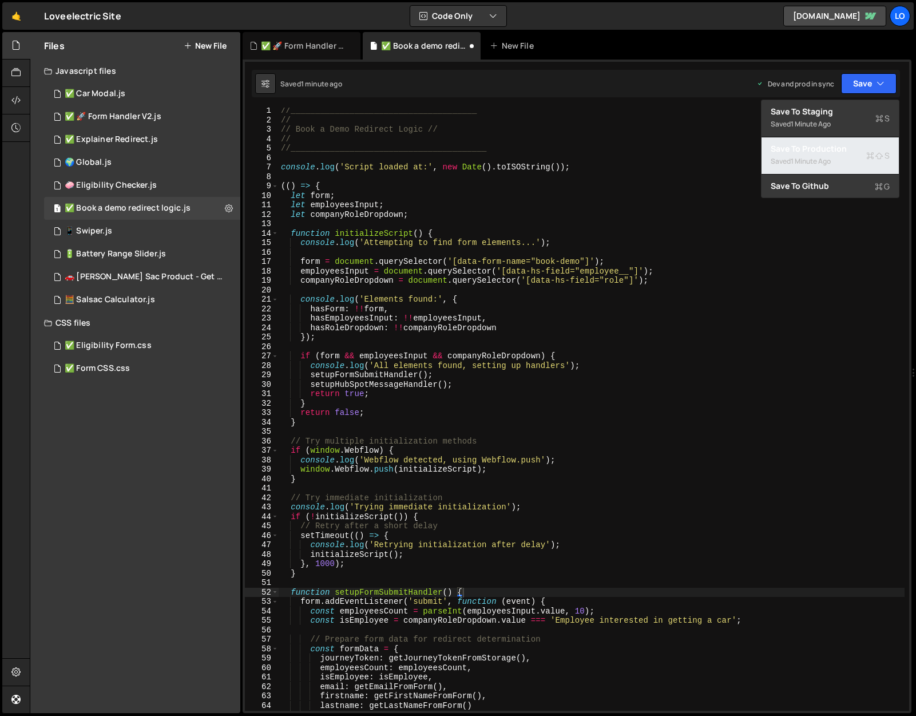
click at [847, 154] on div "Saved 1 minute ago" at bounding box center [829, 161] width 119 height 14
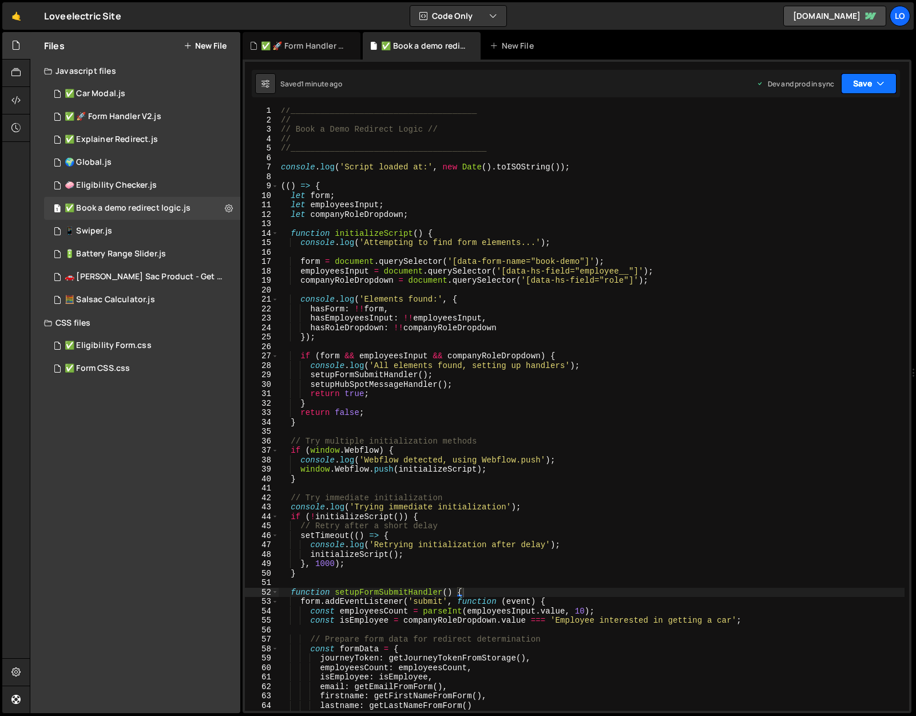
click at [873, 91] on button "Save" at bounding box center [868, 83] width 55 height 21
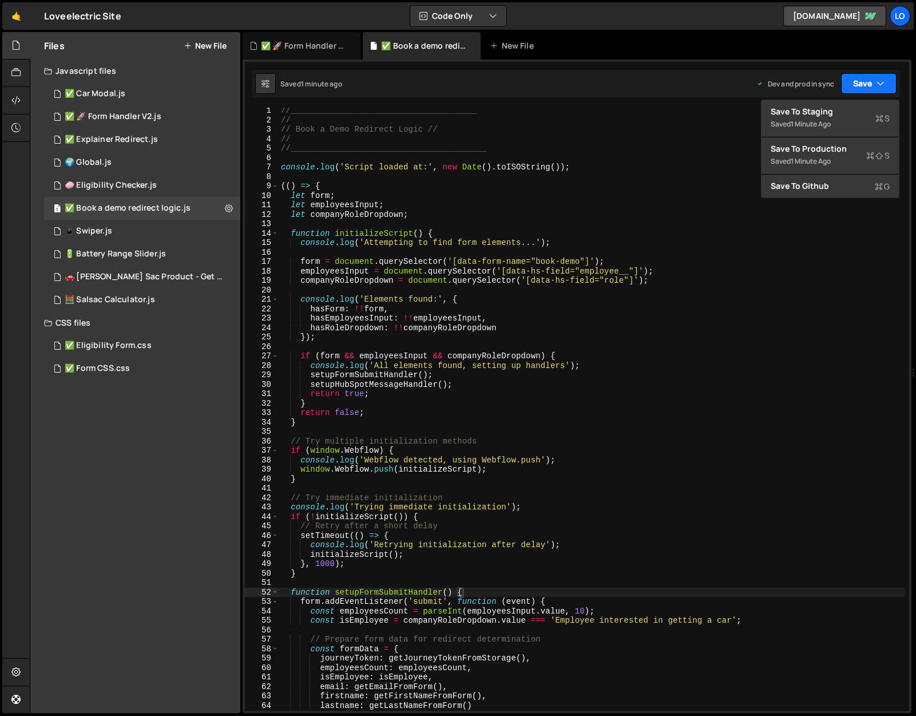
click at [872, 82] on button "Save" at bounding box center [868, 83] width 55 height 21
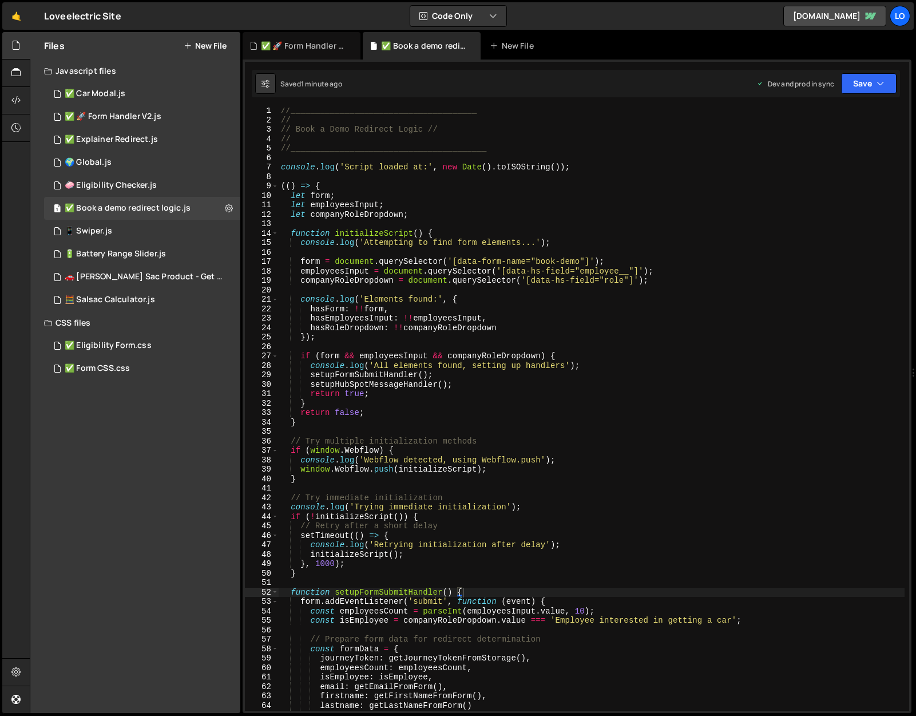
click at [583, 209] on div "//______________________________________ // // Book a Demo Redirect Logic // //…" at bounding box center [592, 417] width 626 height 622
type textarea "})();"
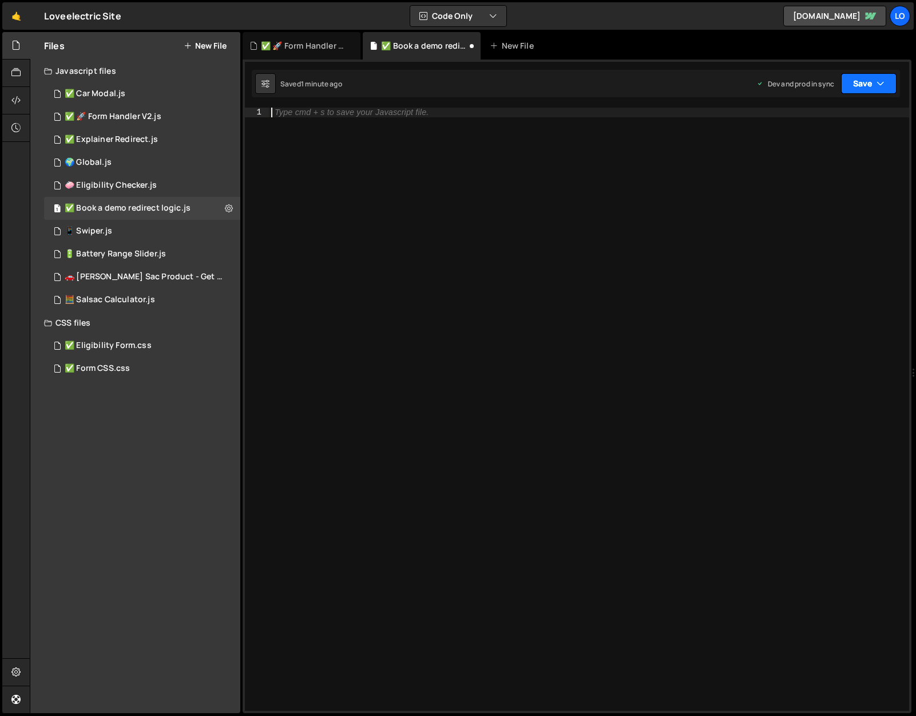
click at [874, 80] on button "Save" at bounding box center [868, 83] width 55 height 21
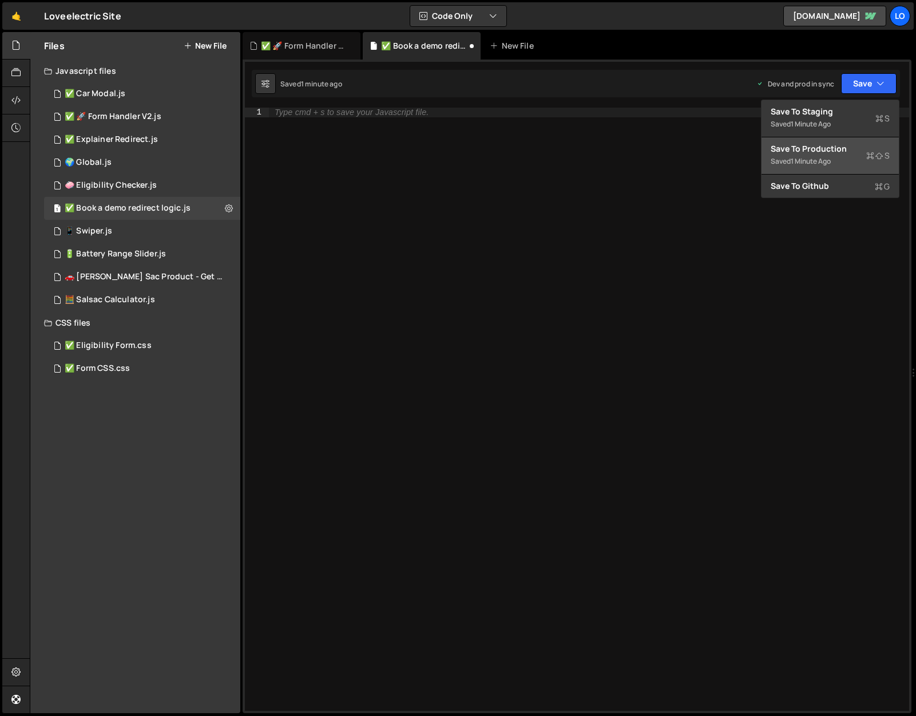
click at [833, 148] on div "Save to Production S" at bounding box center [829, 148] width 119 height 11
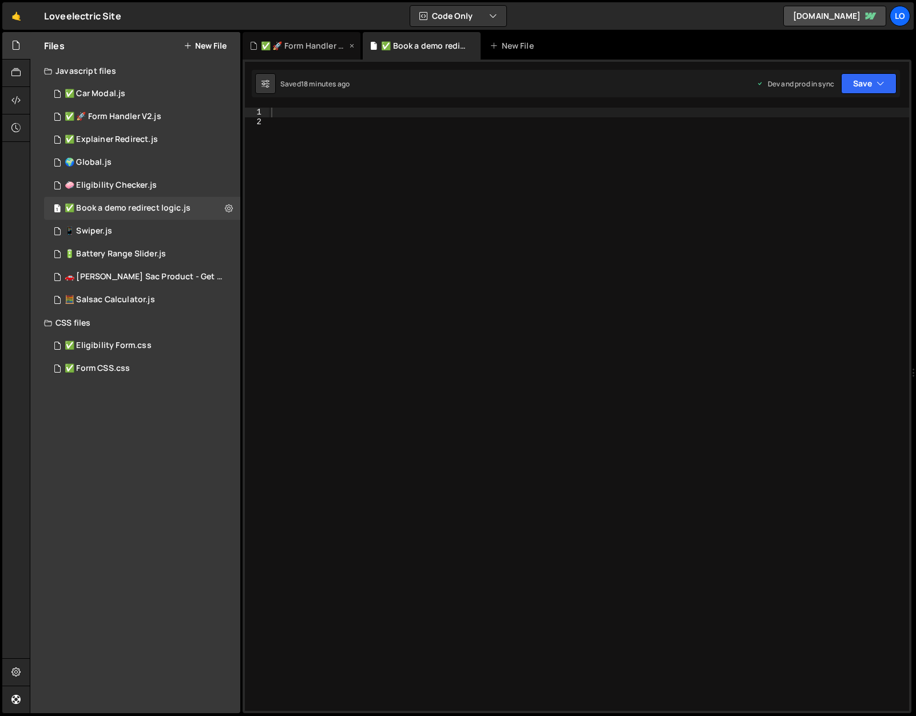
click at [313, 42] on div "✅ 🚀 Form Handler V2.js" at bounding box center [304, 45] width 86 height 11
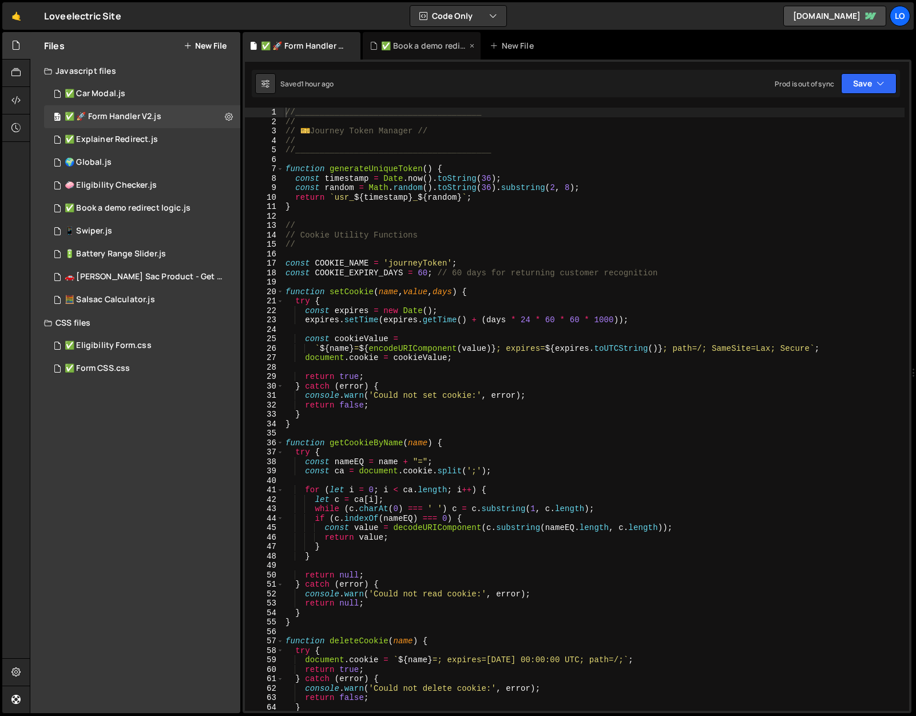
click at [471, 45] on icon at bounding box center [472, 45] width 8 height 11
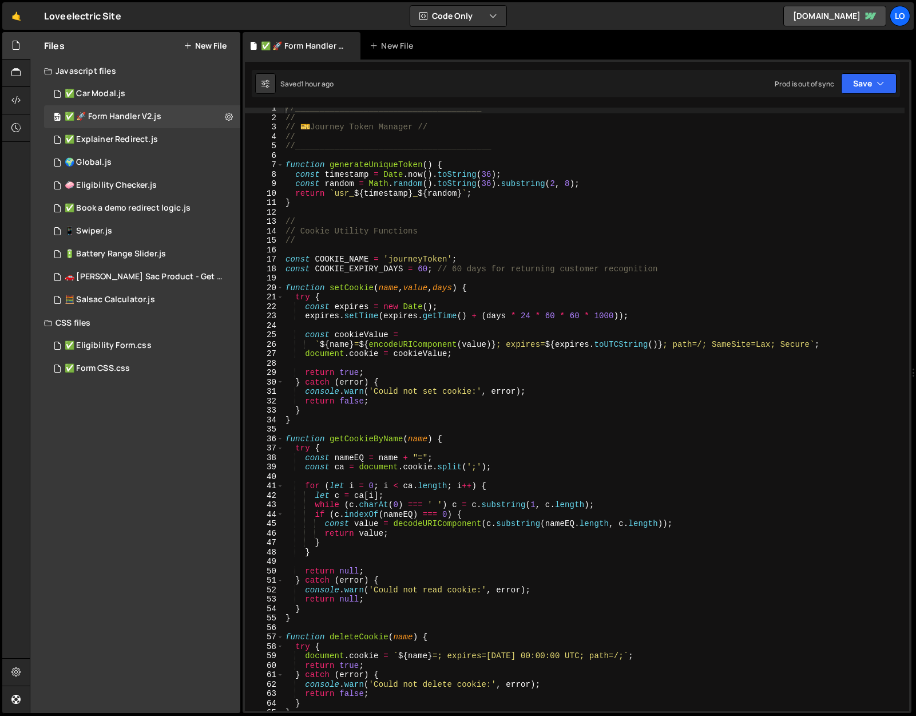
scroll to position [0, 0]
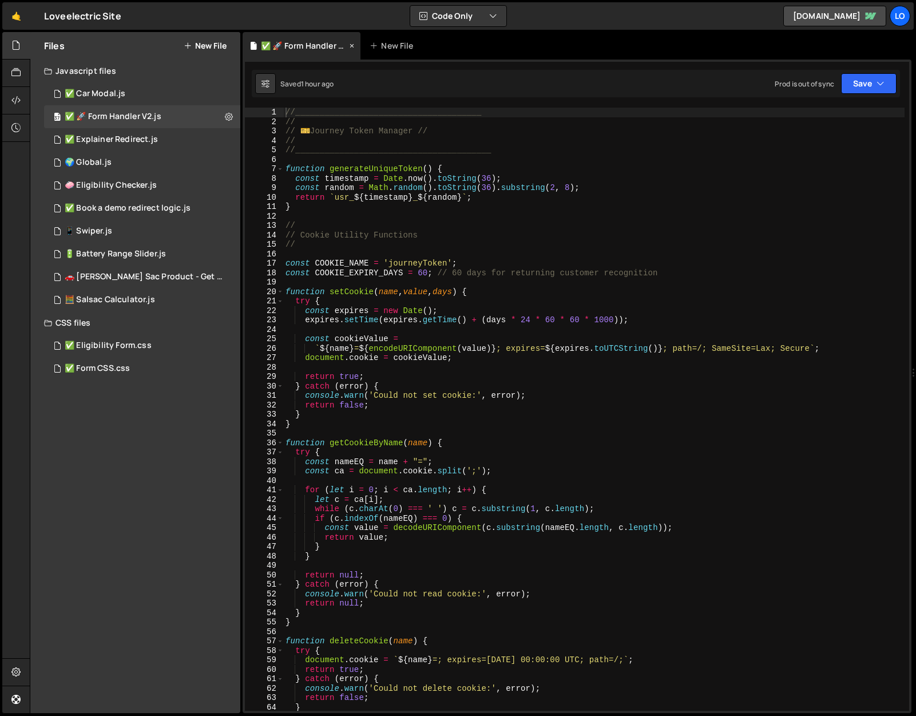
click at [352, 48] on icon at bounding box center [352, 45] width 8 height 11
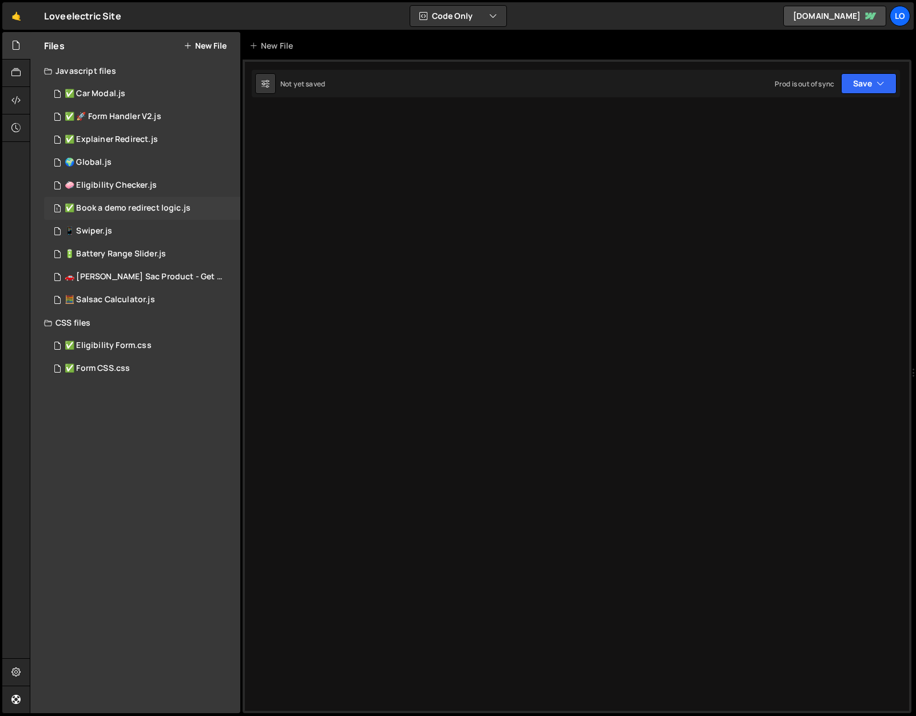
click at [161, 214] on div "1 ✅ Book a demo redirect logic.js 0" at bounding box center [142, 208] width 196 height 23
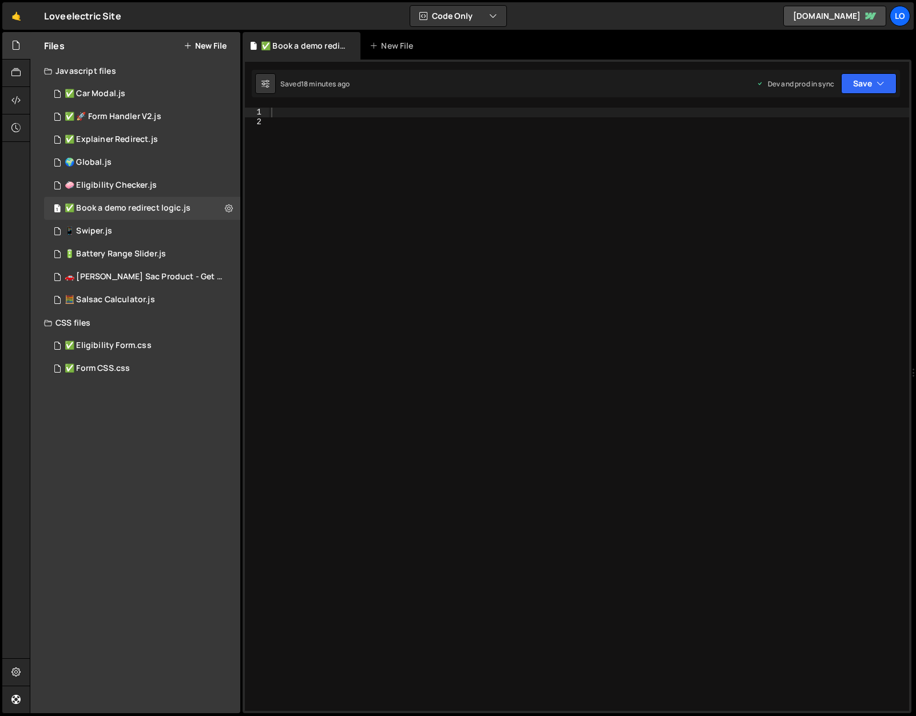
click at [436, 285] on div at bounding box center [589, 419] width 640 height 622
paste textarea "})();"
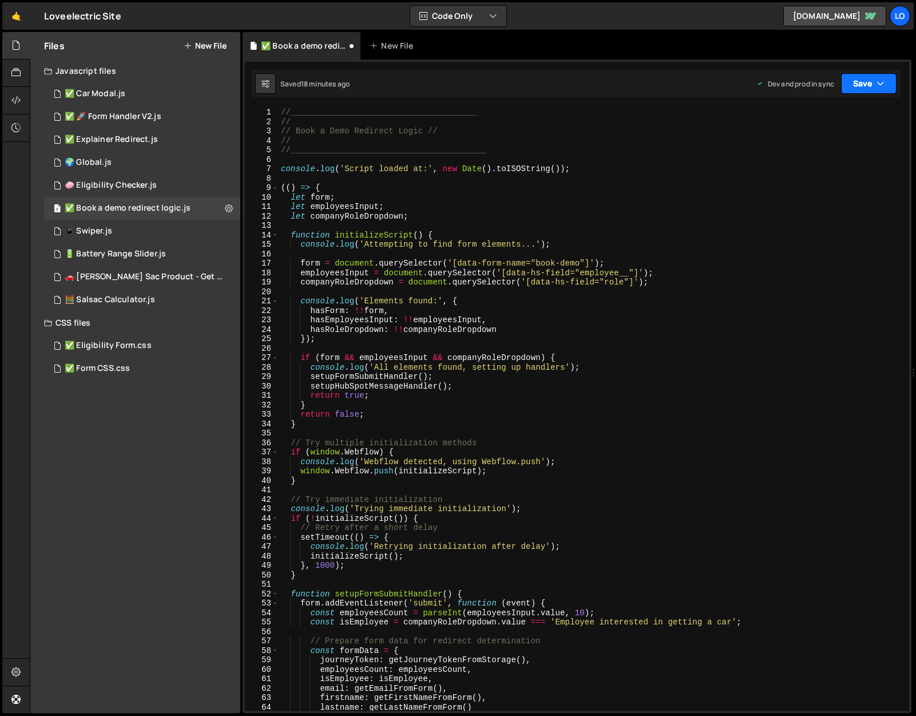
click at [854, 76] on button "Save" at bounding box center [868, 83] width 55 height 21
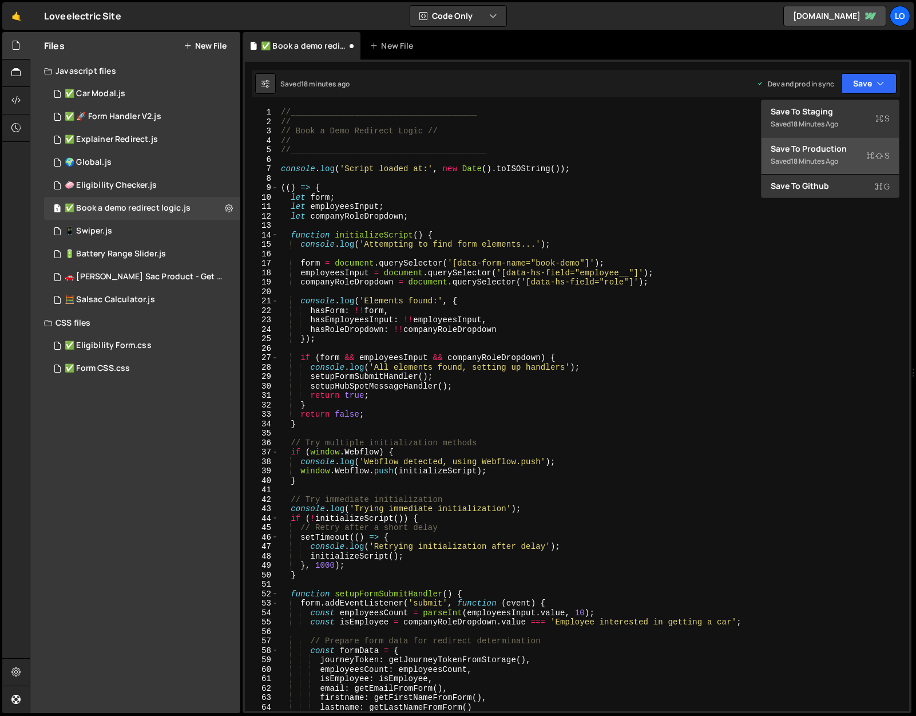
click at [834, 145] on div "Save to Production S" at bounding box center [829, 148] width 119 height 11
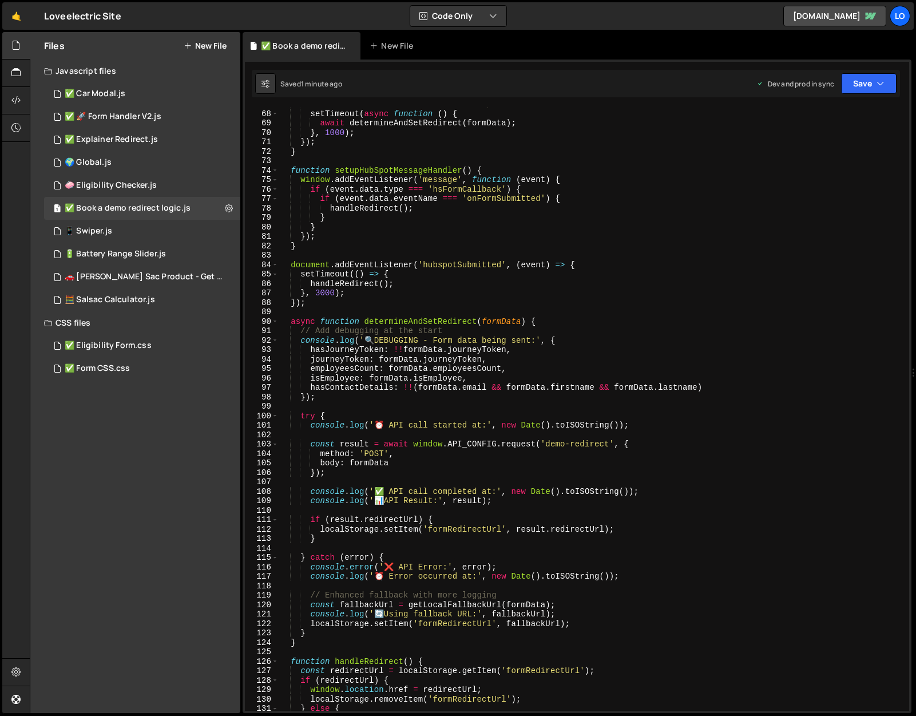
scroll to position [638, 0]
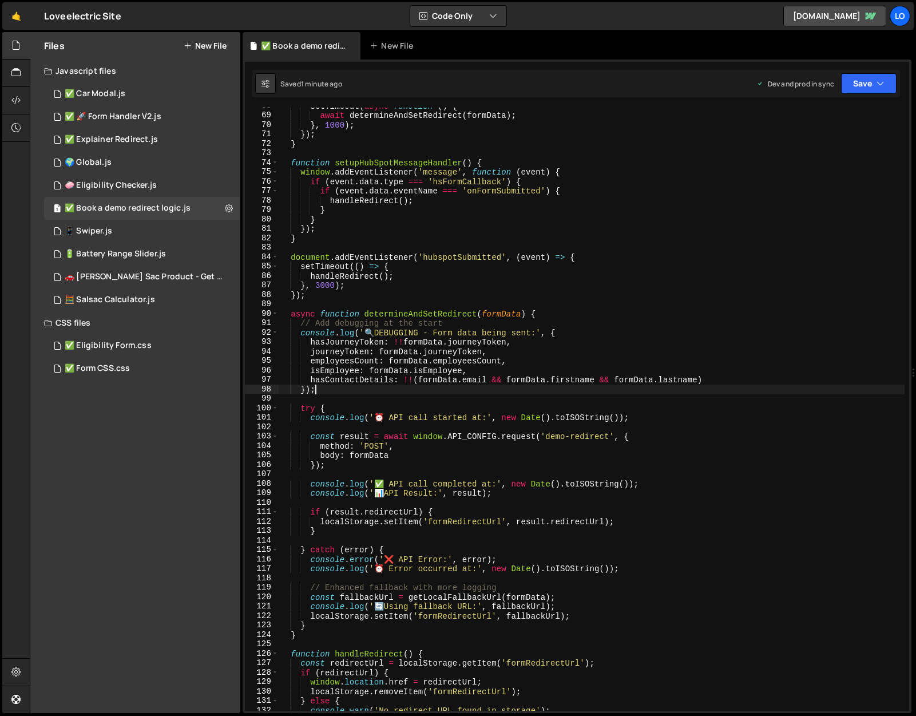
click at [351, 387] on div "setTimeout ( async function ( ) { await determineAndSetRedirect ( formData ) ; …" at bounding box center [592, 412] width 626 height 622
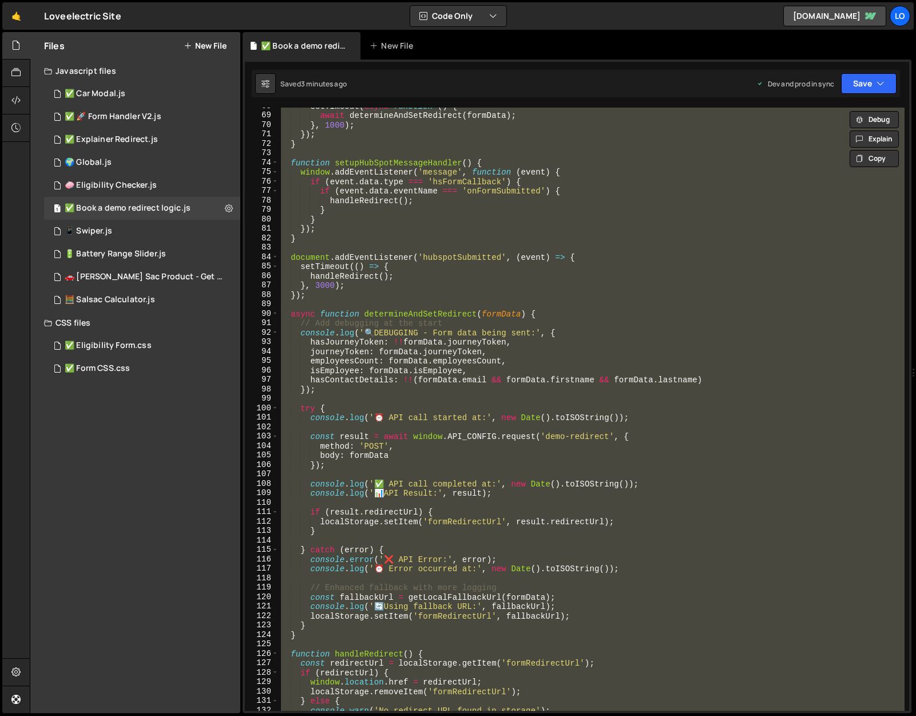
click at [533, 469] on div "setTimeout ( async function ( ) { await determineAndSetRedirect ( formData ) ; …" at bounding box center [592, 409] width 626 height 603
click at [576, 443] on div "setTimeout ( async function ( ) { await determineAndSetRedirect ( formData ) ; …" at bounding box center [592, 412] width 626 height 622
paste textarea
type textarea "})();"
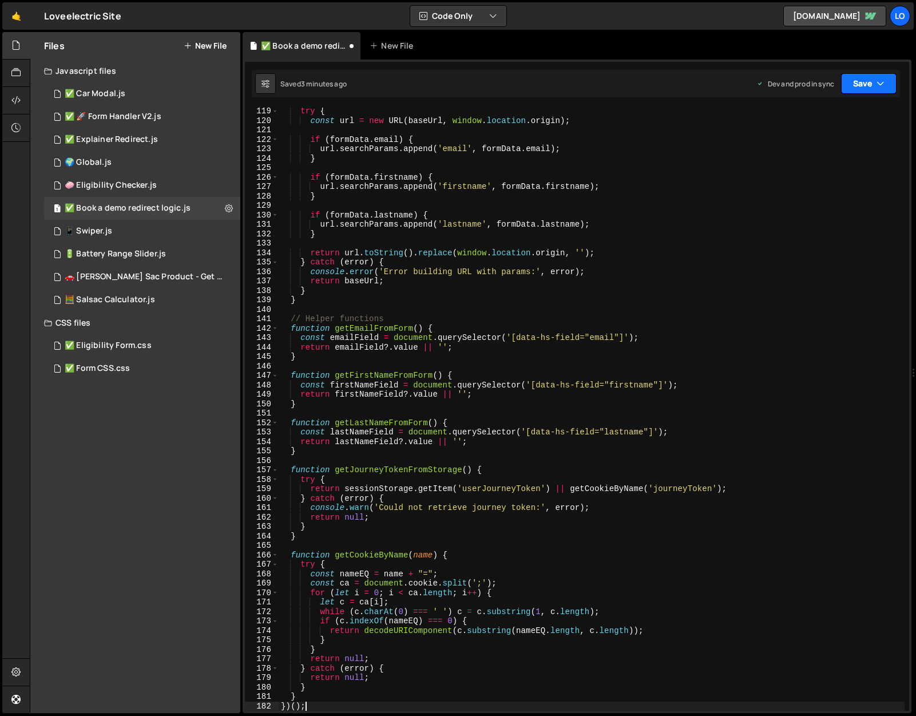
click at [865, 86] on button "Save" at bounding box center [868, 83] width 55 height 21
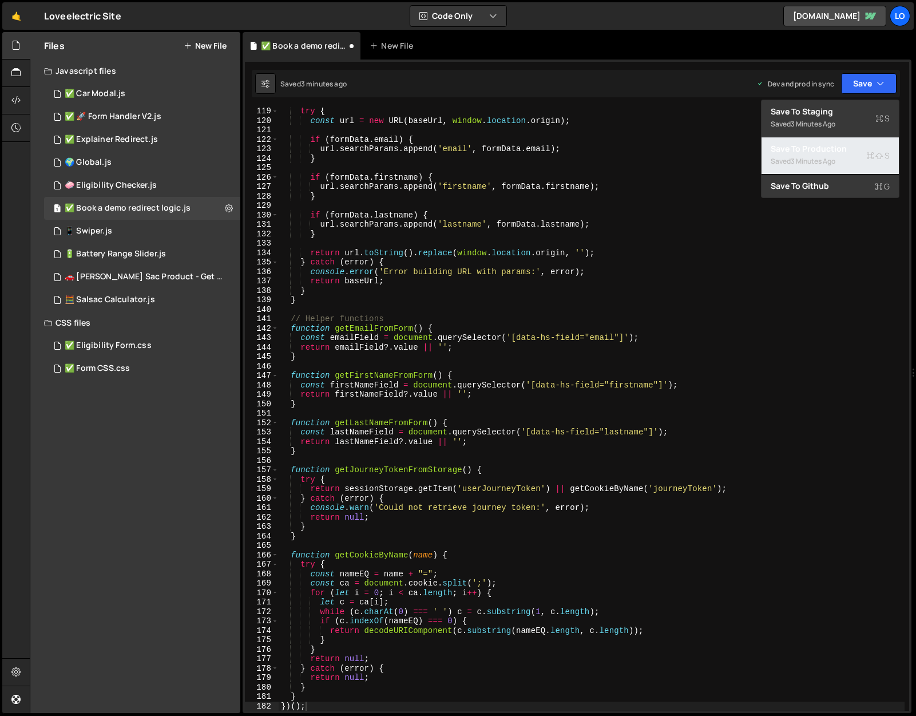
click at [845, 158] on div "Saved 3 minutes ago" at bounding box center [829, 161] width 119 height 14
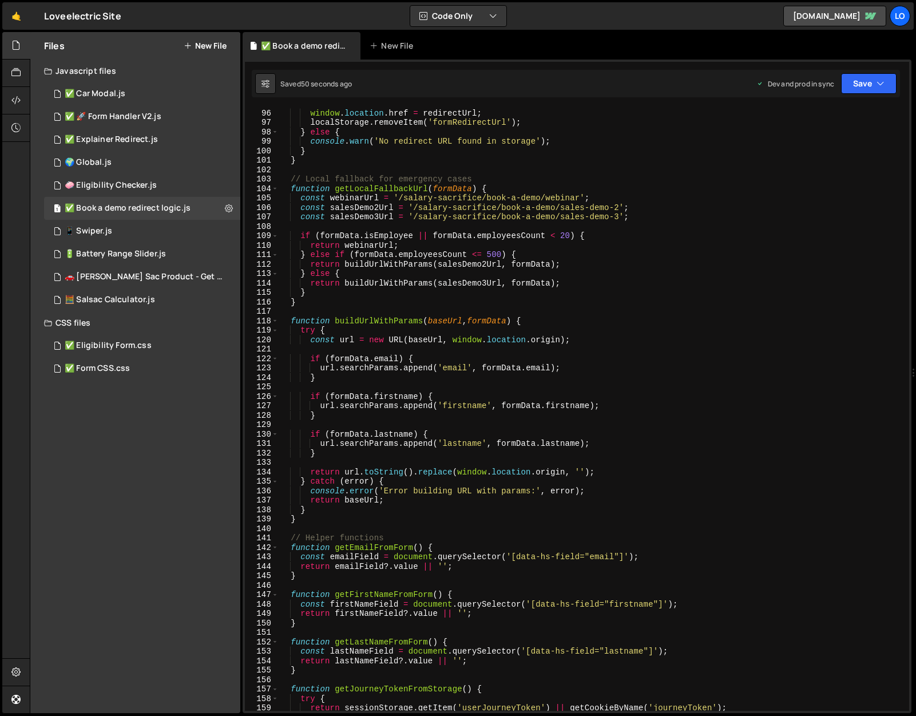
scroll to position [896, 0]
click at [862, 92] on button "Save" at bounding box center [868, 83] width 55 height 21
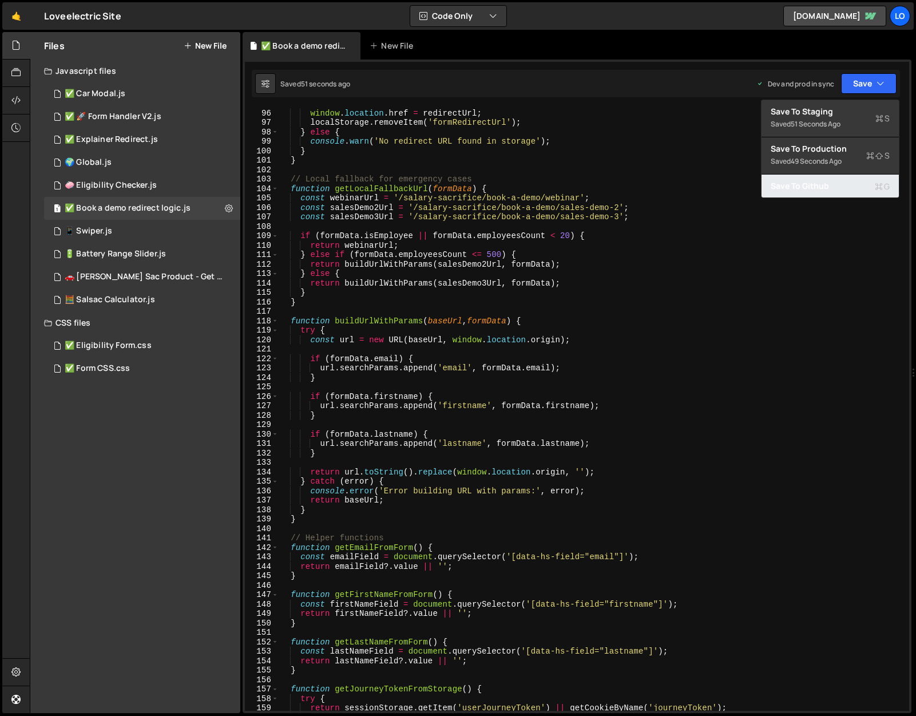
click at [821, 188] on div "Save to Github G" at bounding box center [829, 185] width 119 height 11
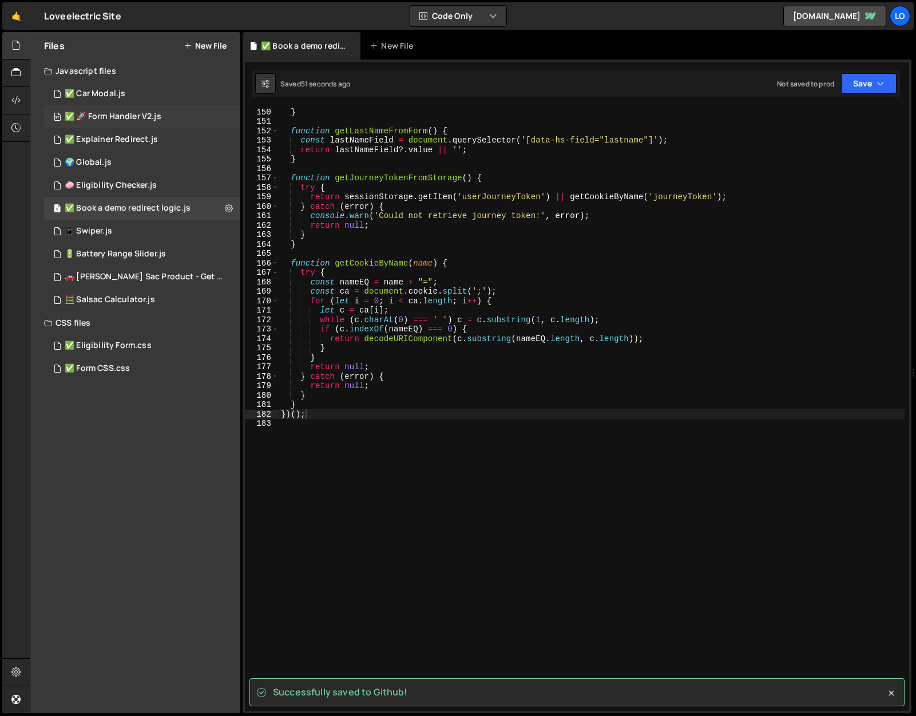
click at [169, 113] on div "37 ✅ 🚀 Form Handler V2.js 0" at bounding box center [142, 116] width 196 height 23
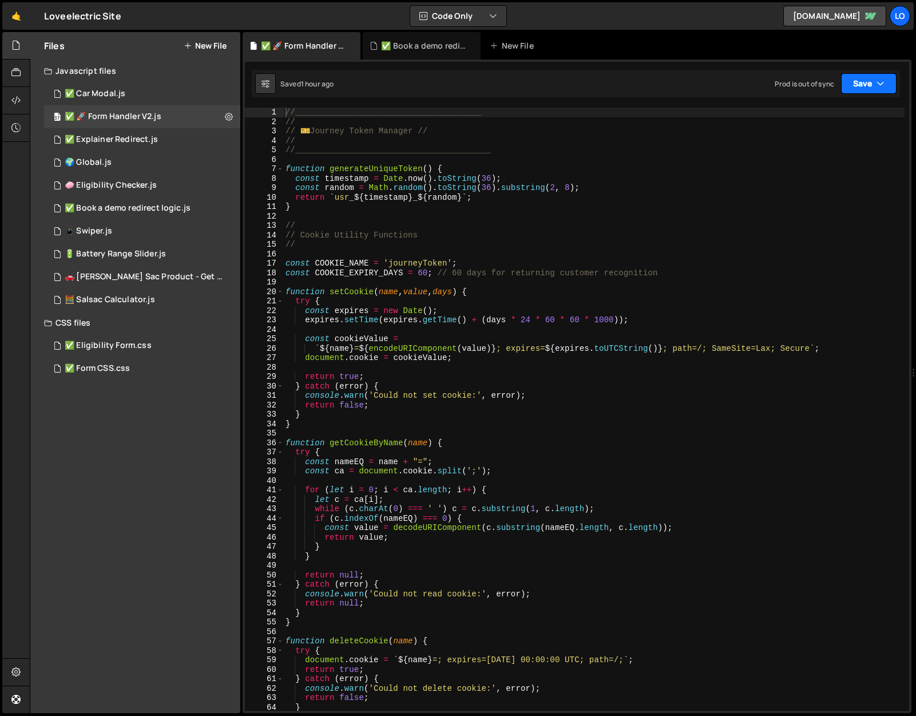
click at [873, 82] on button "Save" at bounding box center [868, 83] width 55 height 21
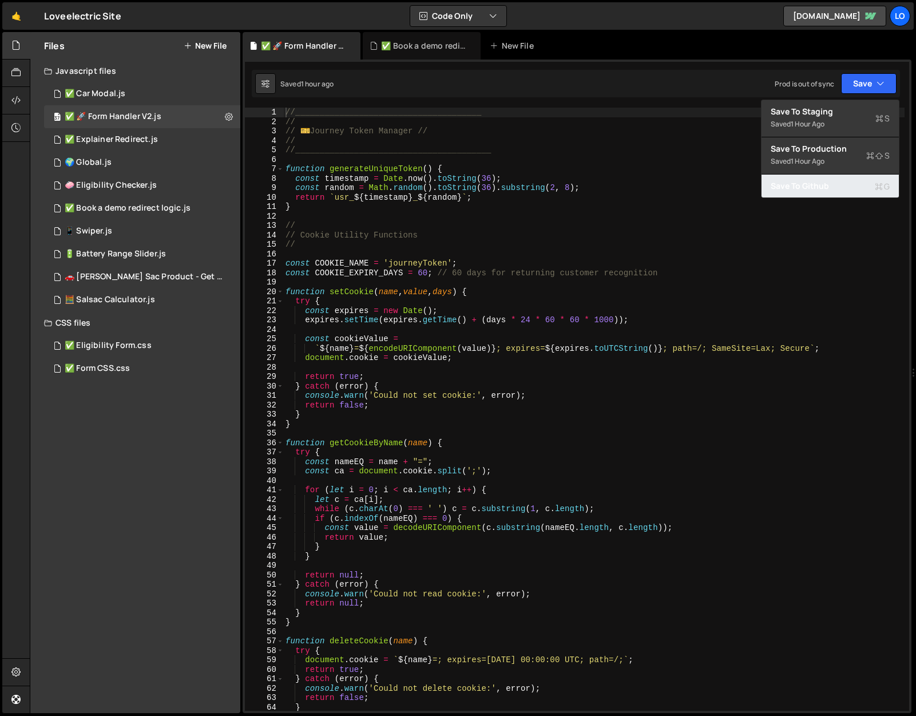
click at [847, 180] on div "Save to Github G" at bounding box center [829, 185] width 119 height 11
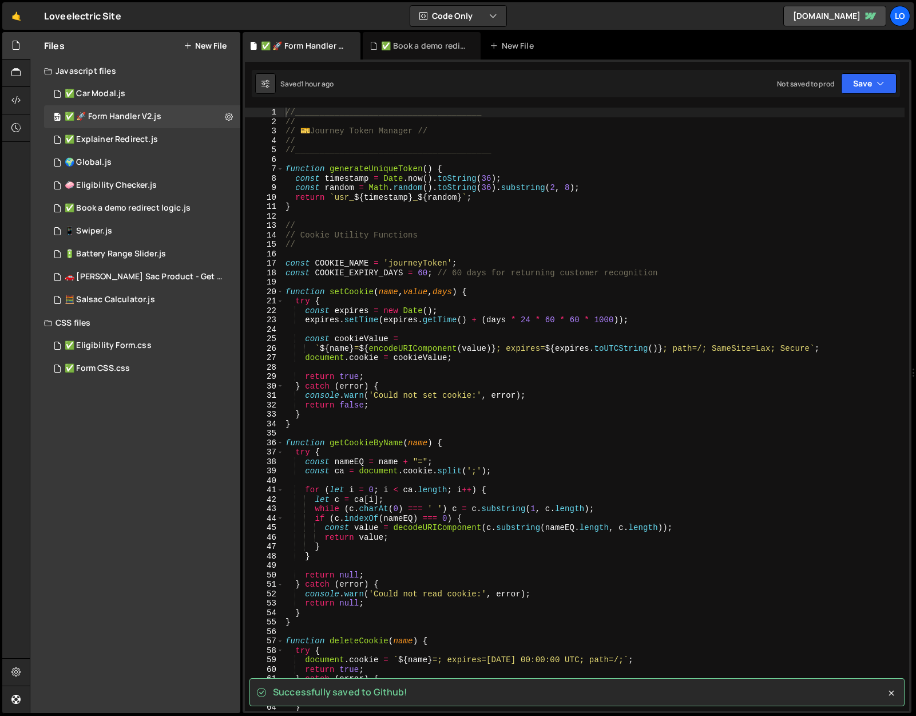
click at [840, 83] on div "Not saved to prod Upgrade to Edit Save Save to Staging S Saved 1 hour ago Save …" at bounding box center [837, 83] width 120 height 21
click at [861, 84] on button "Save" at bounding box center [868, 83] width 55 height 21
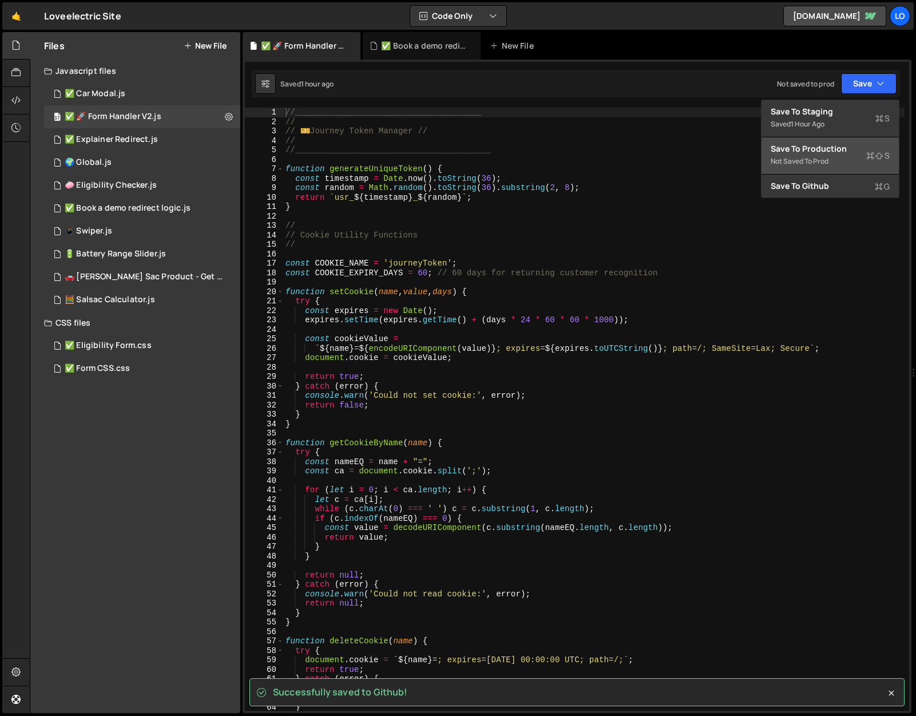
click at [825, 150] on div "Save to Production S" at bounding box center [829, 148] width 119 height 11
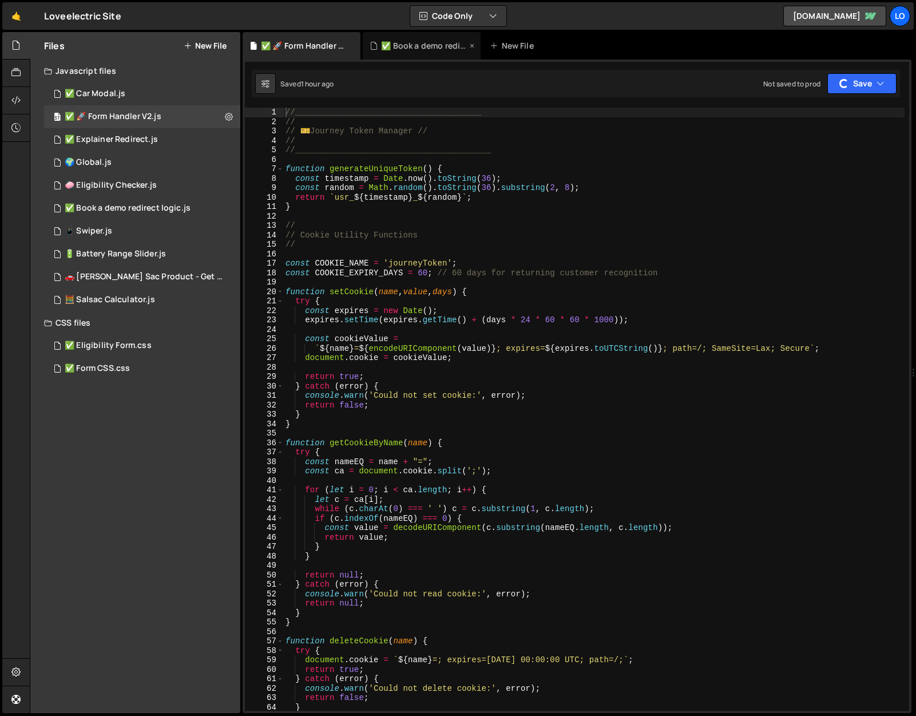
click at [471, 42] on icon at bounding box center [472, 45] width 8 height 11
click at [353, 42] on icon at bounding box center [352, 45] width 8 height 11
